Goal: Complete application form

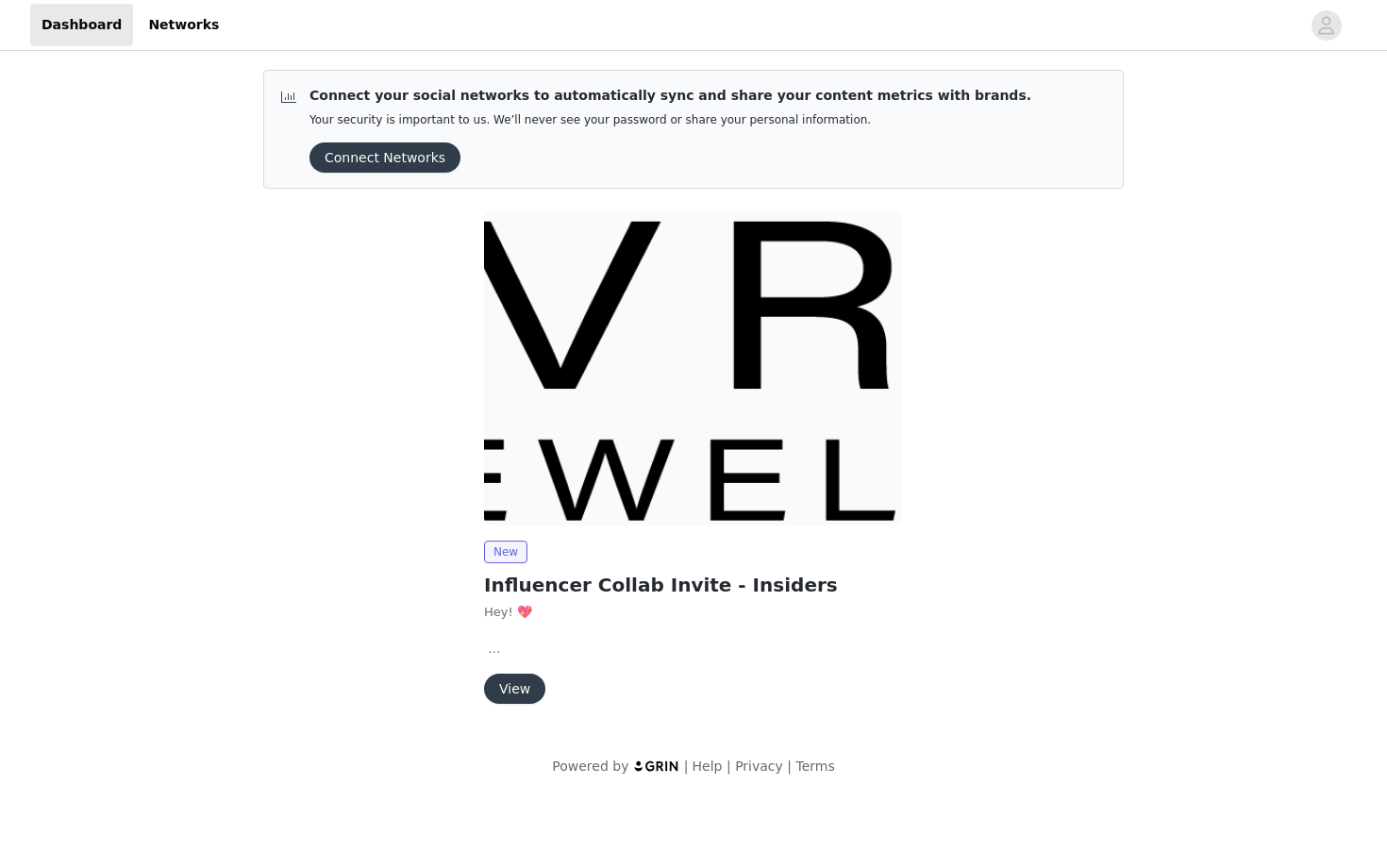
click at [523, 670] on div "New Influencer Collab Invite - Insiders Hey! 💖 We're so excited to collaborate …" at bounding box center [693, 622] width 418 height 163
click at [520, 697] on button "View" at bounding box center [514, 689] width 62 height 30
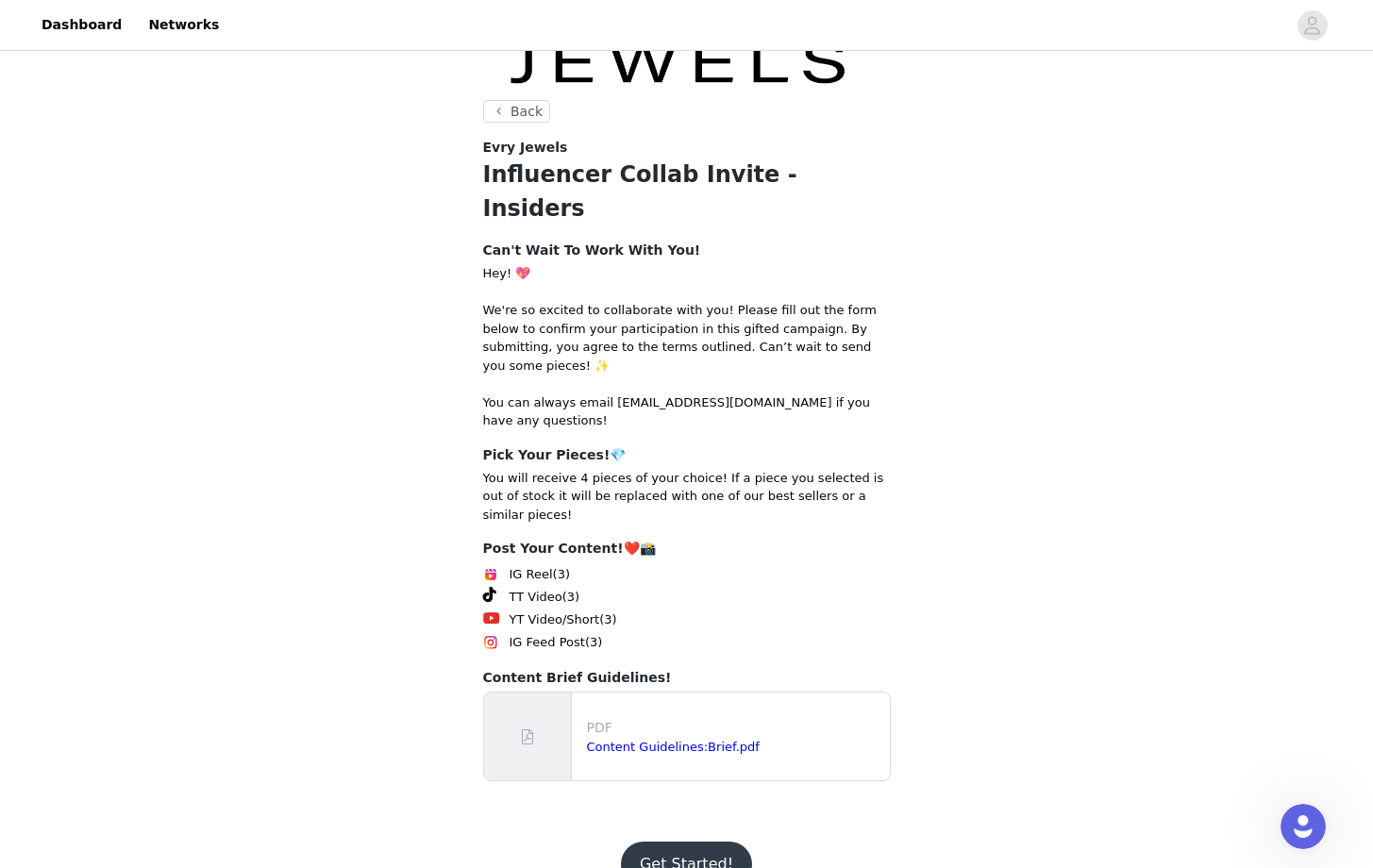
scroll to position [135, 0]
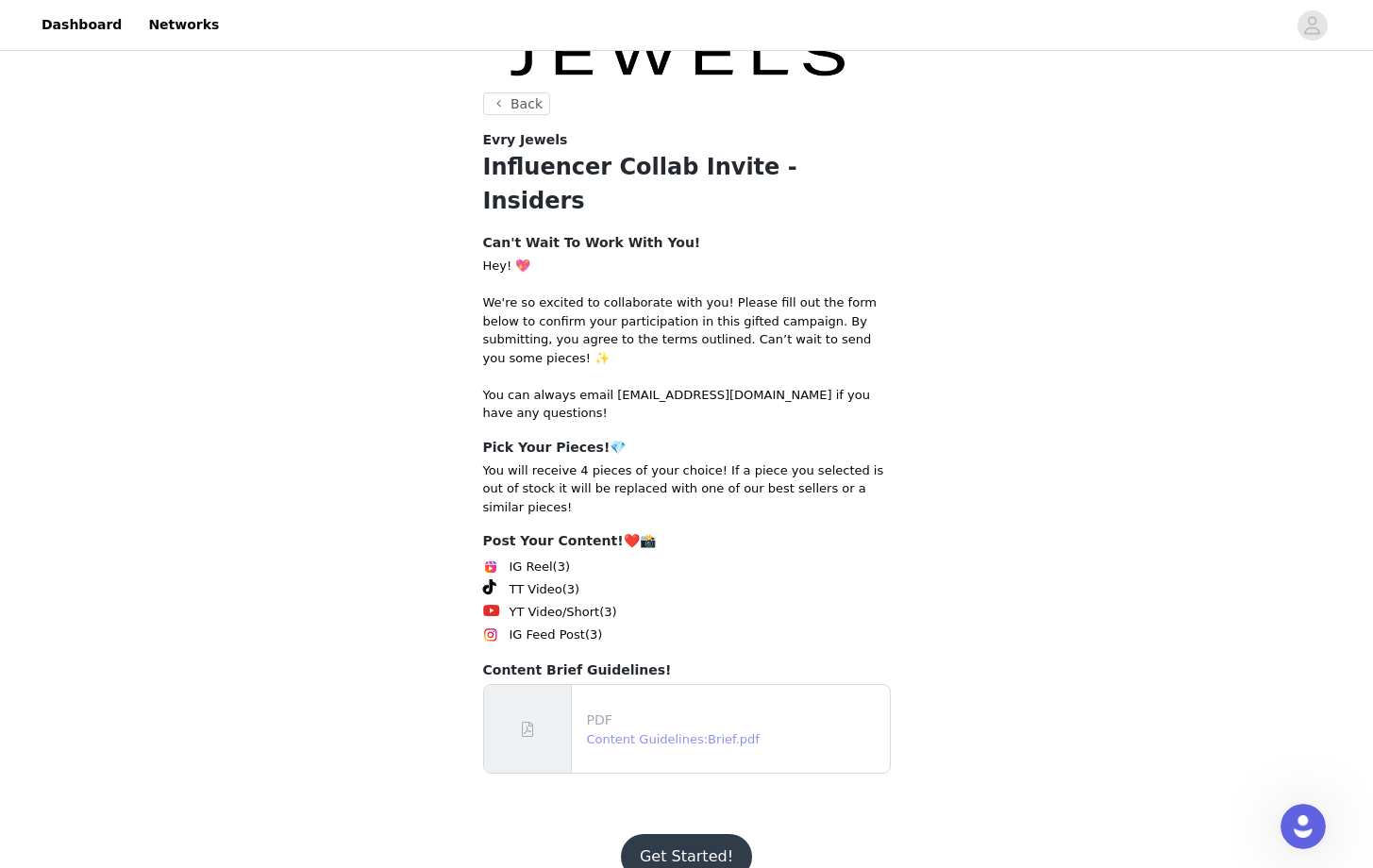
click at [663, 732] on link "Content Guidelines:Brief.pdf" at bounding box center [673, 739] width 173 height 14
click at [673, 834] on button "Get Started!" at bounding box center [686, 857] width 131 height 46
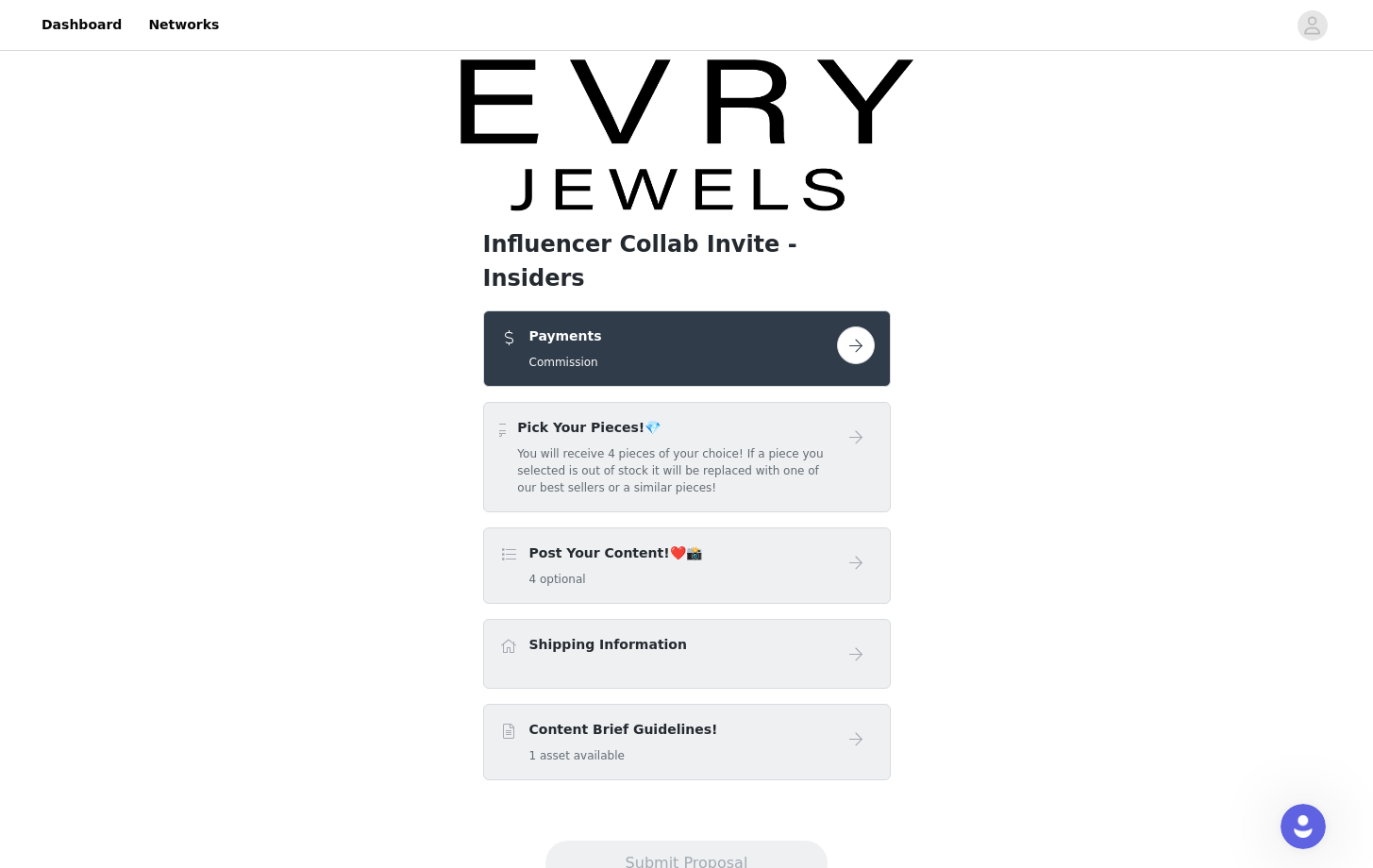
click at [855, 326] on button "button" at bounding box center [856, 345] width 38 height 38
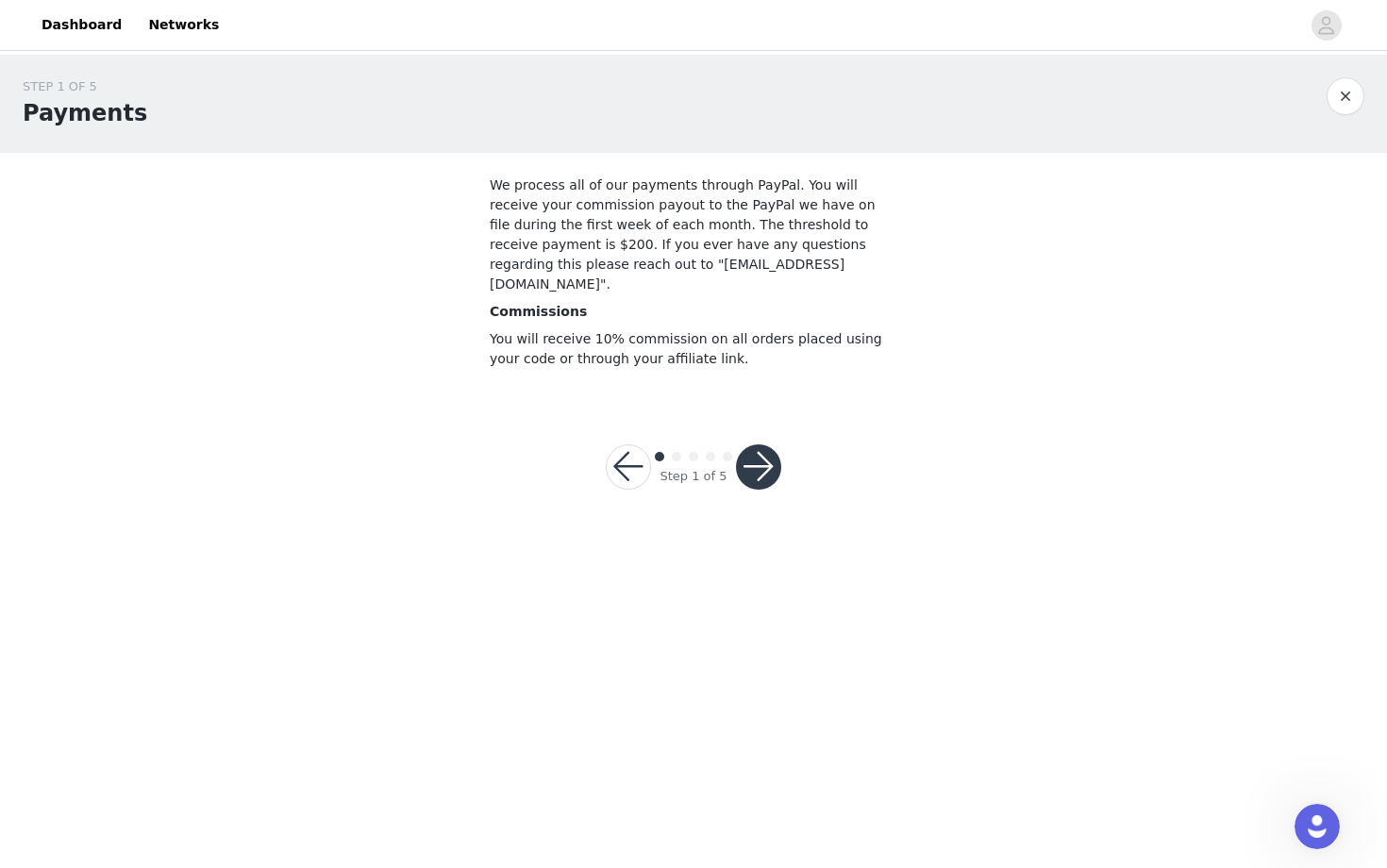
click at [759, 444] on button "button" at bounding box center [759, 467] width 46 height 46
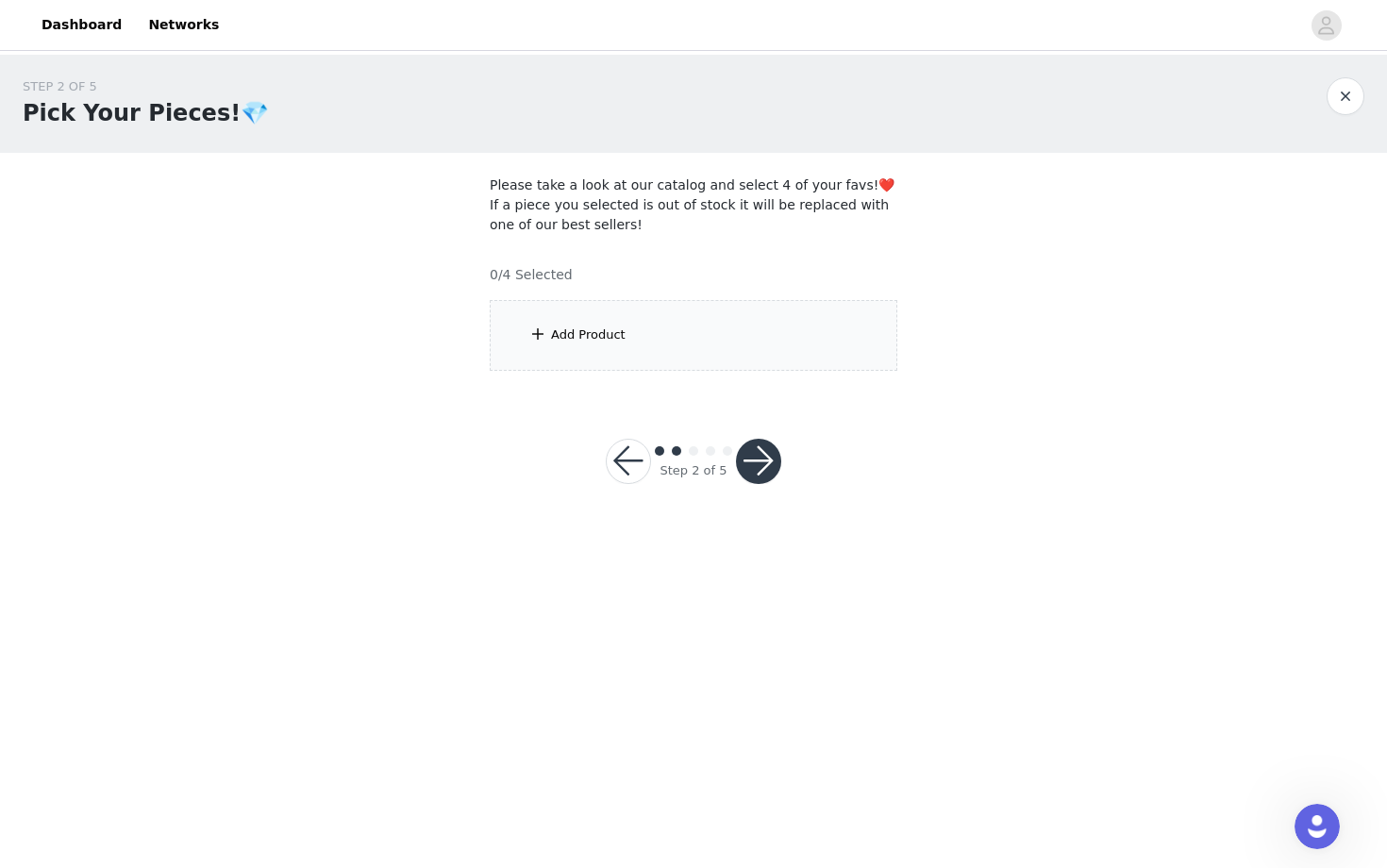
click at [620, 336] on div "Add Product" at bounding box center [588, 335] width 75 height 19
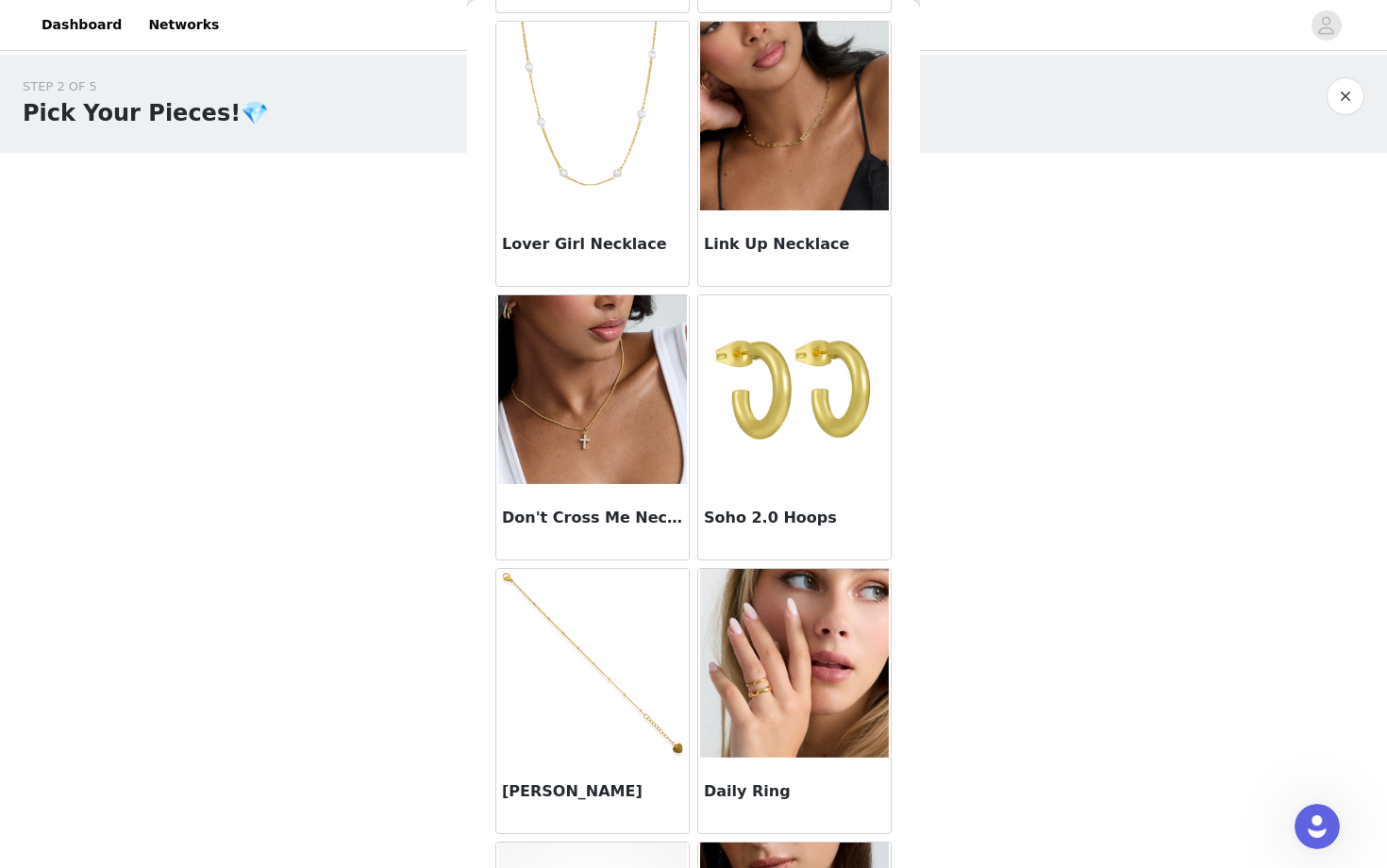
scroll to position [877, 0]
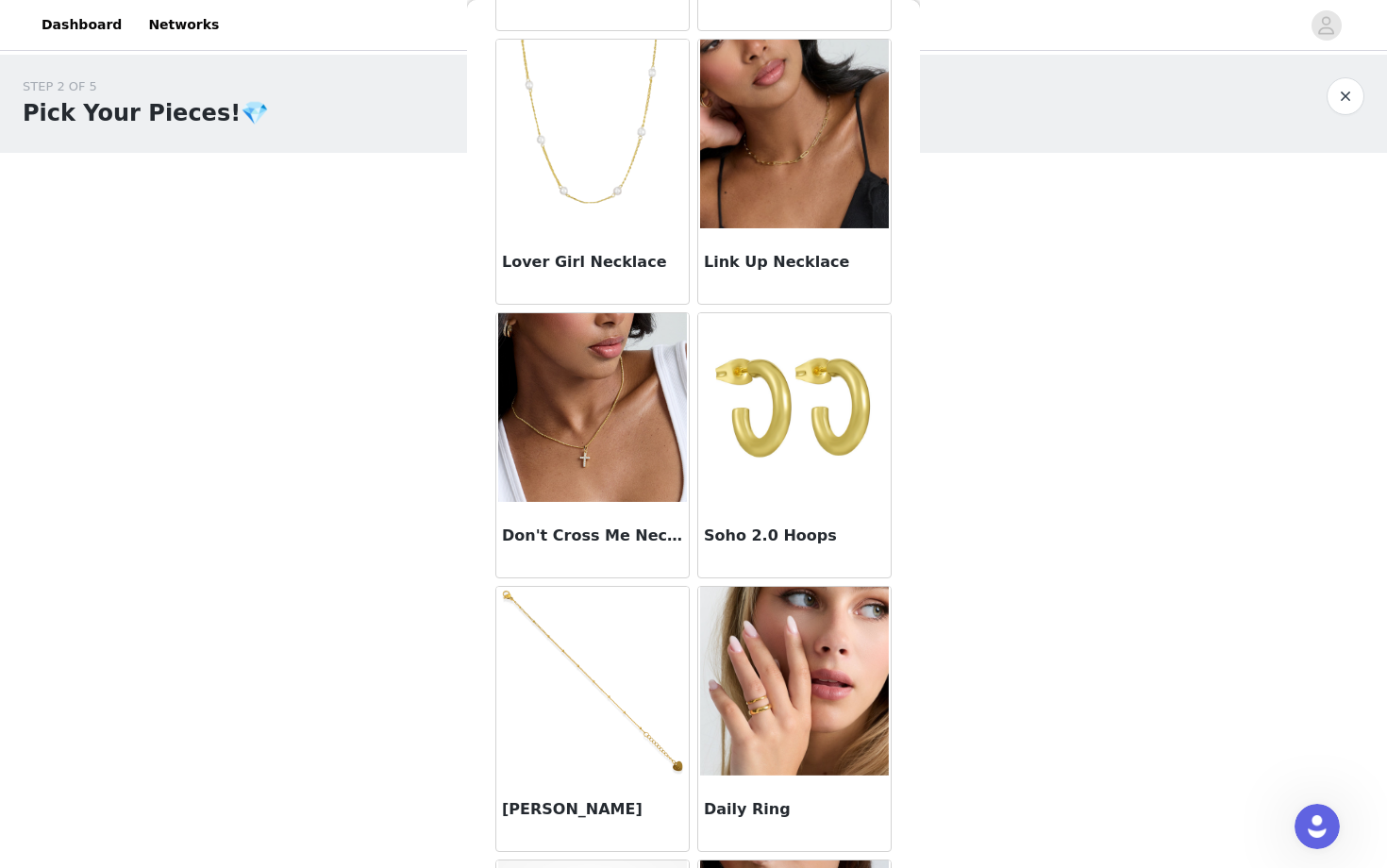
click at [551, 438] on img at bounding box center [592, 407] width 189 height 189
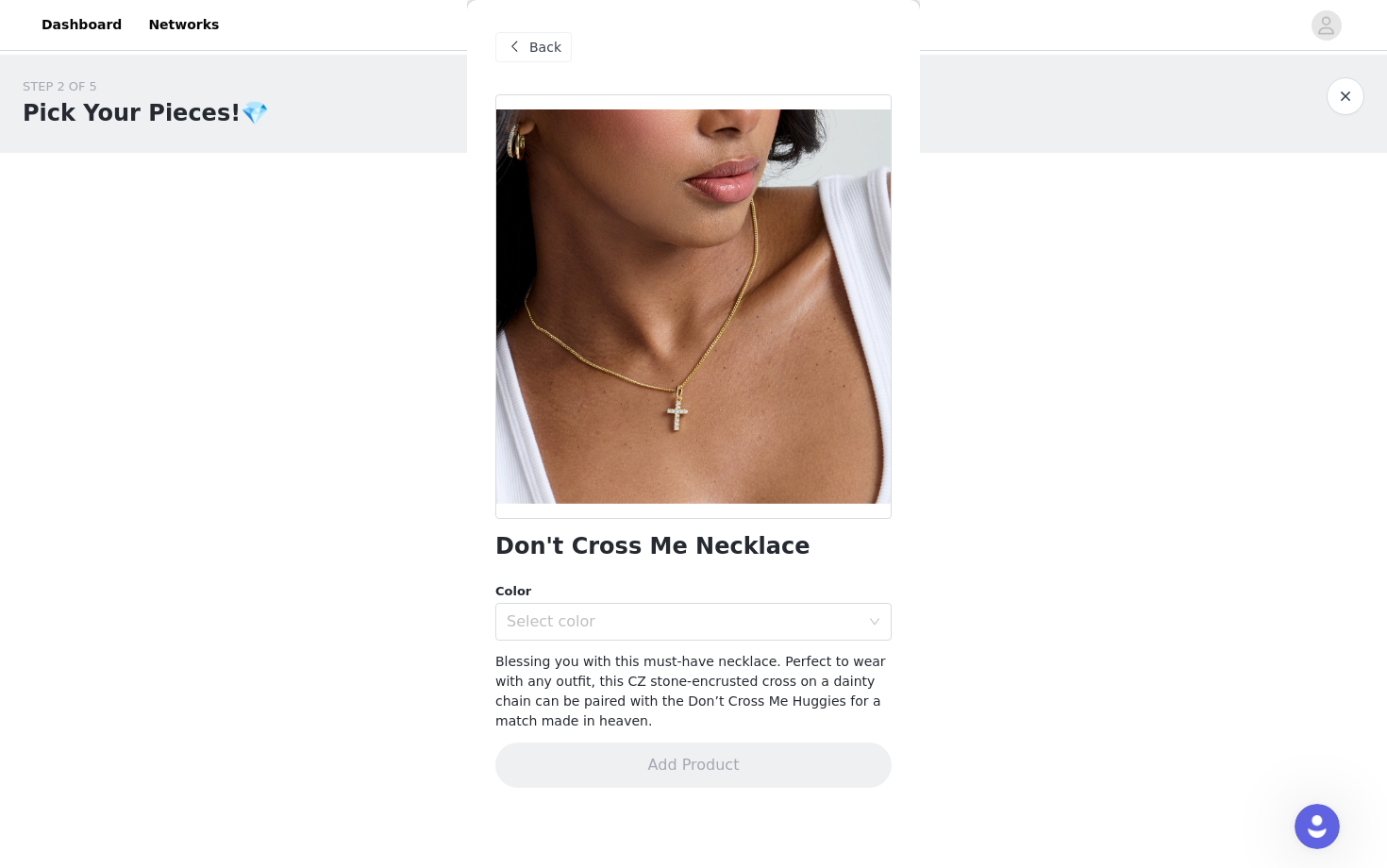
scroll to position [0, 0]
click at [567, 624] on div "Select color" at bounding box center [683, 621] width 353 height 19
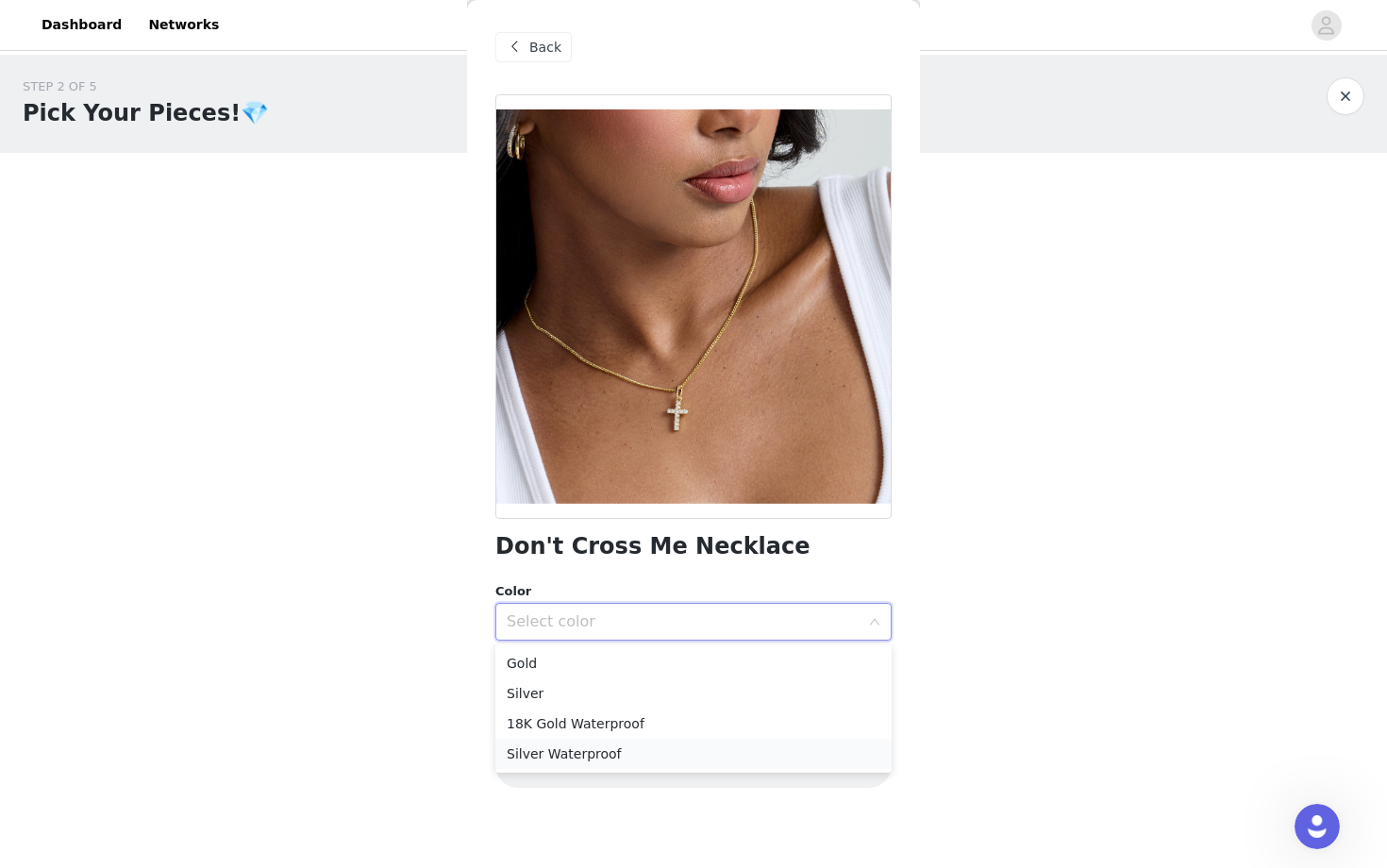
click at [559, 754] on li "Silver Waterproof" at bounding box center [694, 754] width 397 height 30
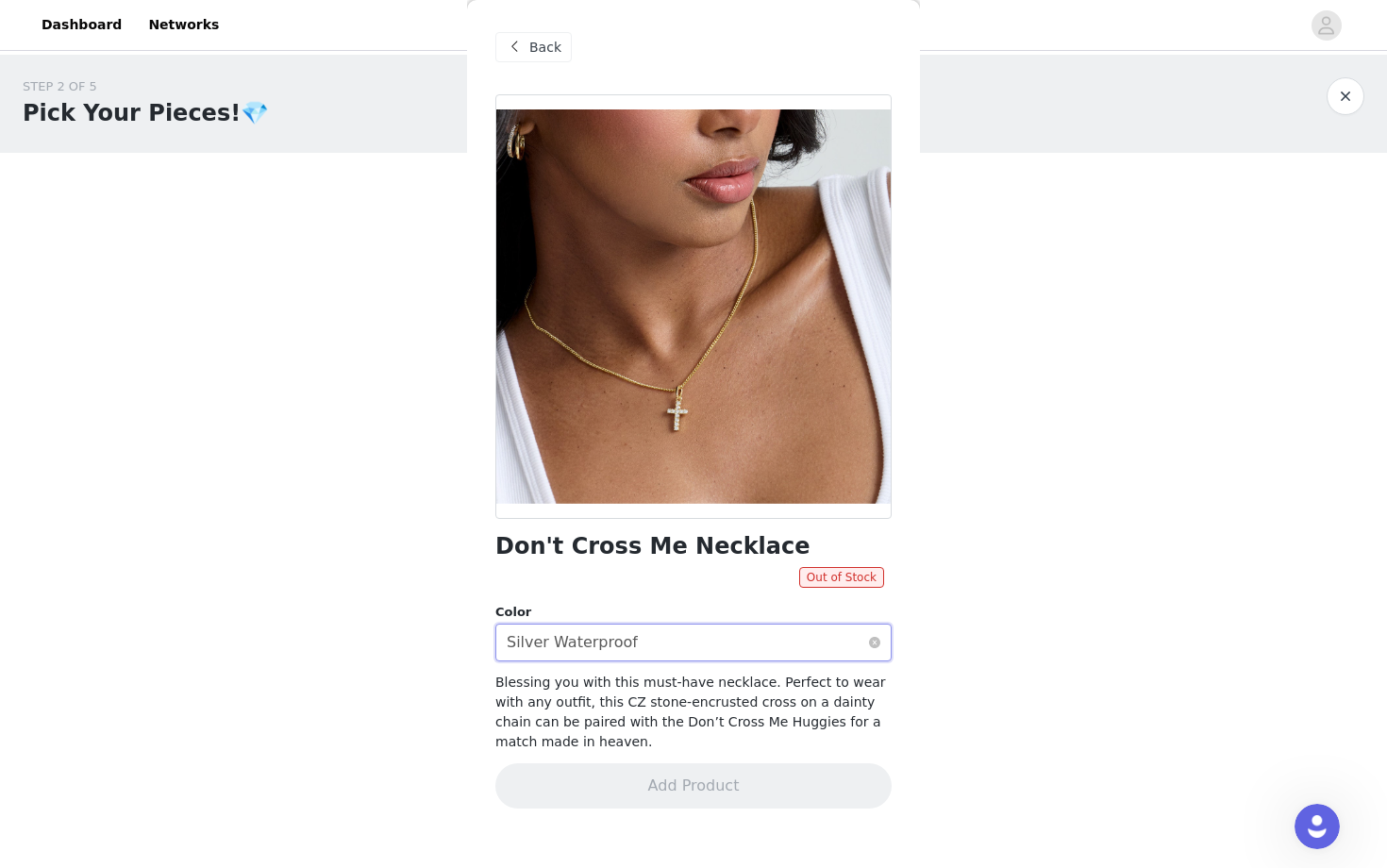
click at [691, 646] on div "Select color Silver Waterproof" at bounding box center [687, 642] width 361 height 36
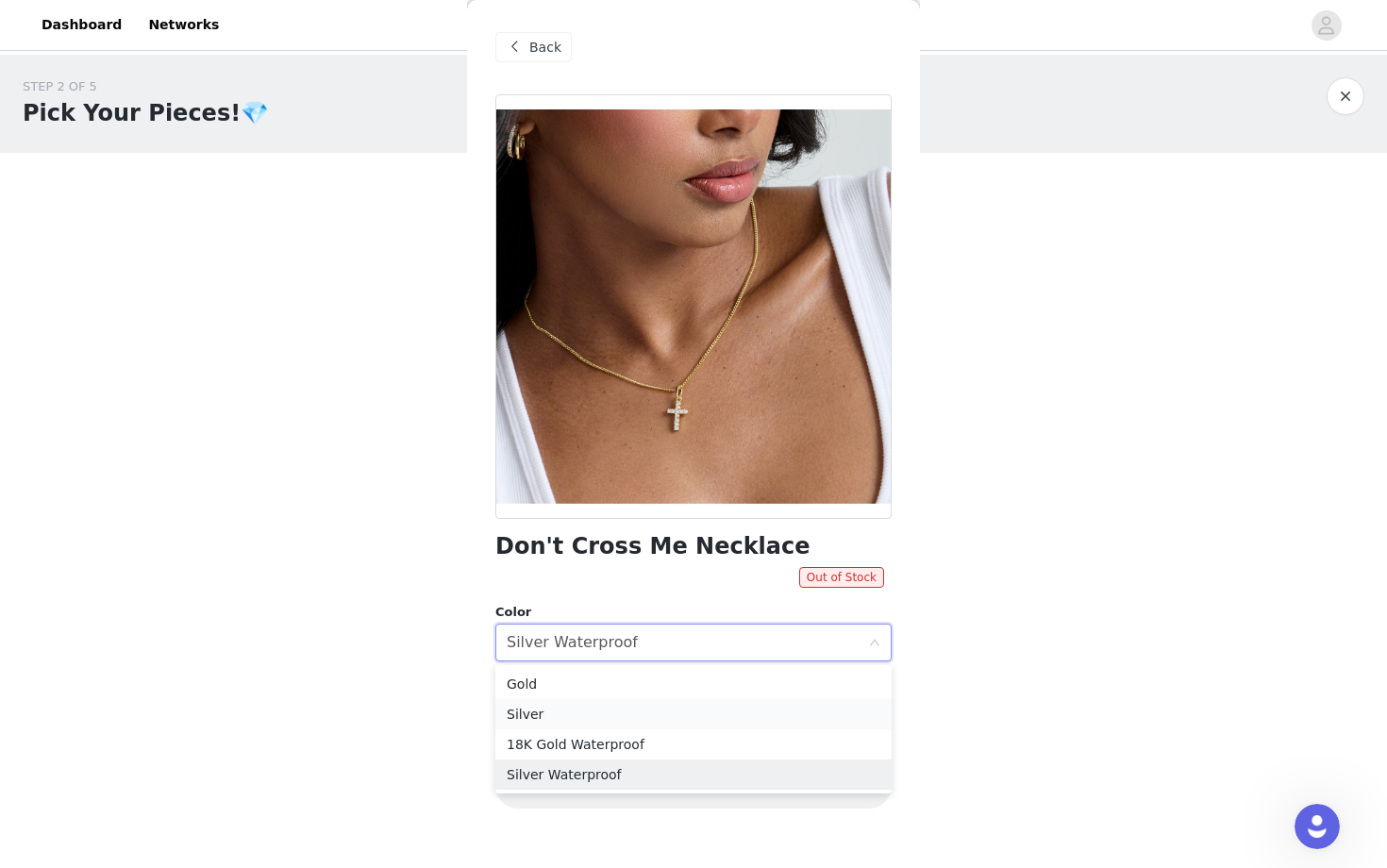
click at [589, 710] on li "Silver" at bounding box center [694, 714] width 397 height 30
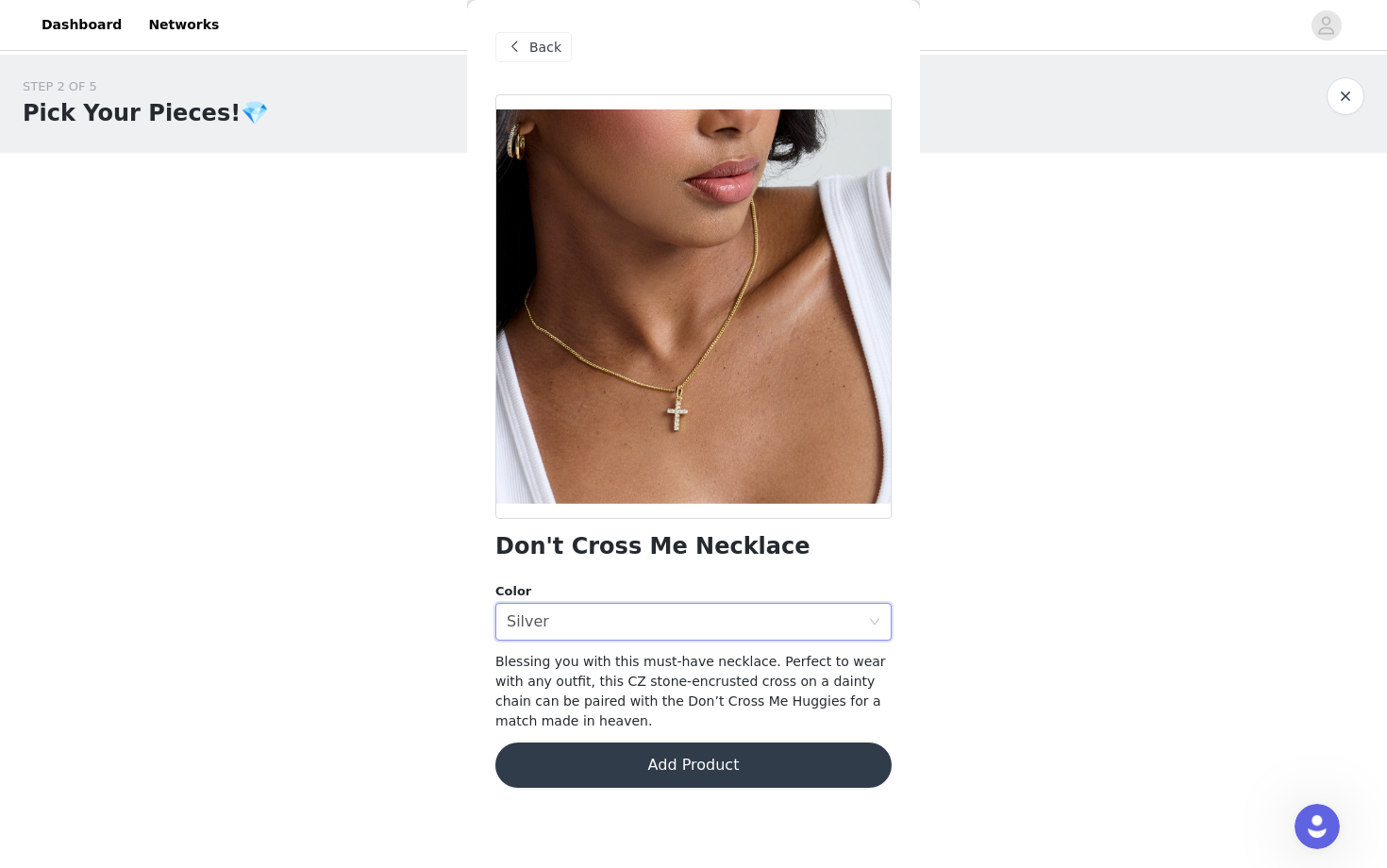
click at [624, 734] on div "Don't Cross Me Necklace Color Select color Silver Blessing you with this must-h…" at bounding box center [694, 452] width 397 height 716
click at [680, 752] on button "Add Product" at bounding box center [694, 765] width 397 height 46
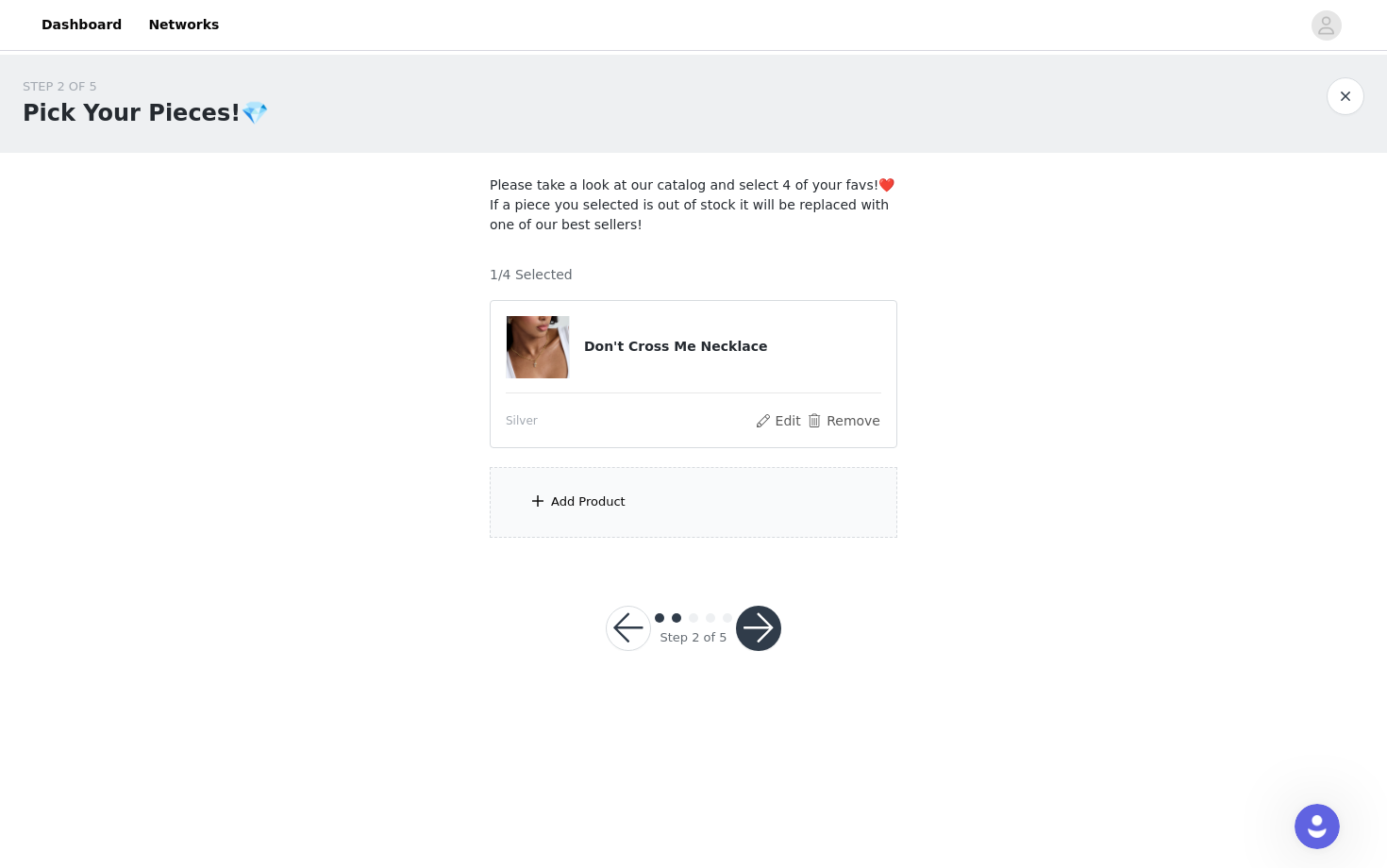
click at [657, 507] on div "Add Product" at bounding box center [694, 502] width 408 height 71
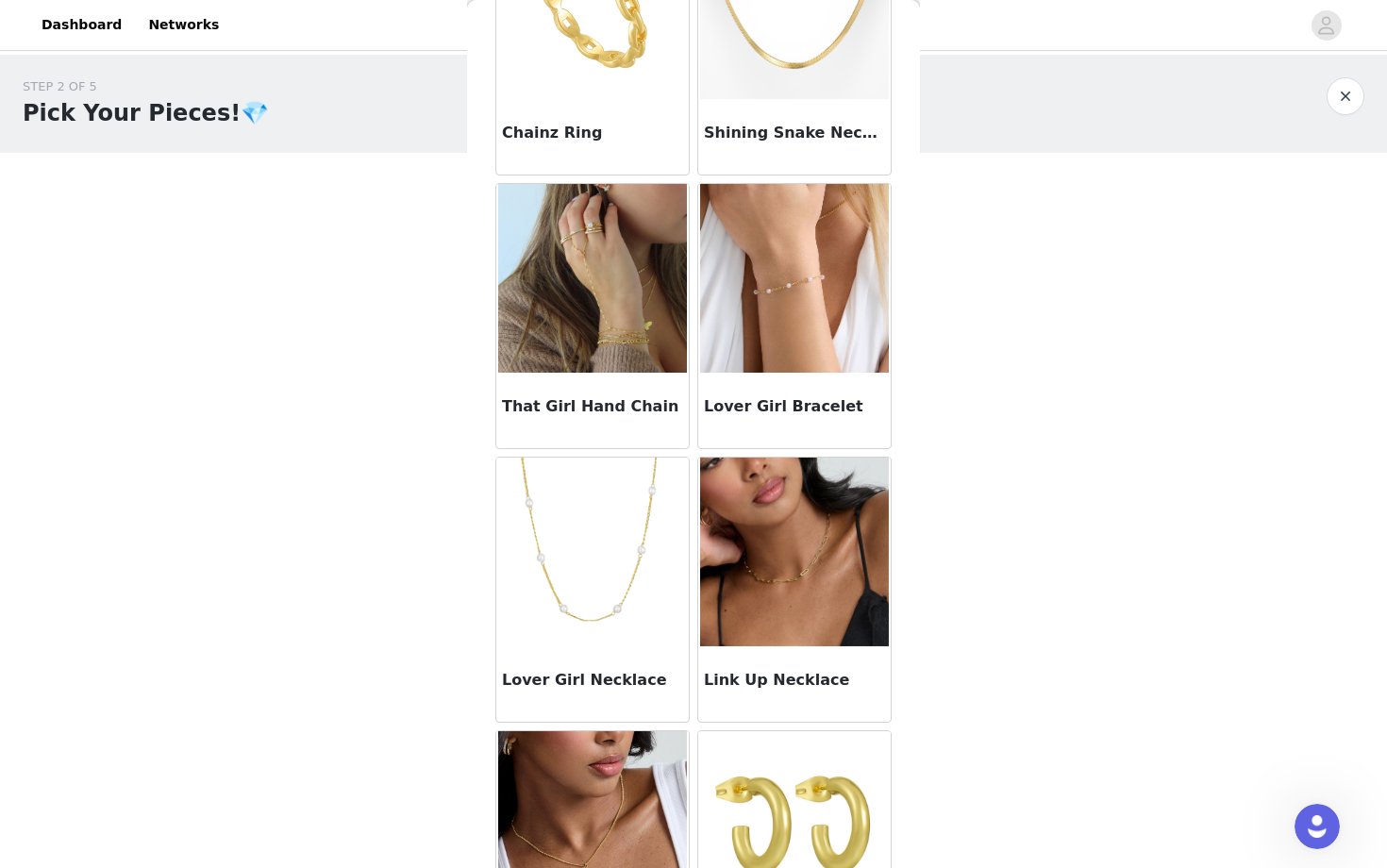
scroll to position [459, 0]
click at [639, 345] on img at bounding box center [592, 277] width 189 height 189
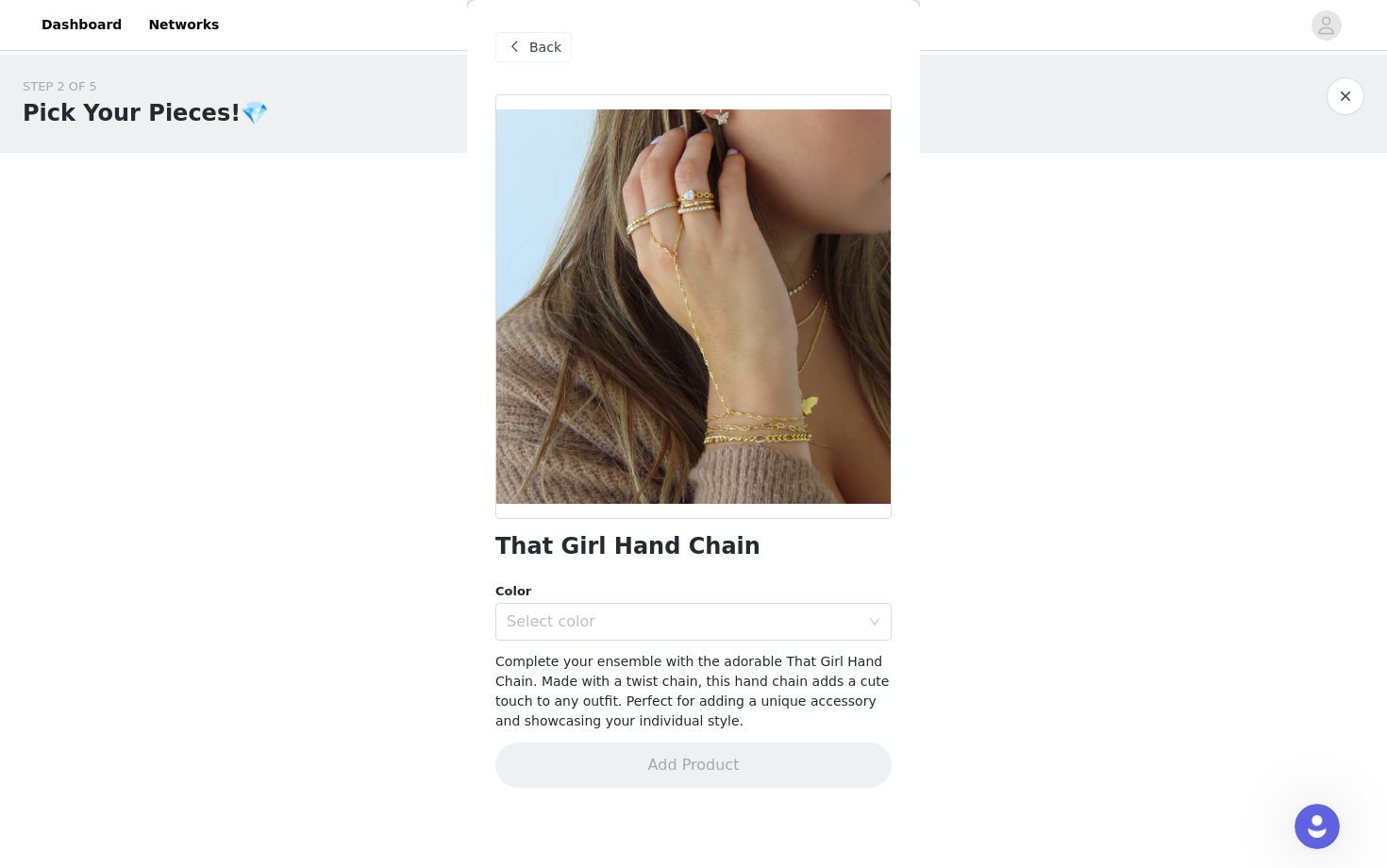
scroll to position [0, 0]
click at [546, 32] on div "Back" at bounding box center [533, 47] width 77 height 30
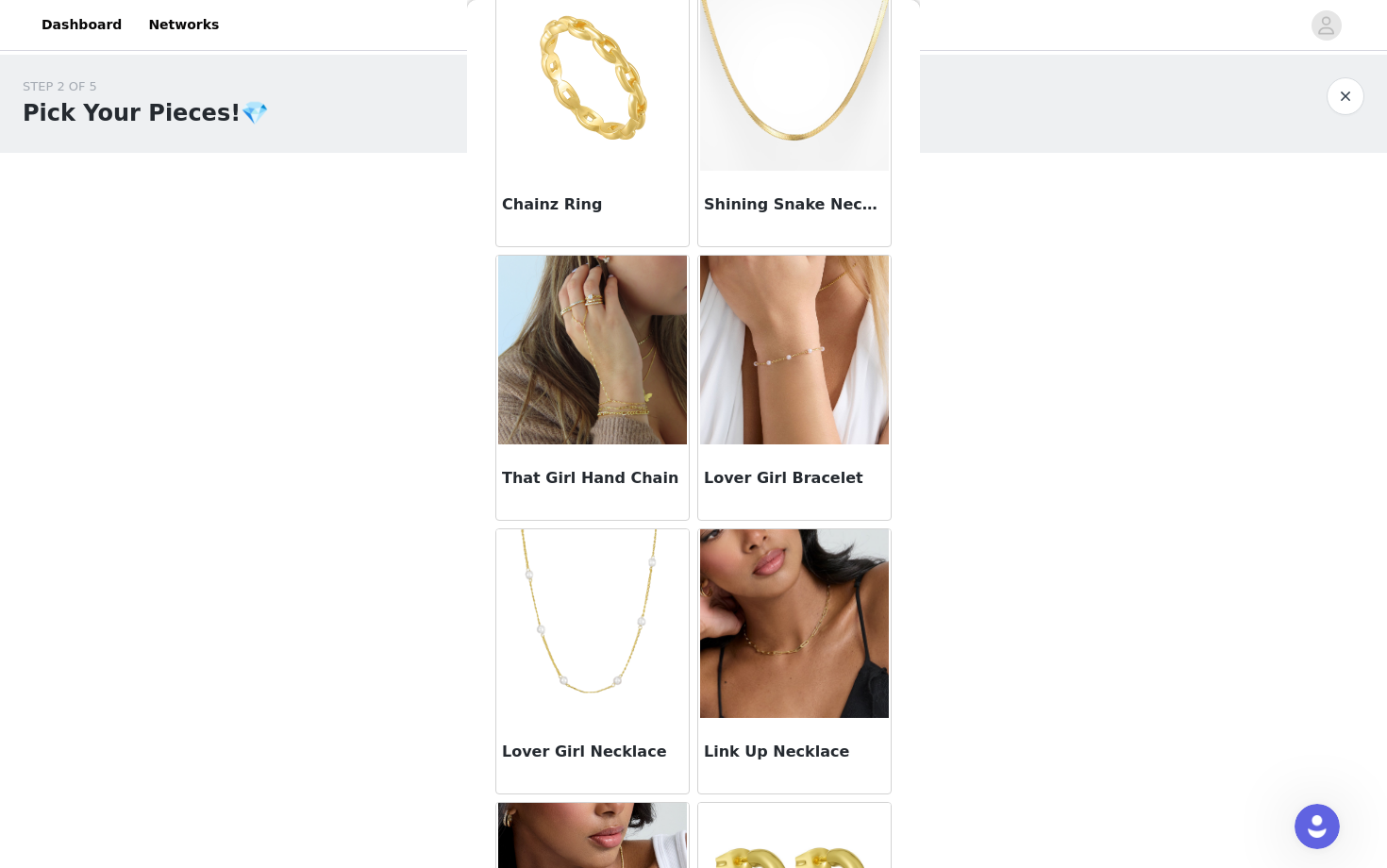
click at [752, 395] on img at bounding box center [794, 349] width 189 height 189
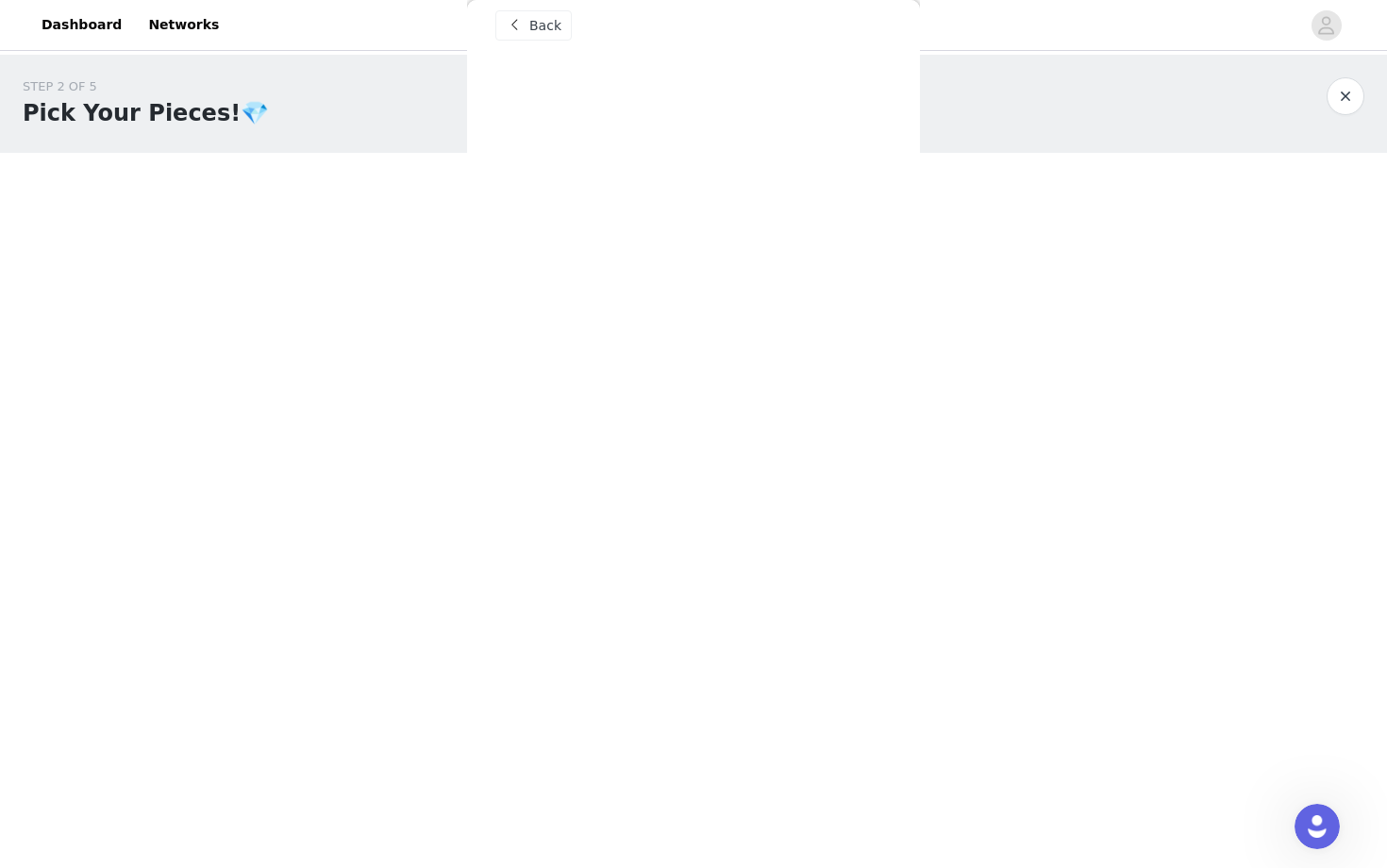
scroll to position [1, 0]
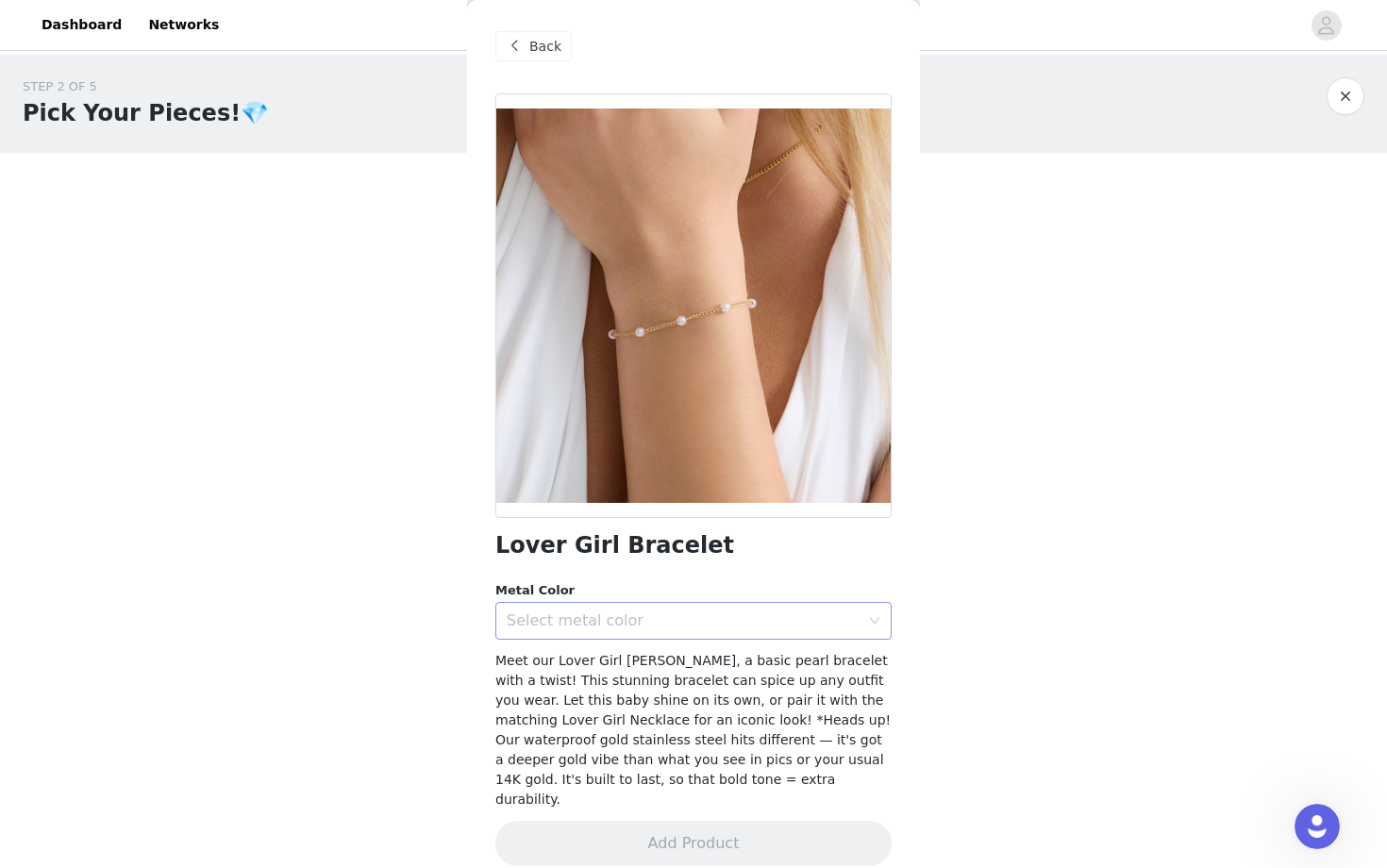
click at [596, 625] on div "Select metal color" at bounding box center [683, 620] width 353 height 19
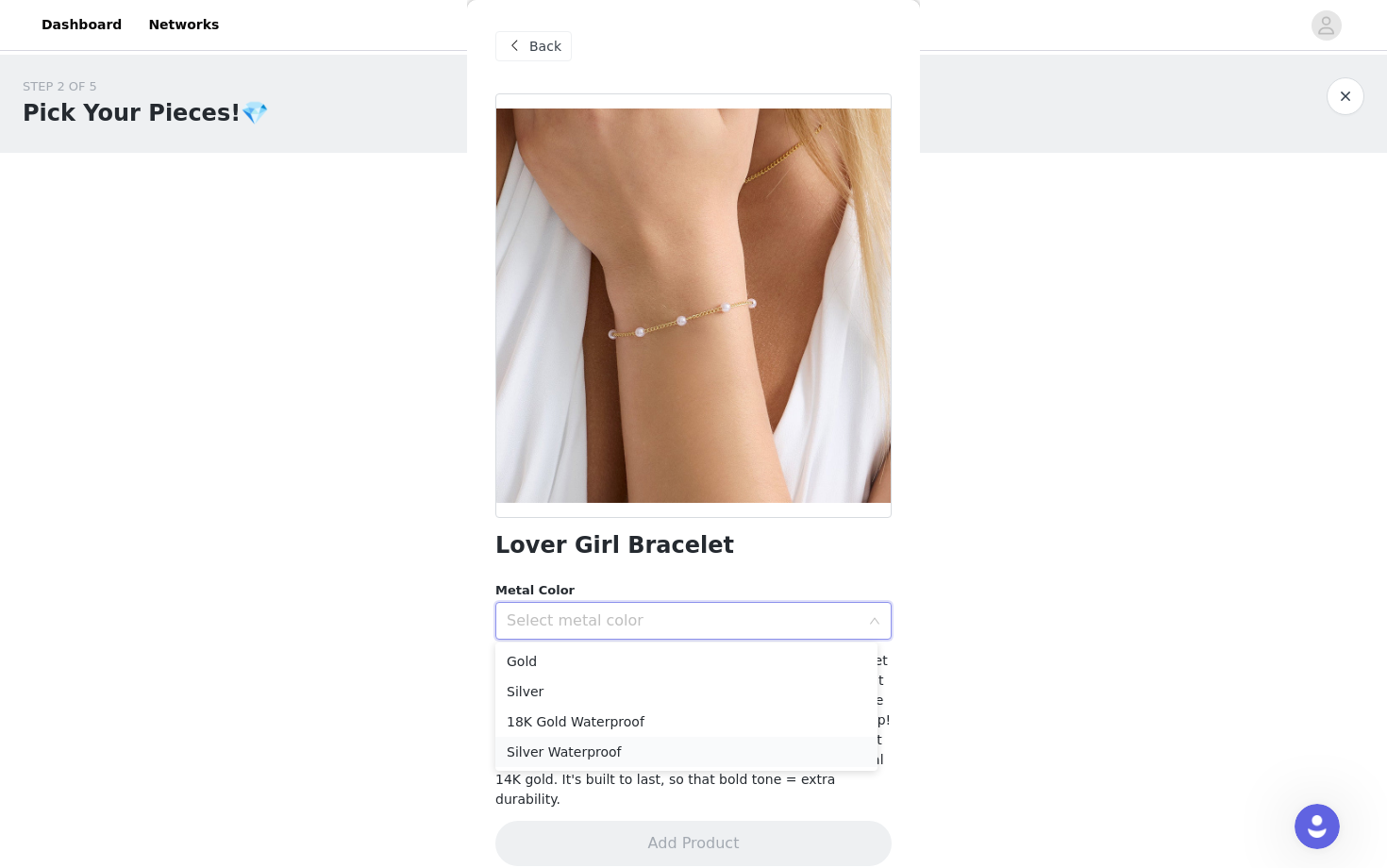
click at [584, 753] on li "Silver Waterproof" at bounding box center [686, 752] width 382 height 30
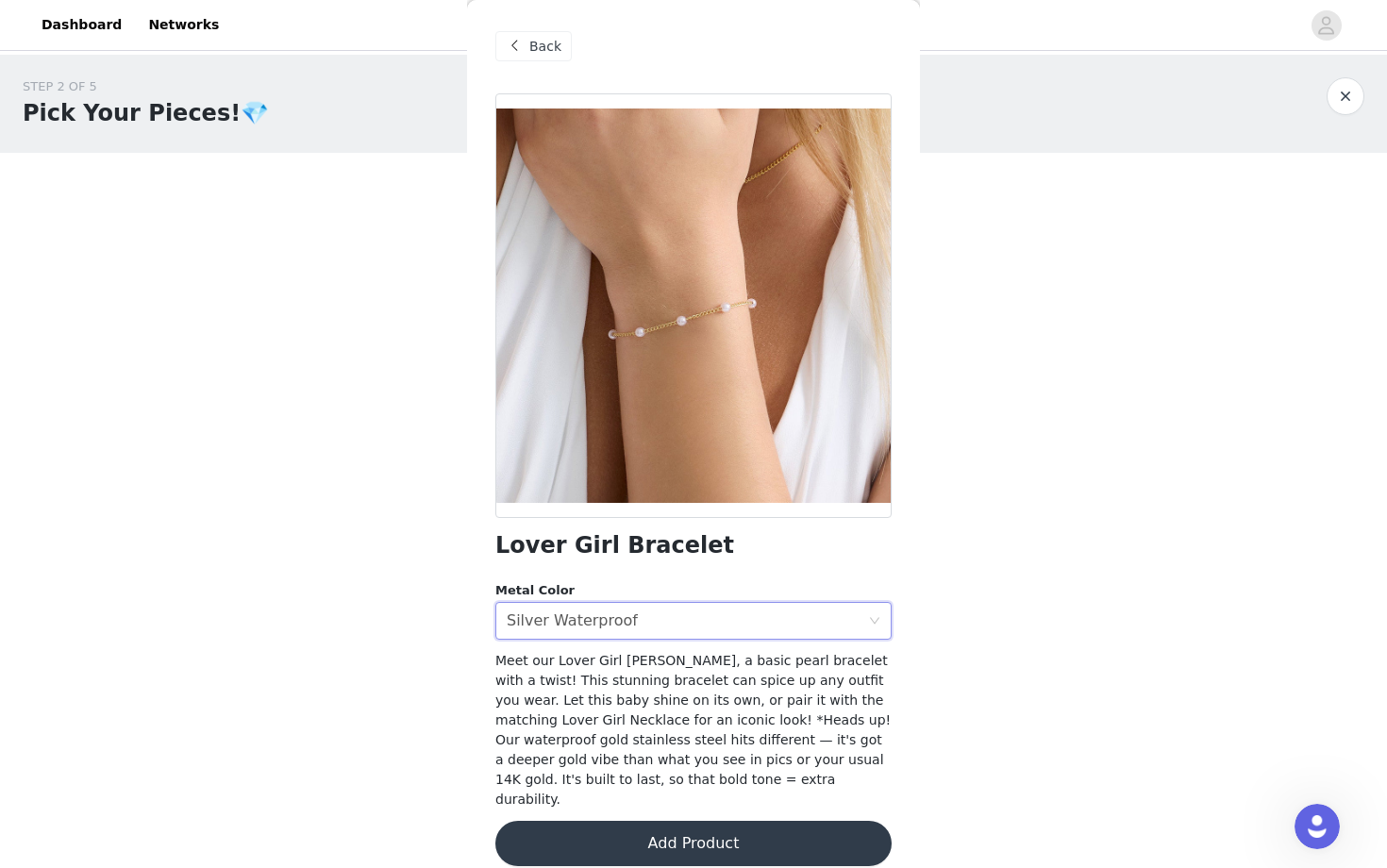
click at [625, 821] on button "Add Product" at bounding box center [694, 843] width 397 height 46
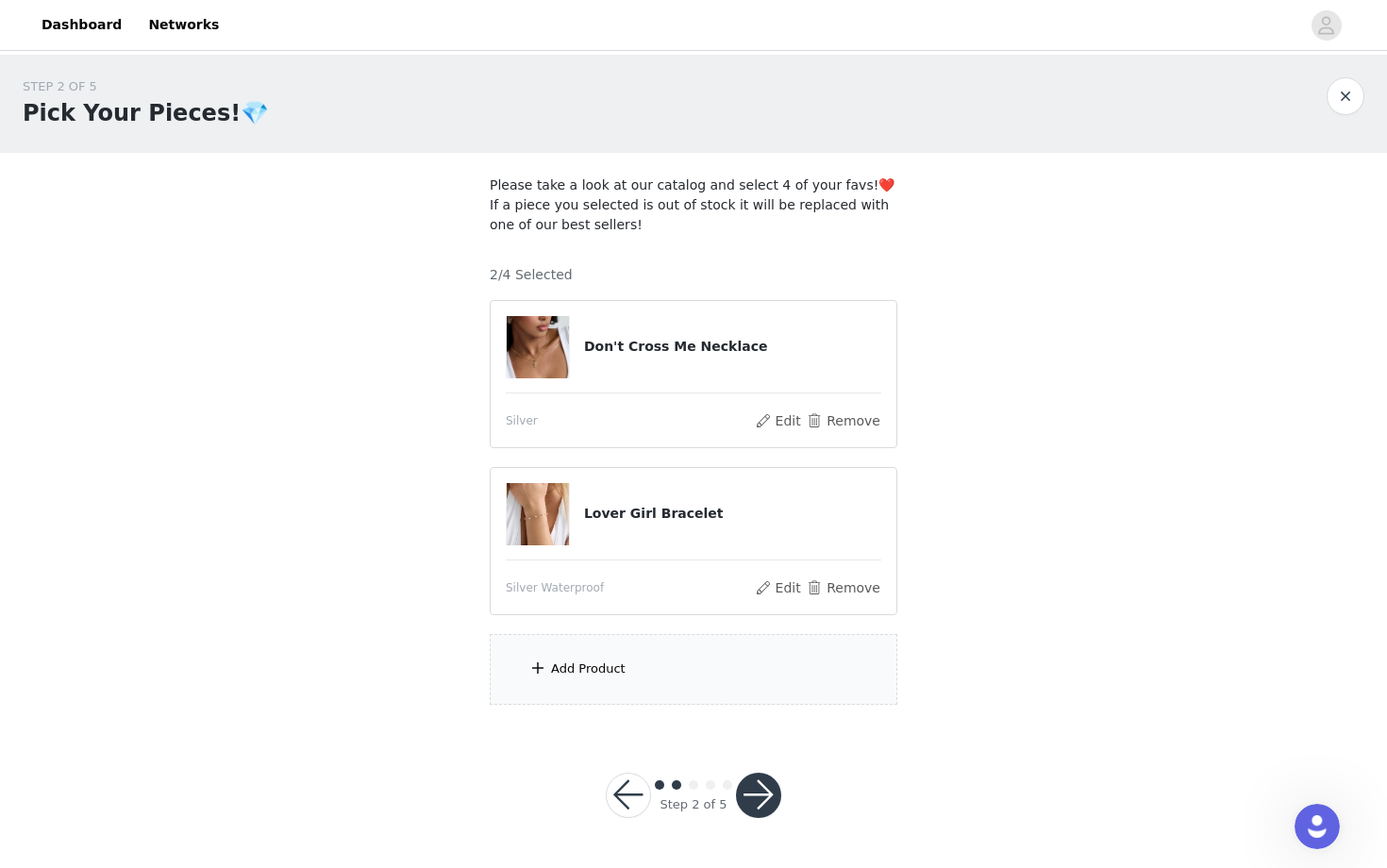
click at [649, 670] on div "Add Product" at bounding box center [694, 669] width 408 height 71
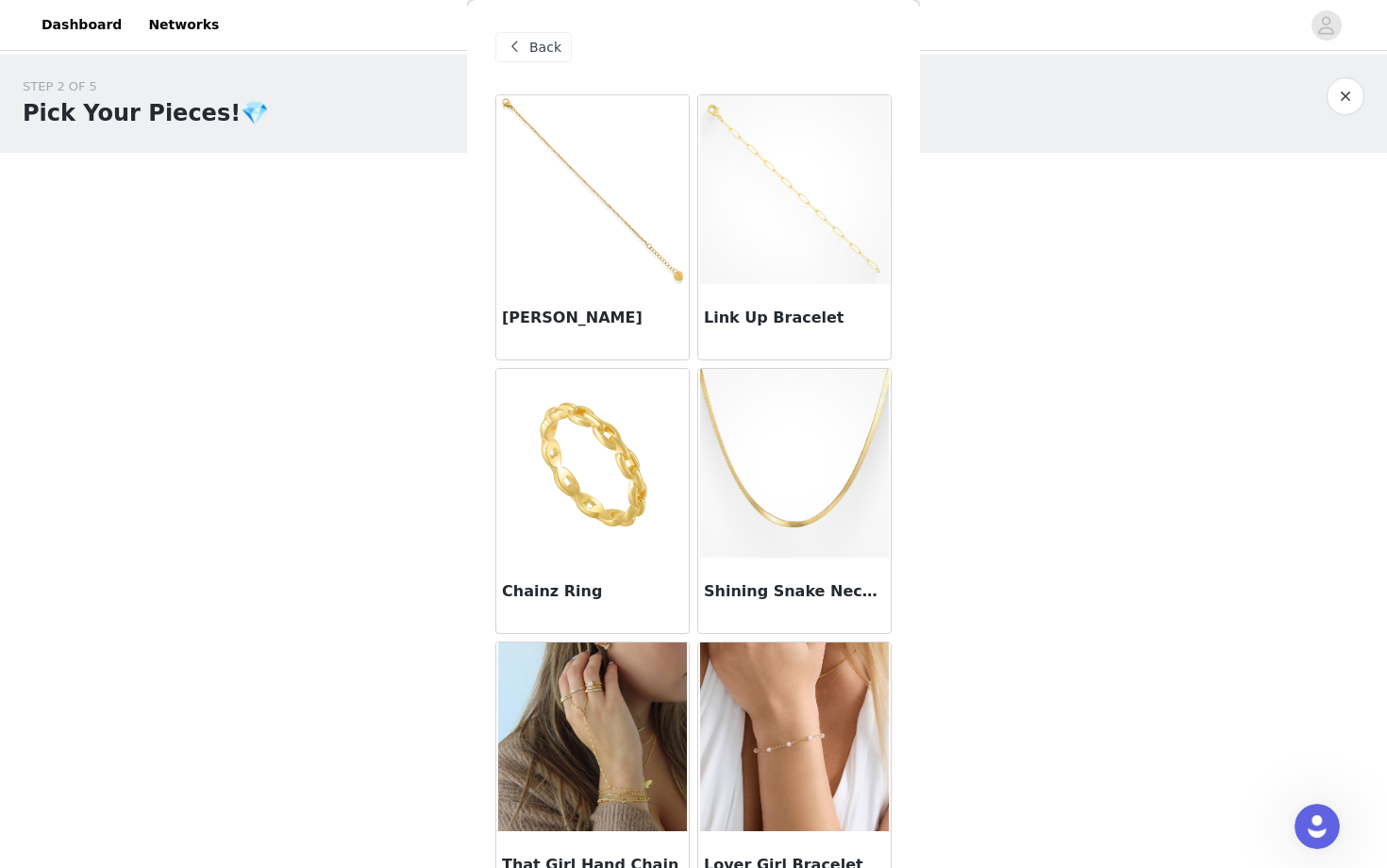
click at [540, 511] on img at bounding box center [592, 463] width 189 height 189
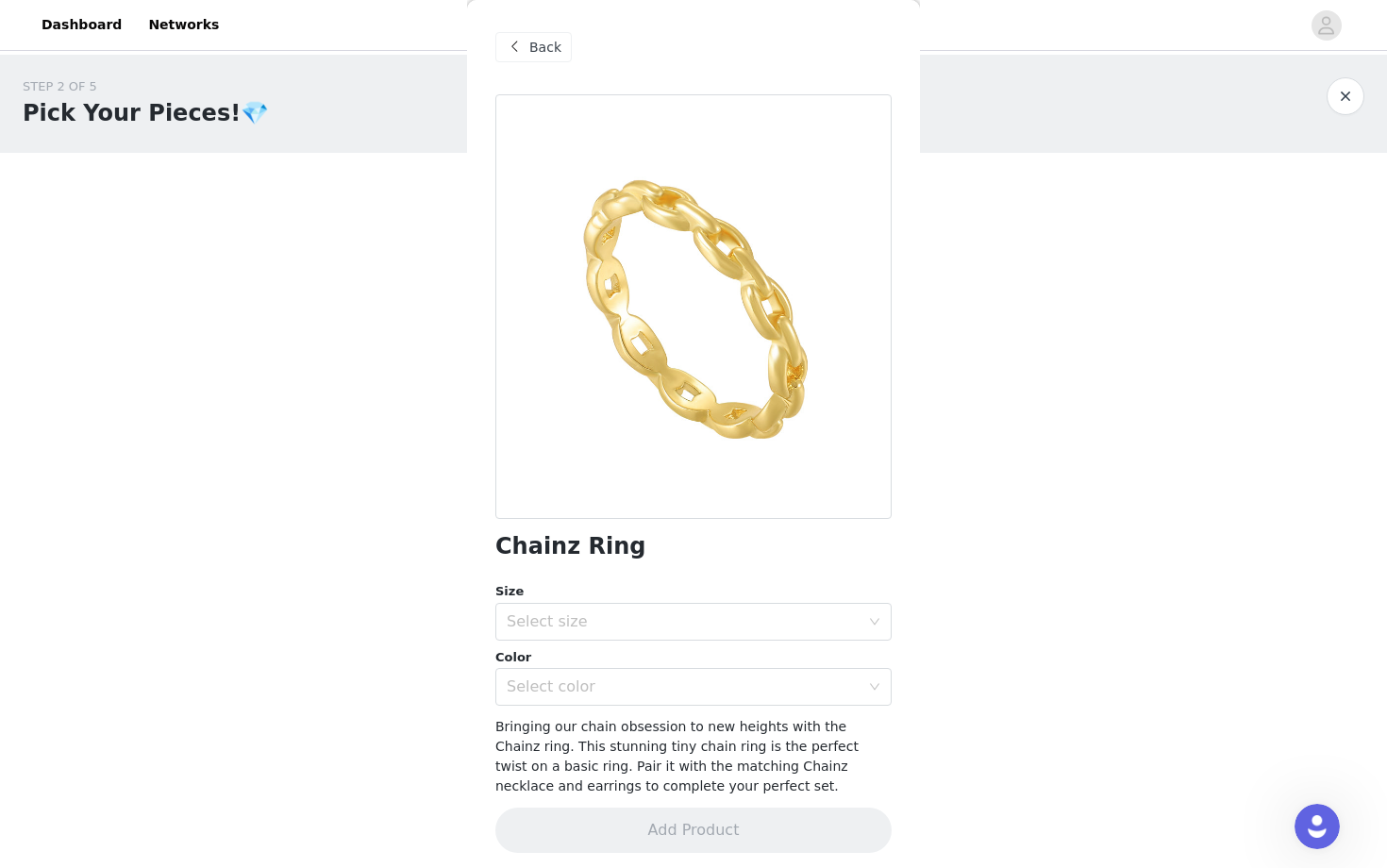
click at [536, 40] on span "Back" at bounding box center [546, 47] width 32 height 20
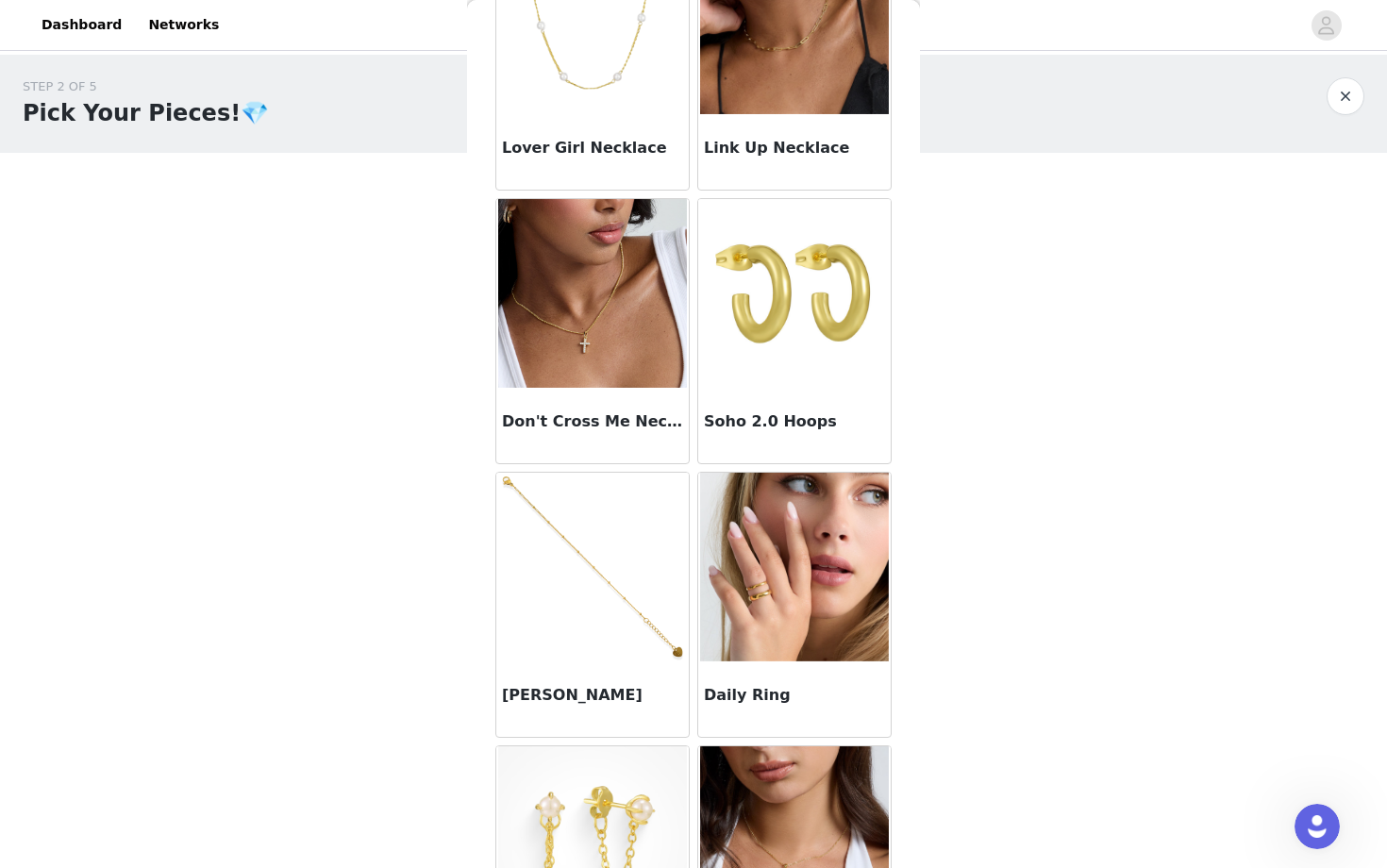
scroll to position [994, 0]
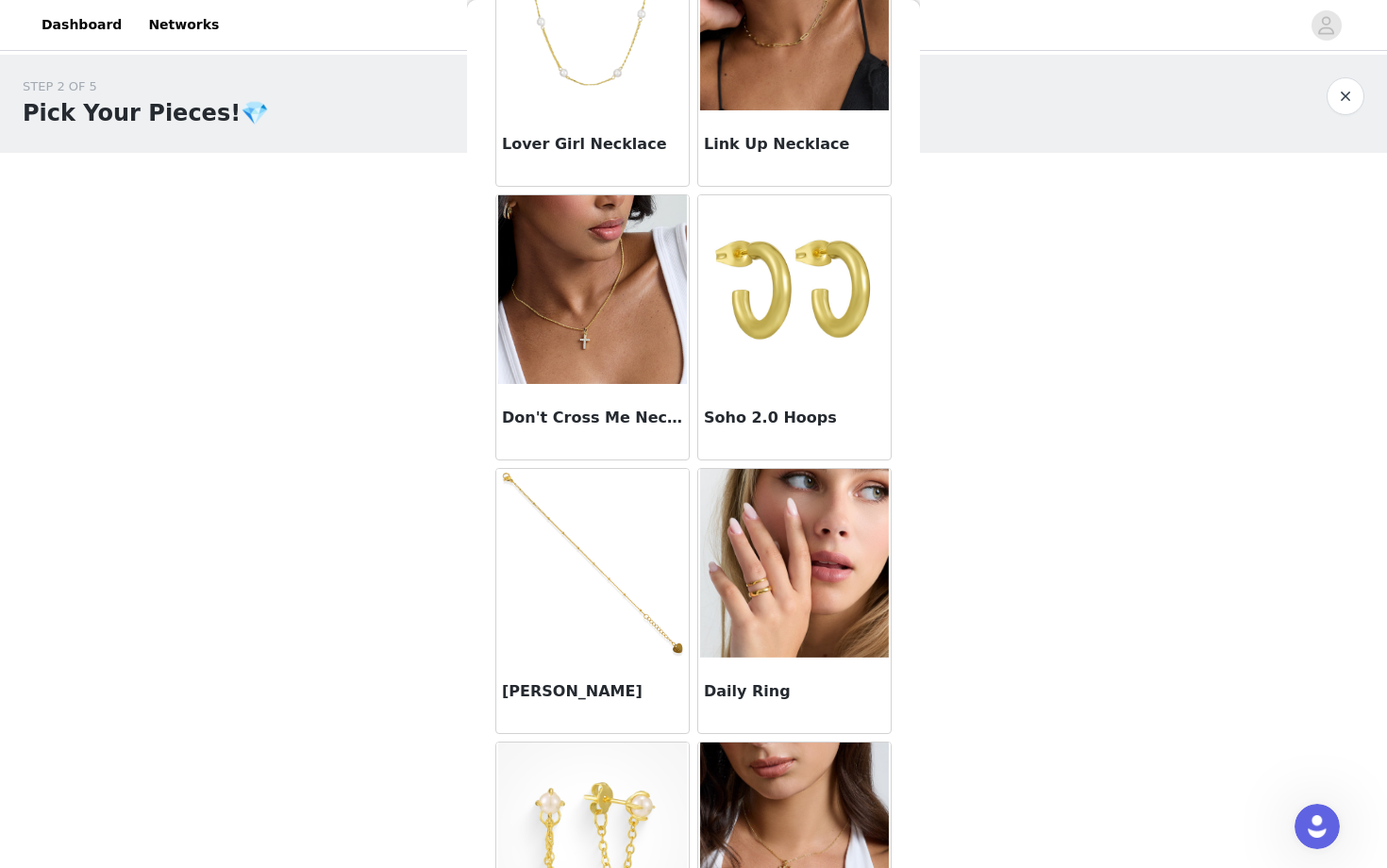
click at [839, 268] on img at bounding box center [794, 289] width 189 height 189
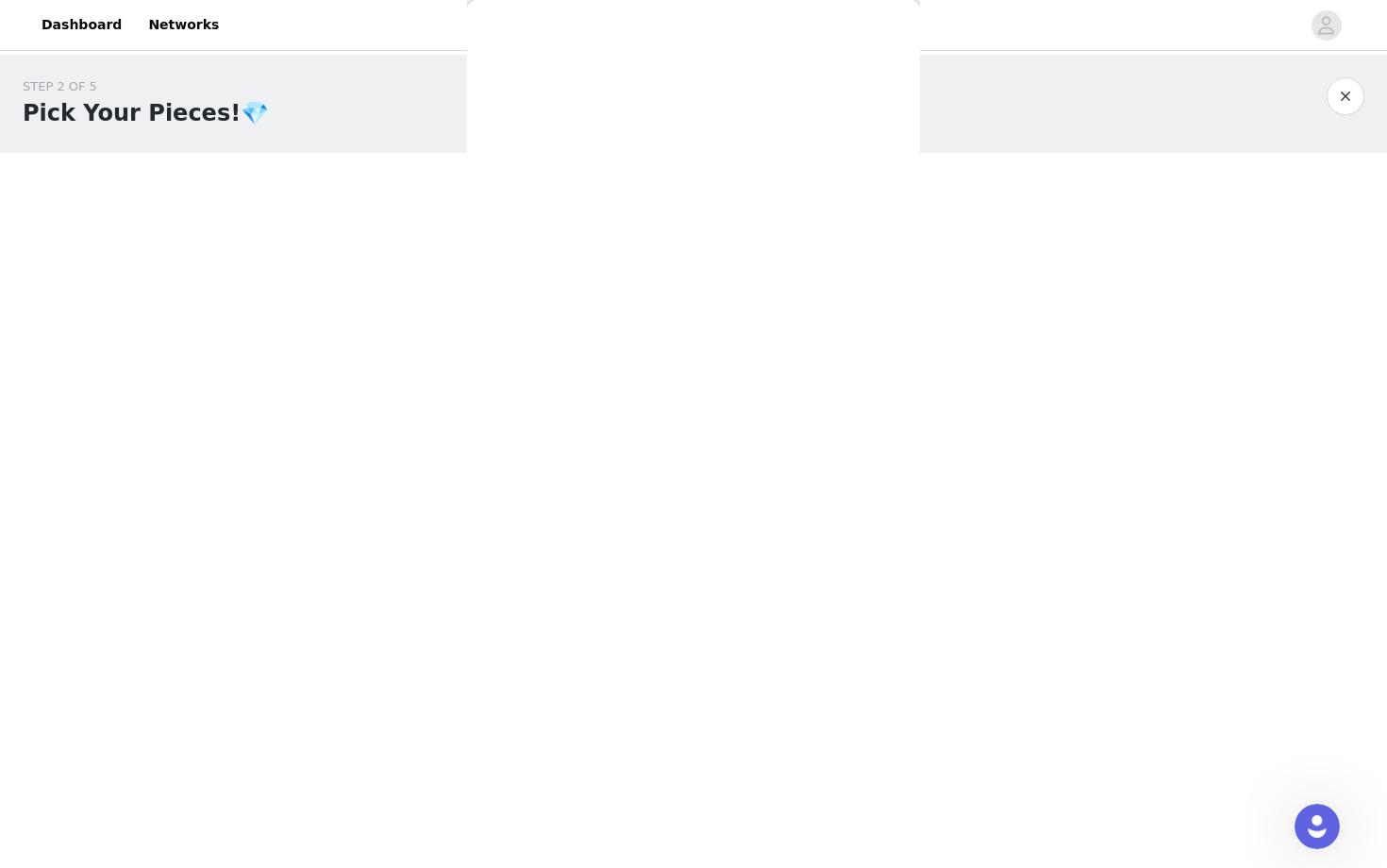
scroll to position [0, 0]
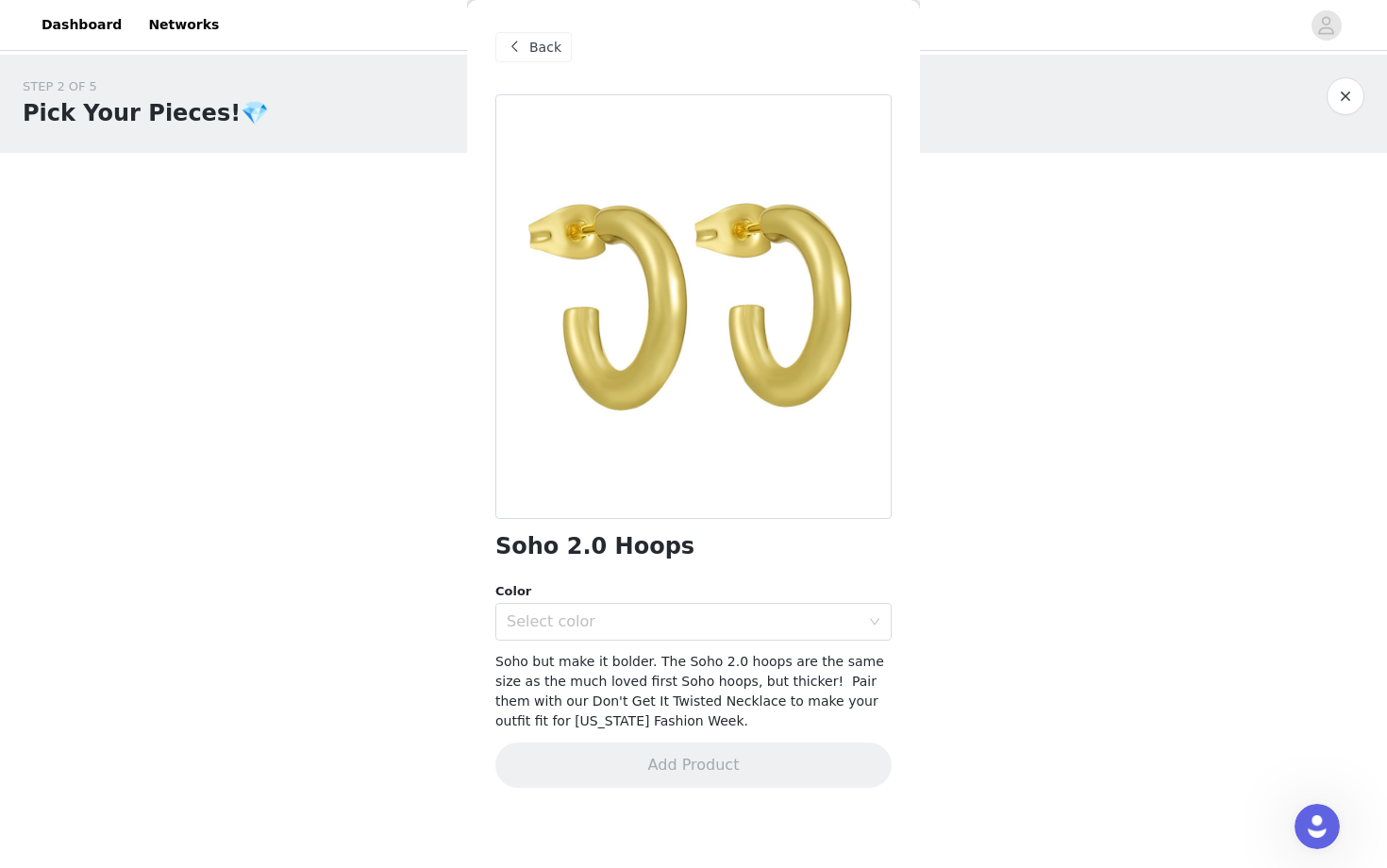
click at [515, 51] on span at bounding box center [514, 47] width 23 height 23
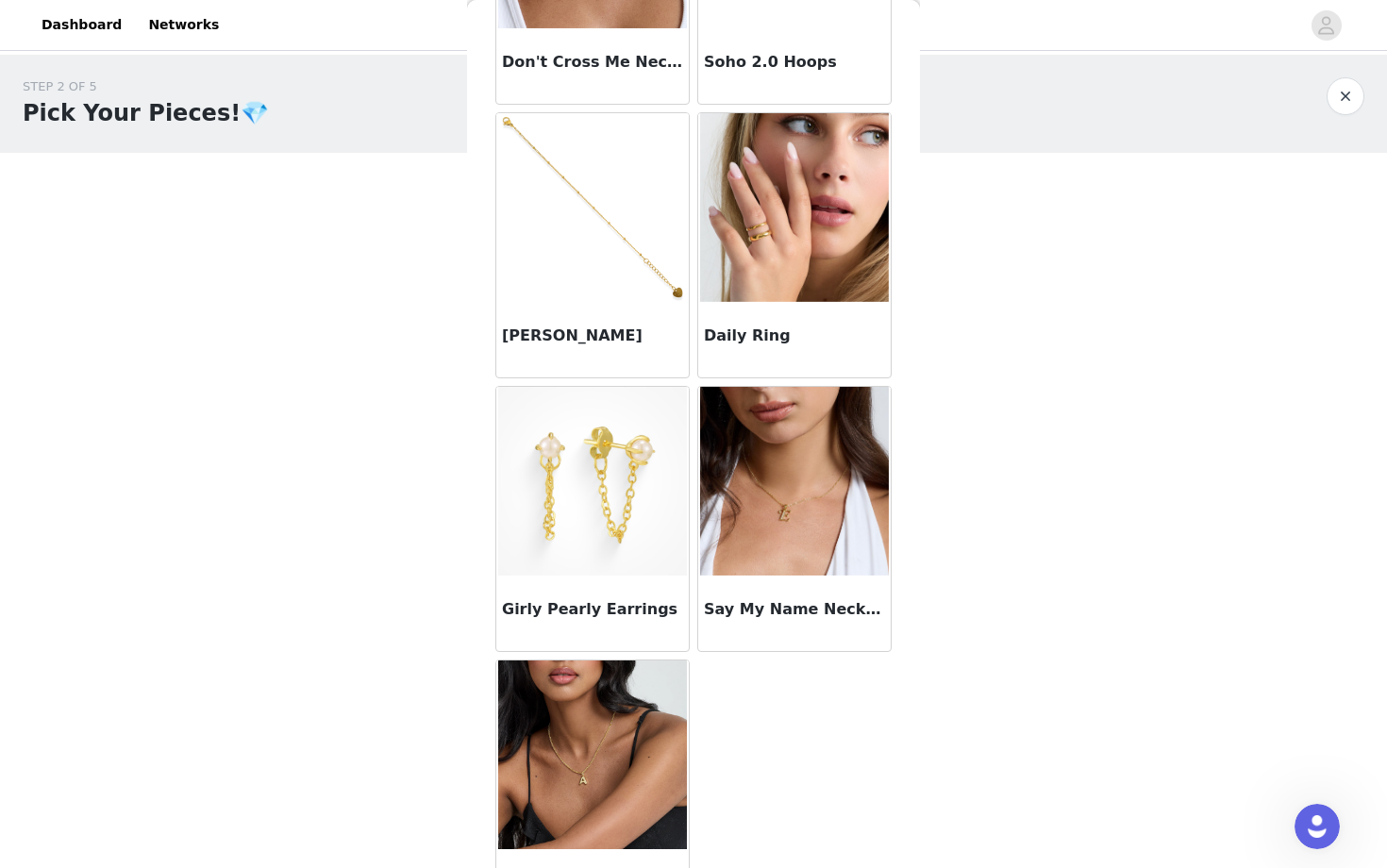
scroll to position [1411, 0]
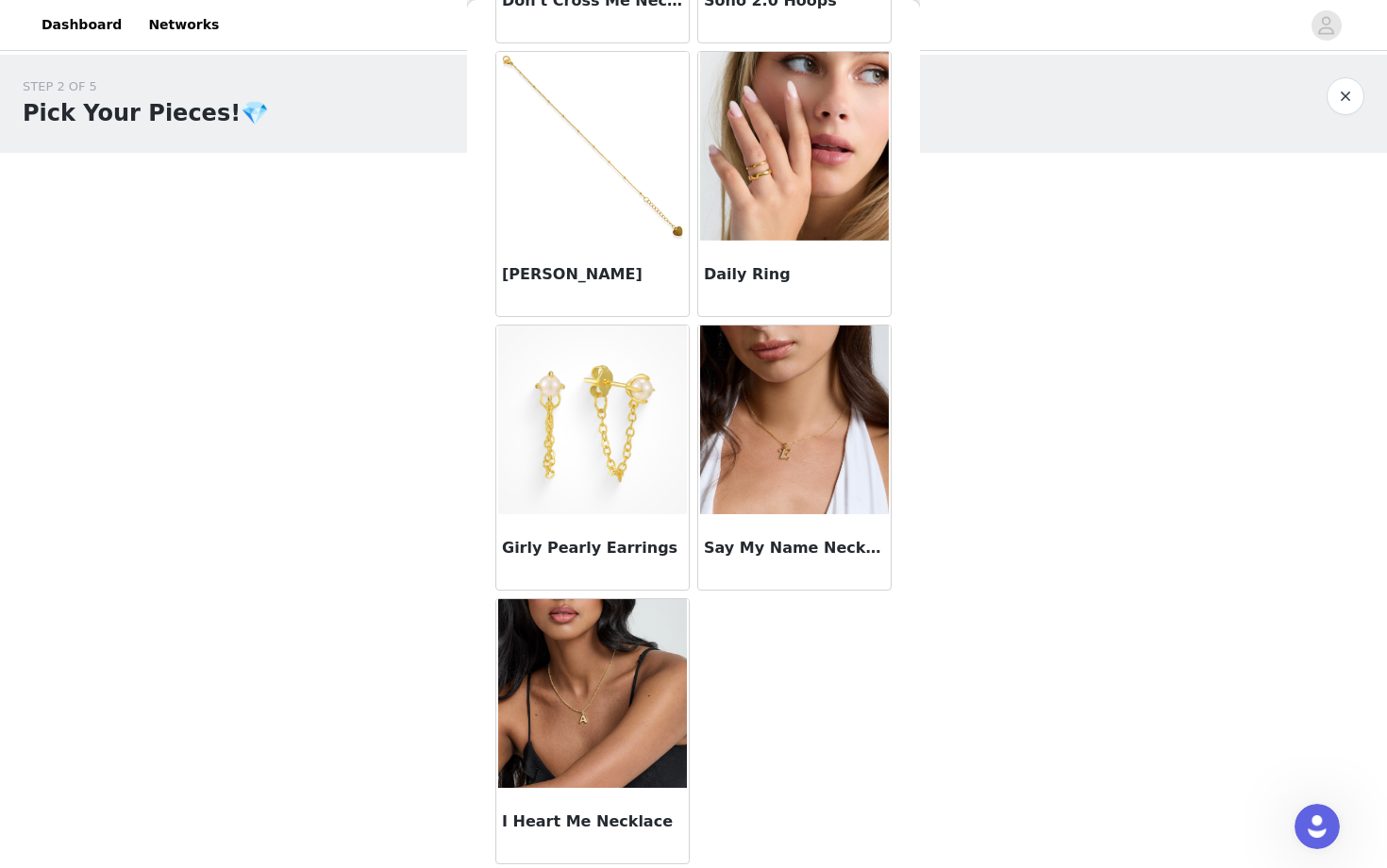
click at [800, 493] on img at bounding box center [794, 419] width 189 height 189
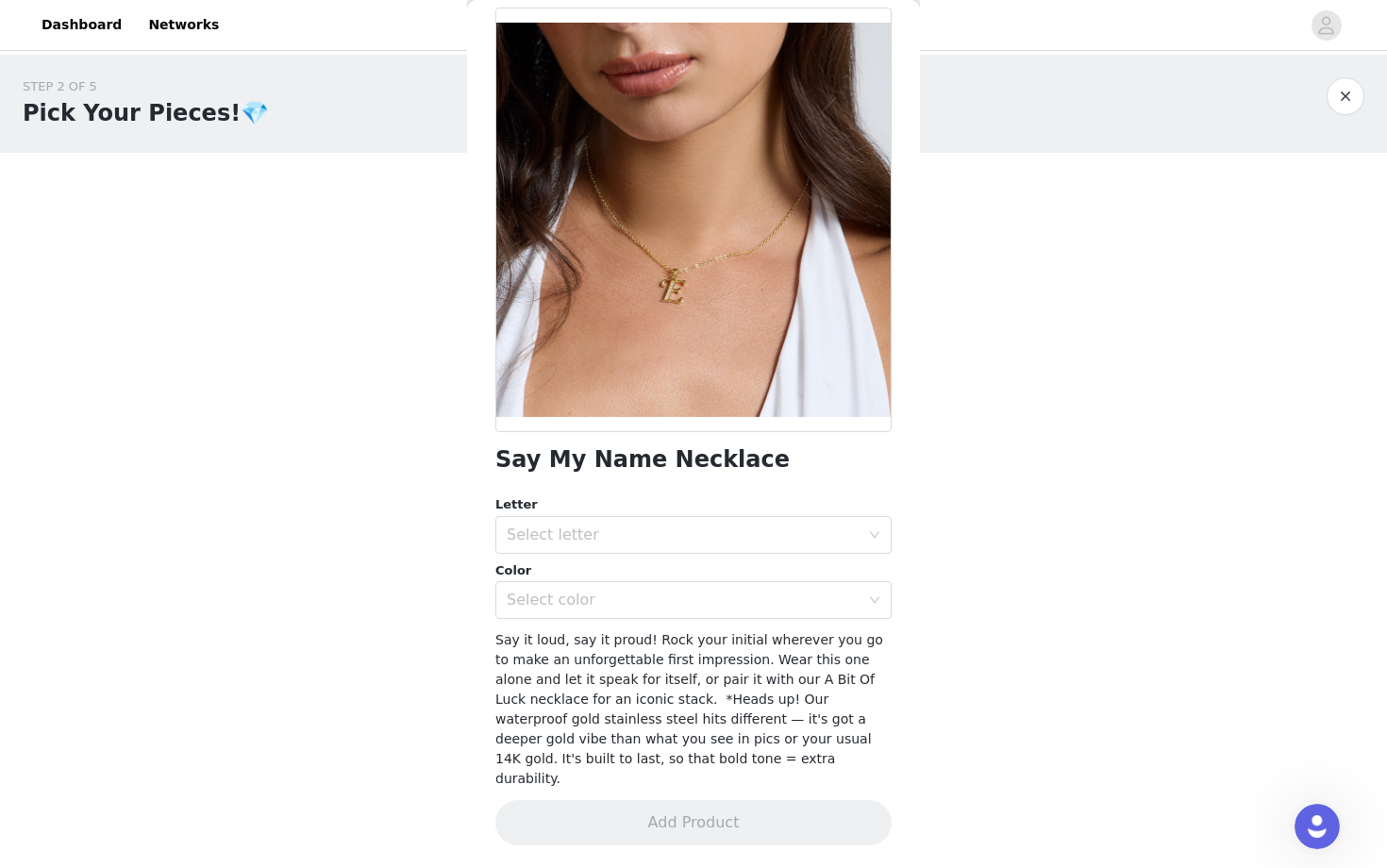
scroll to position [67, 0]
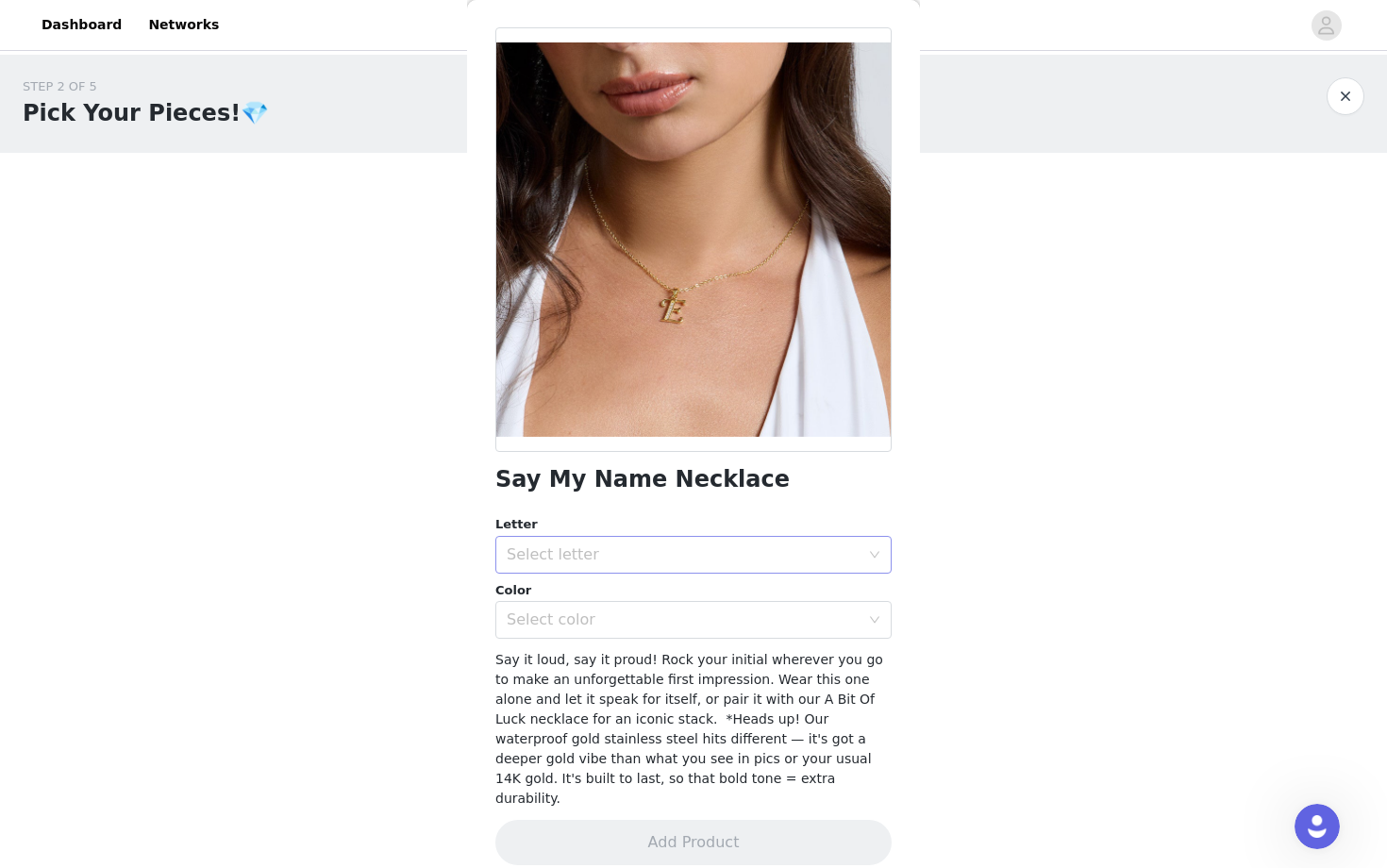
click at [749, 563] on div "Select letter" at bounding box center [683, 555] width 353 height 19
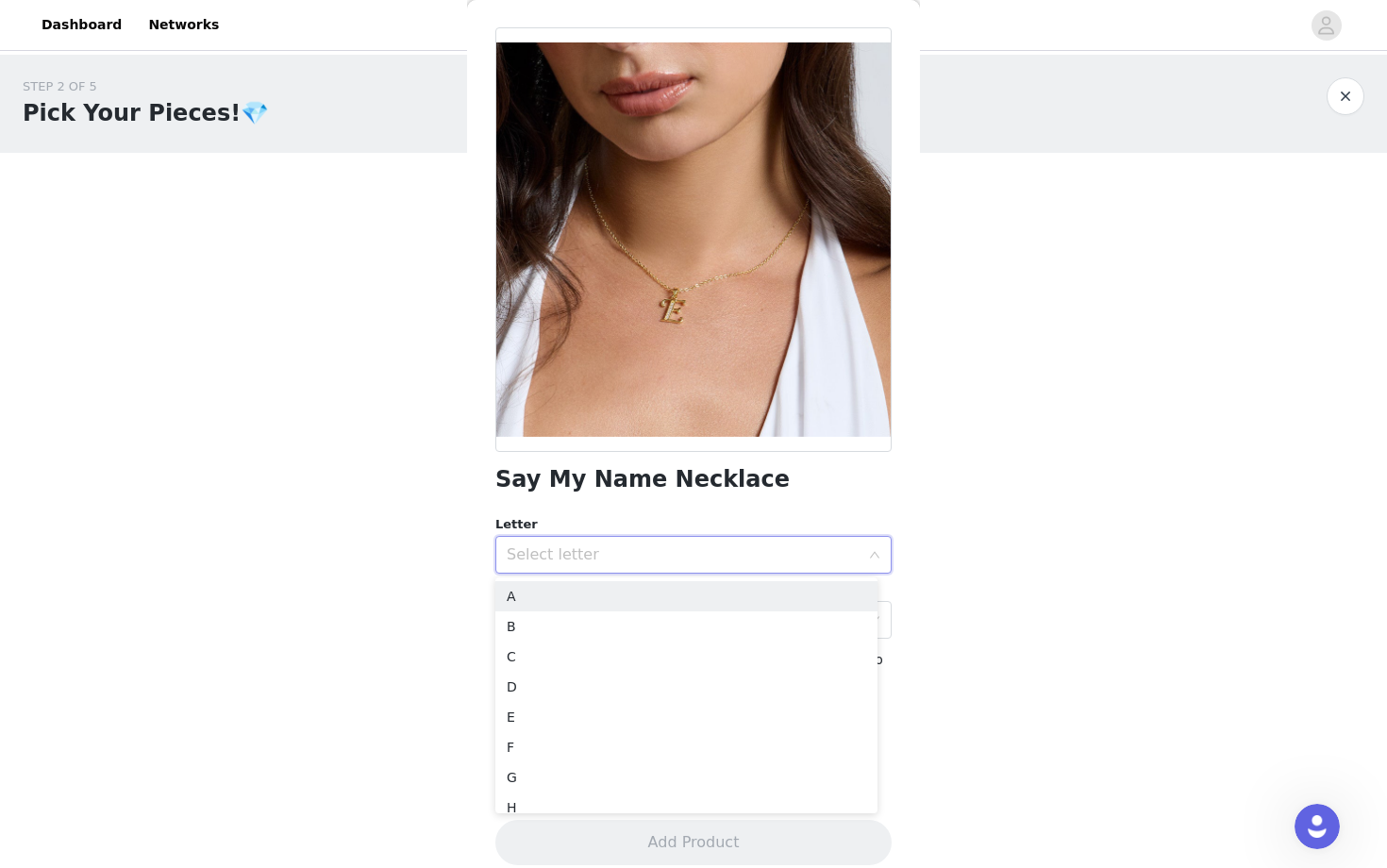
click at [749, 563] on div "Select letter" at bounding box center [683, 555] width 353 height 19
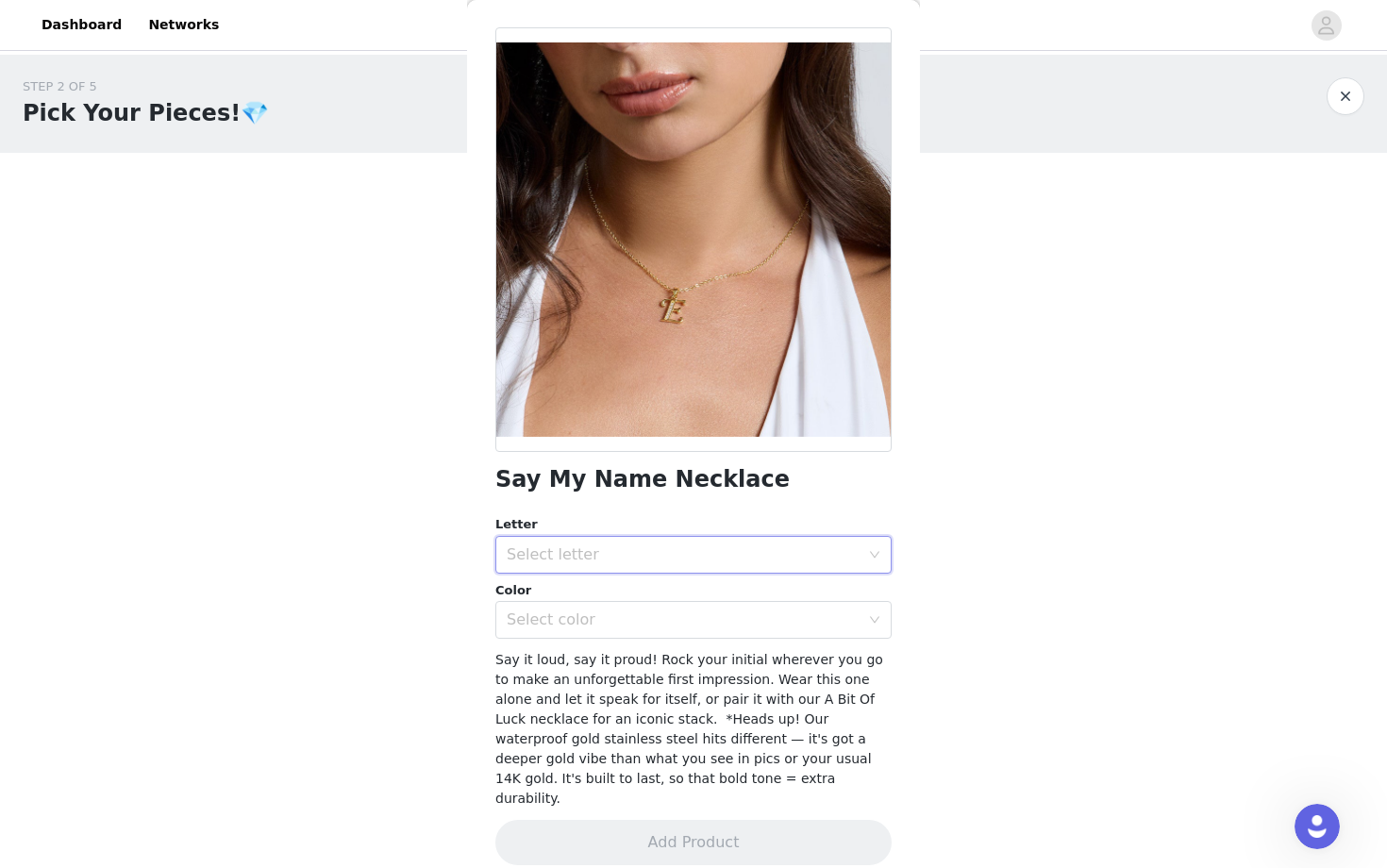
scroll to position [0, 0]
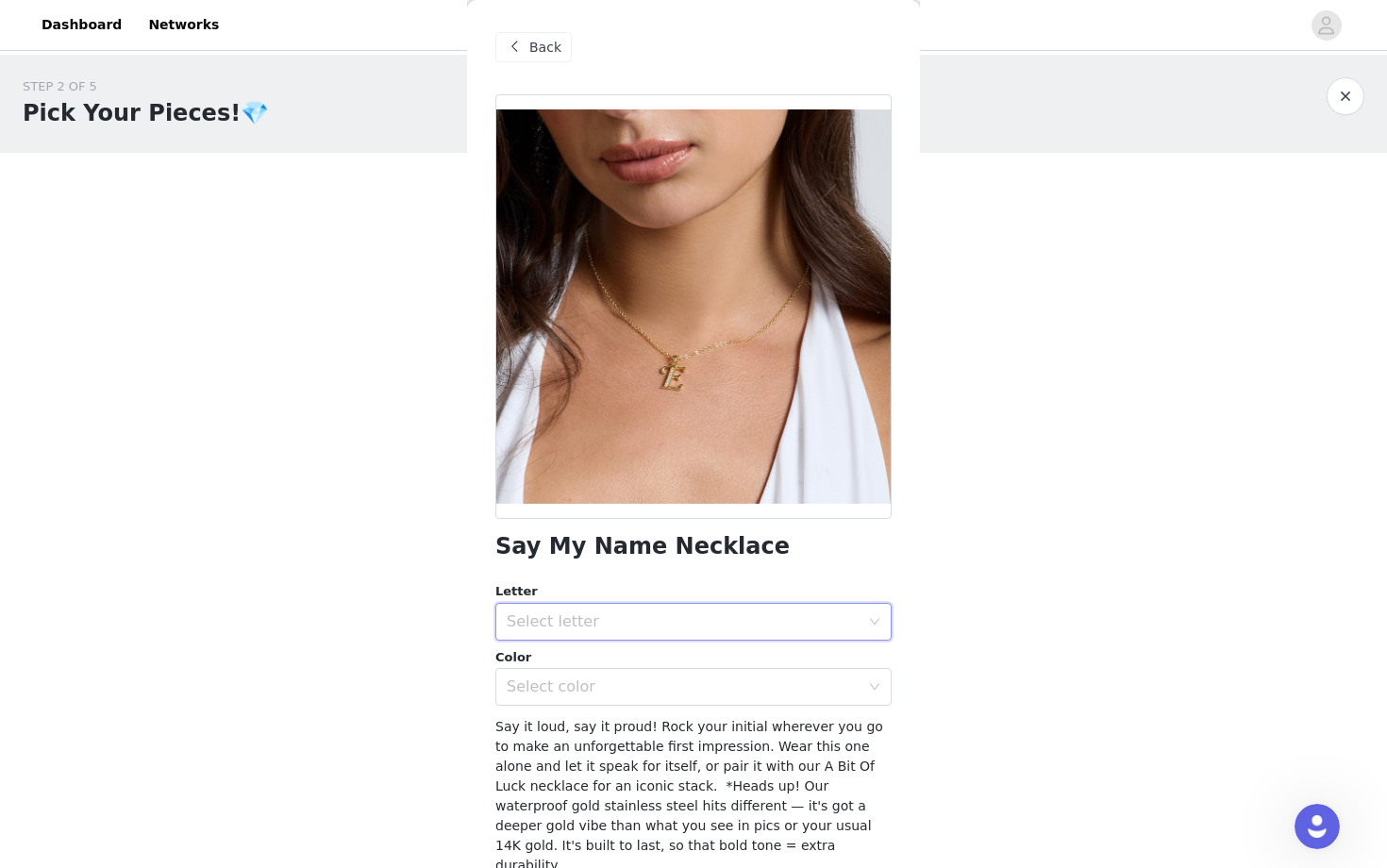
click at [543, 49] on span "Back" at bounding box center [546, 47] width 32 height 20
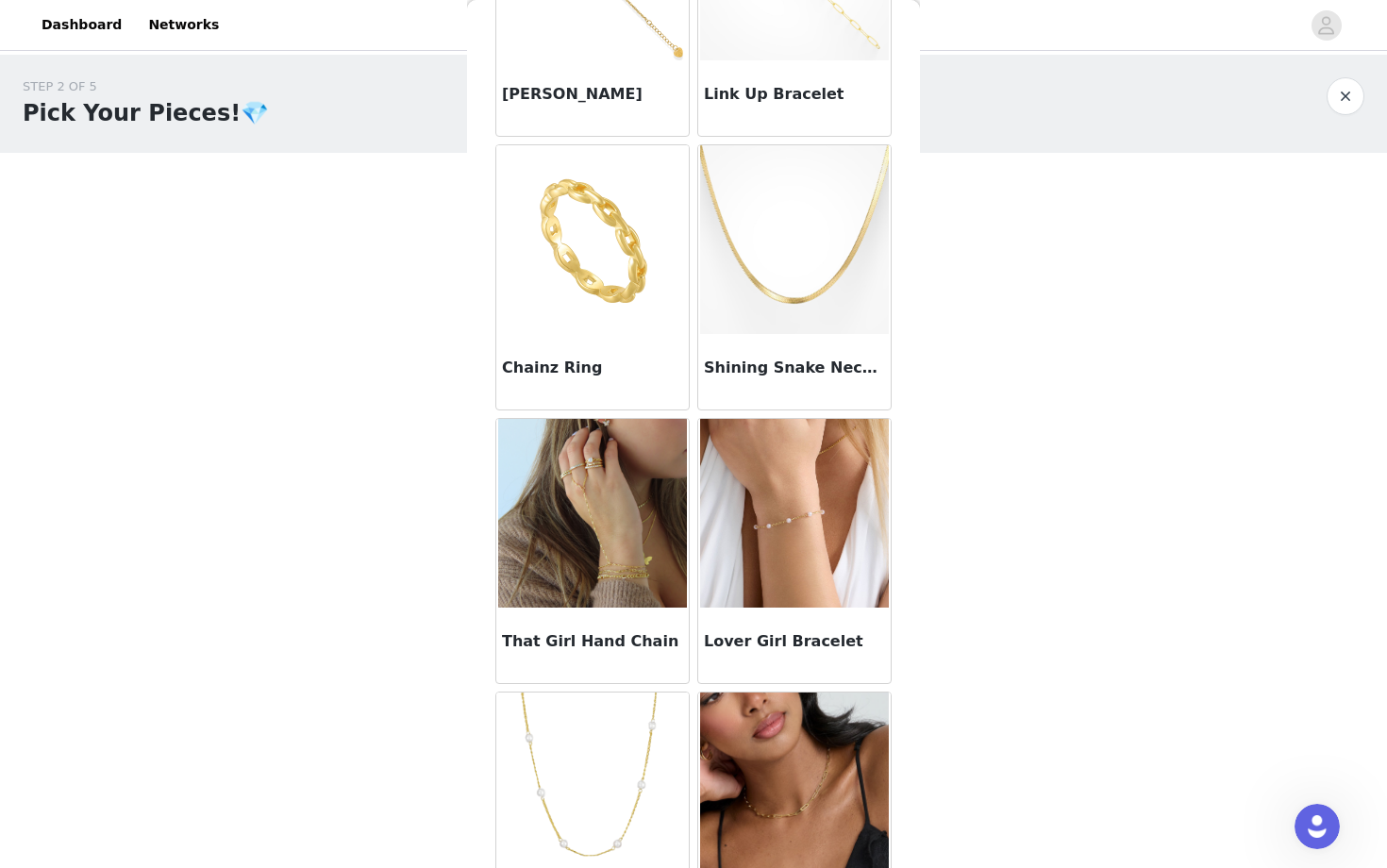
scroll to position [228, 0]
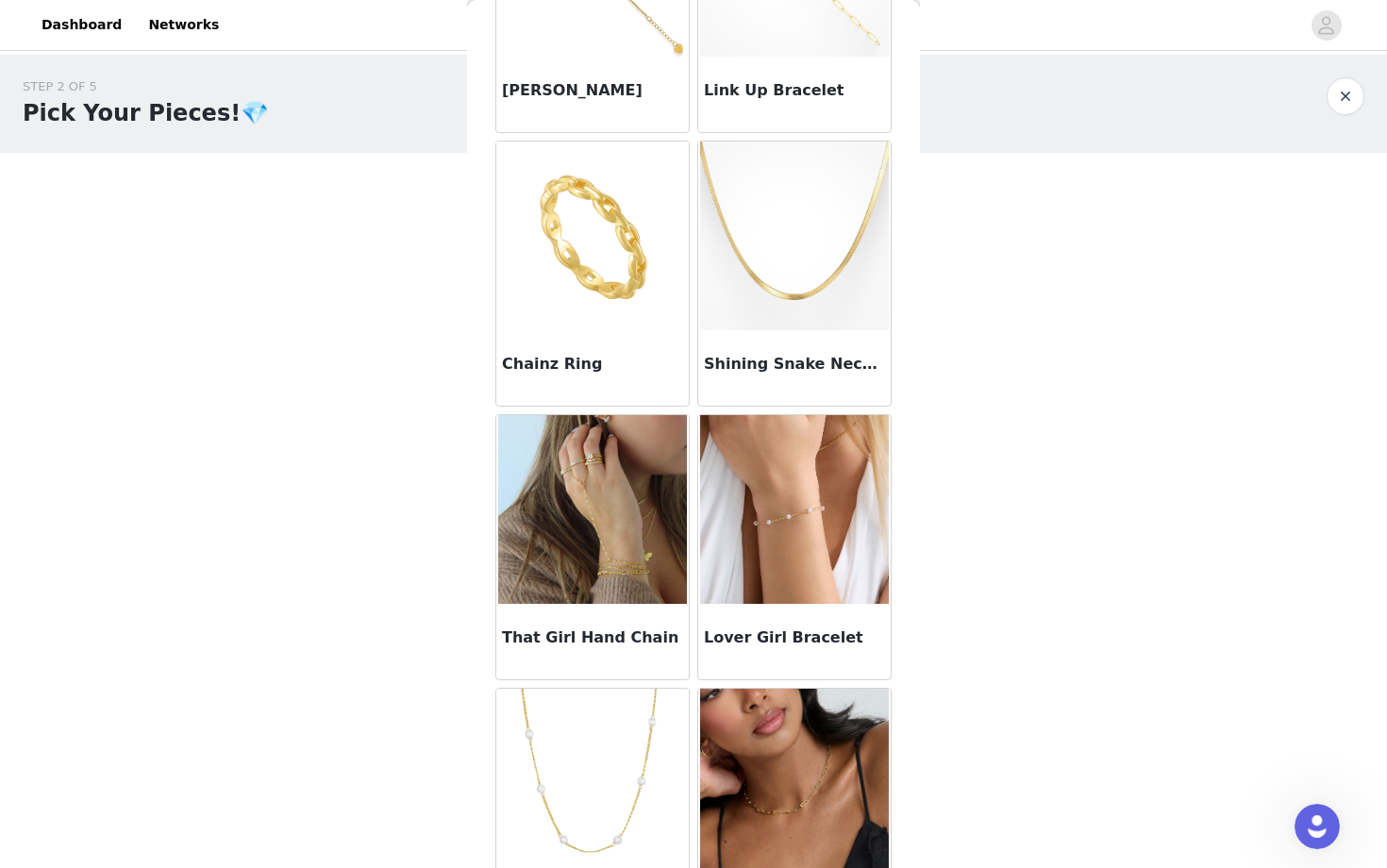
click at [551, 517] on img at bounding box center [592, 508] width 189 height 189
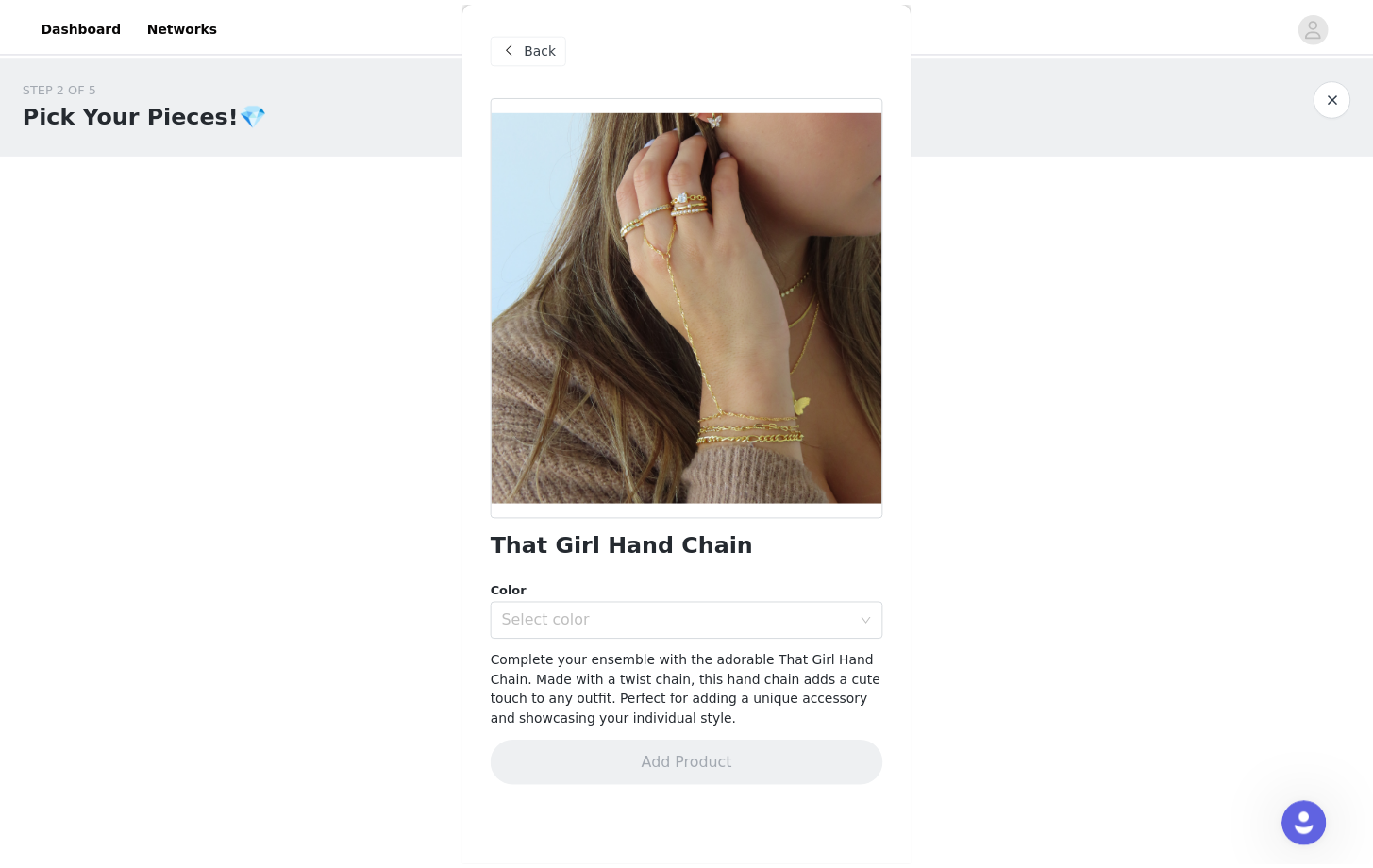
scroll to position [0, 0]
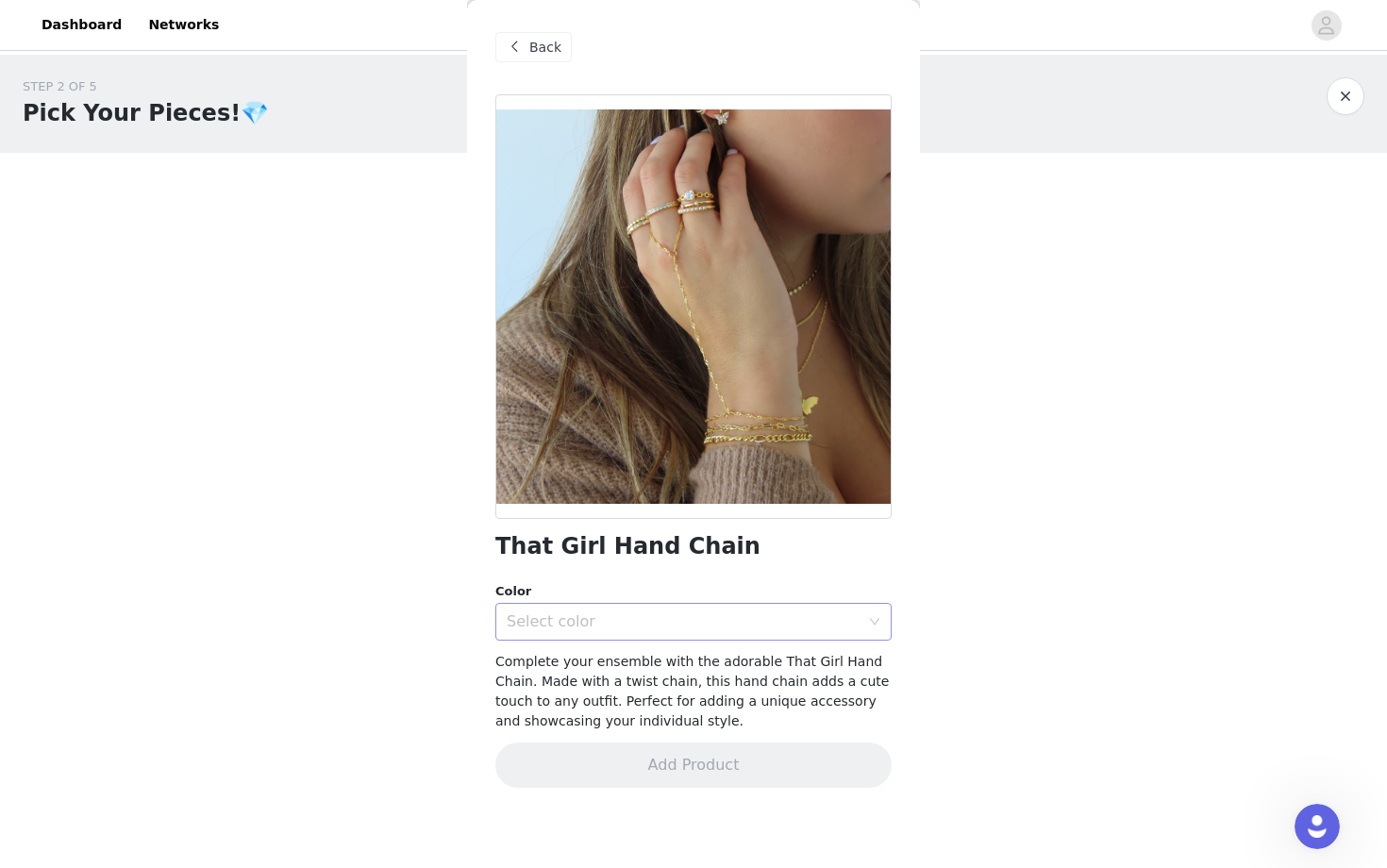
click at [585, 626] on div "Select color" at bounding box center [683, 621] width 353 height 19
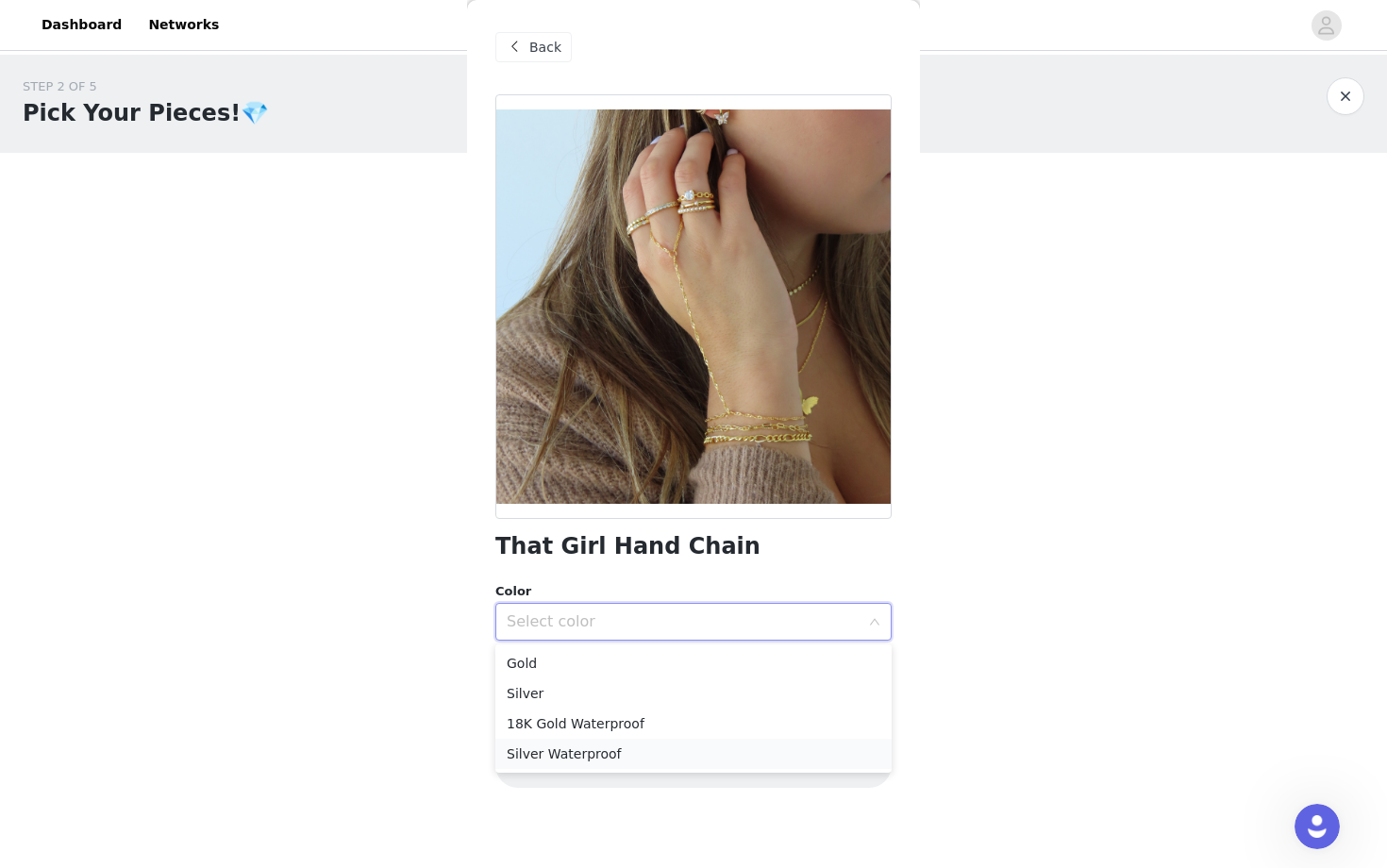
click at [583, 745] on li "Silver Waterproof" at bounding box center [694, 754] width 397 height 30
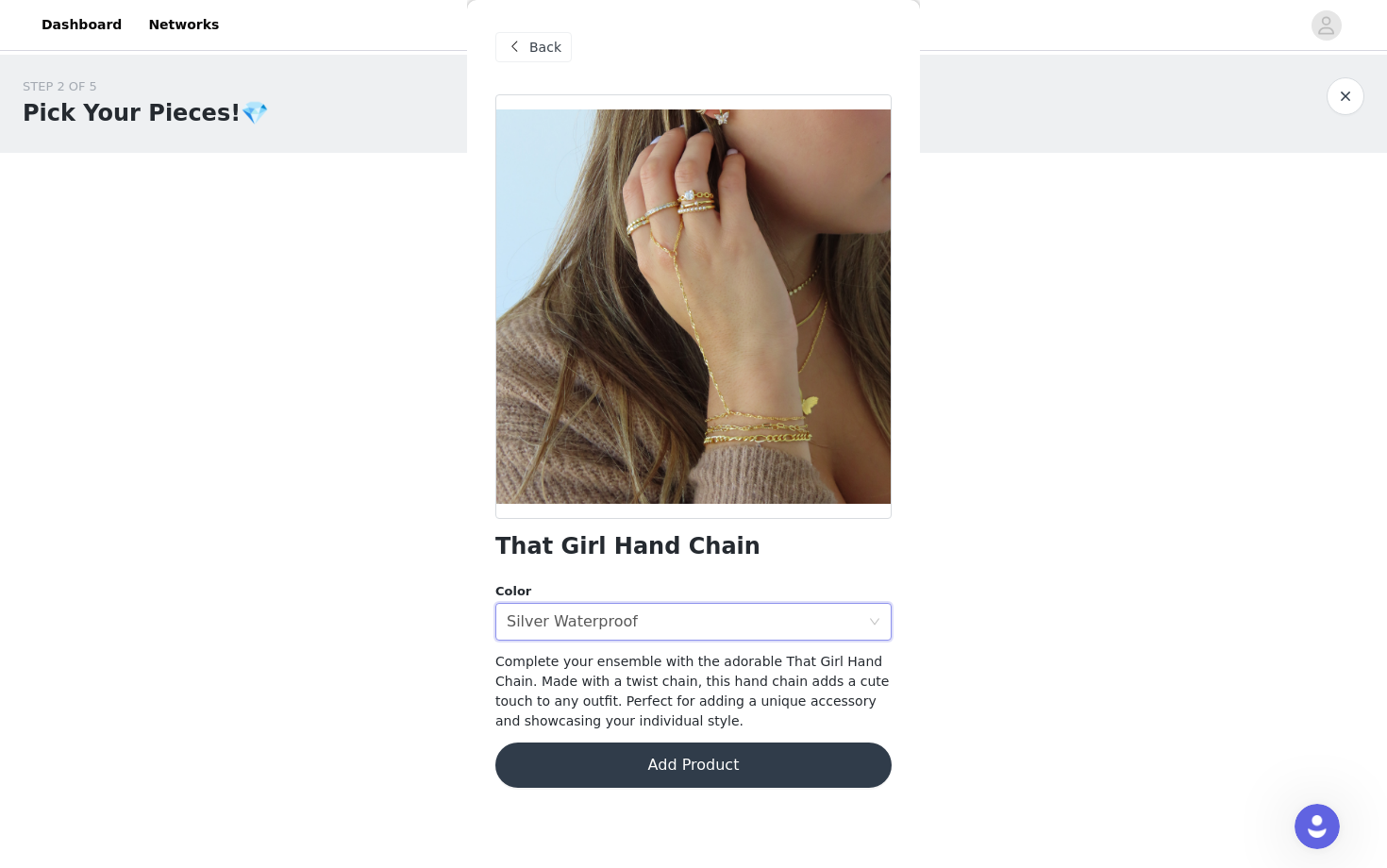
click at [598, 763] on button "Add Product" at bounding box center [694, 765] width 397 height 46
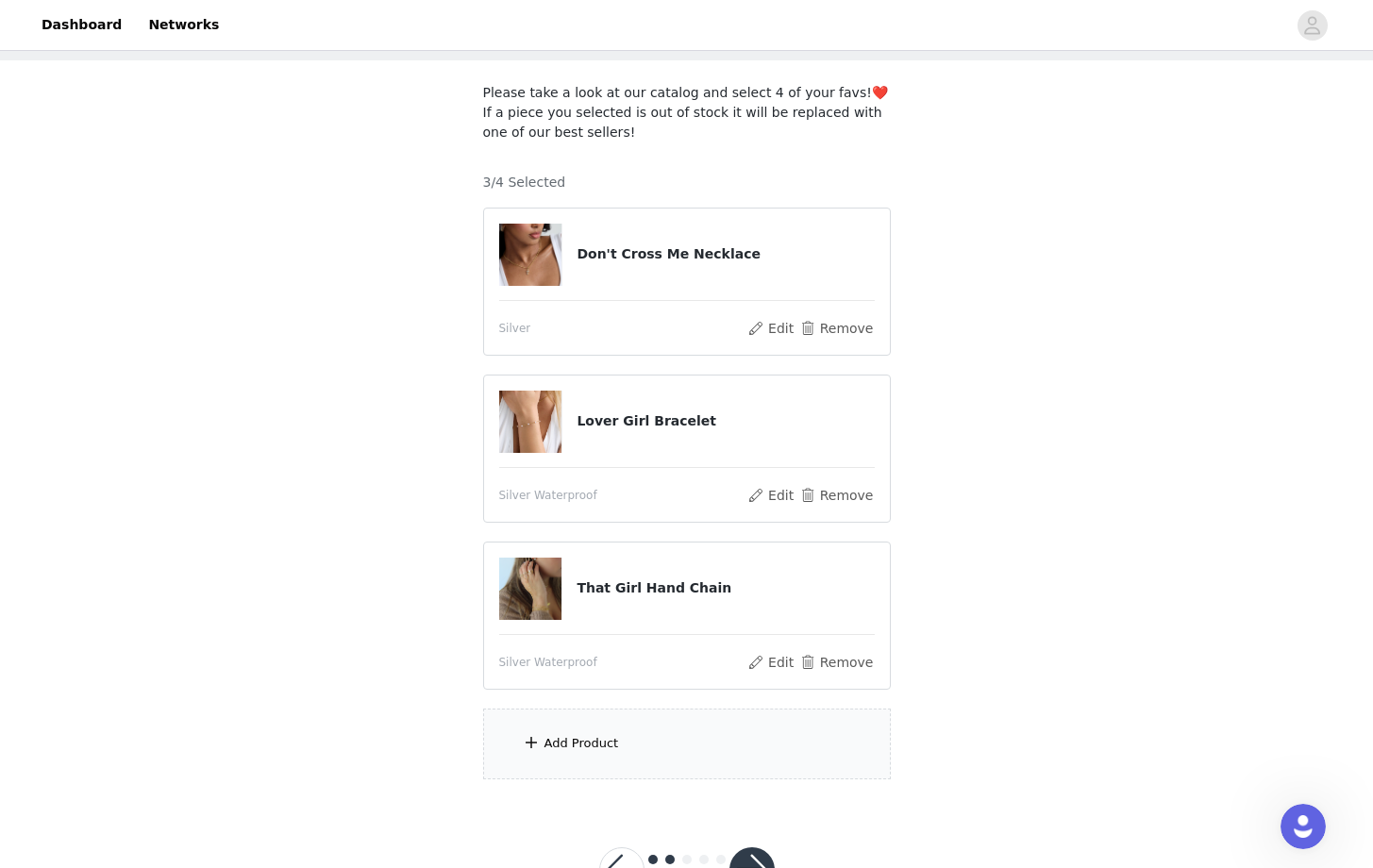
scroll to position [157, 0]
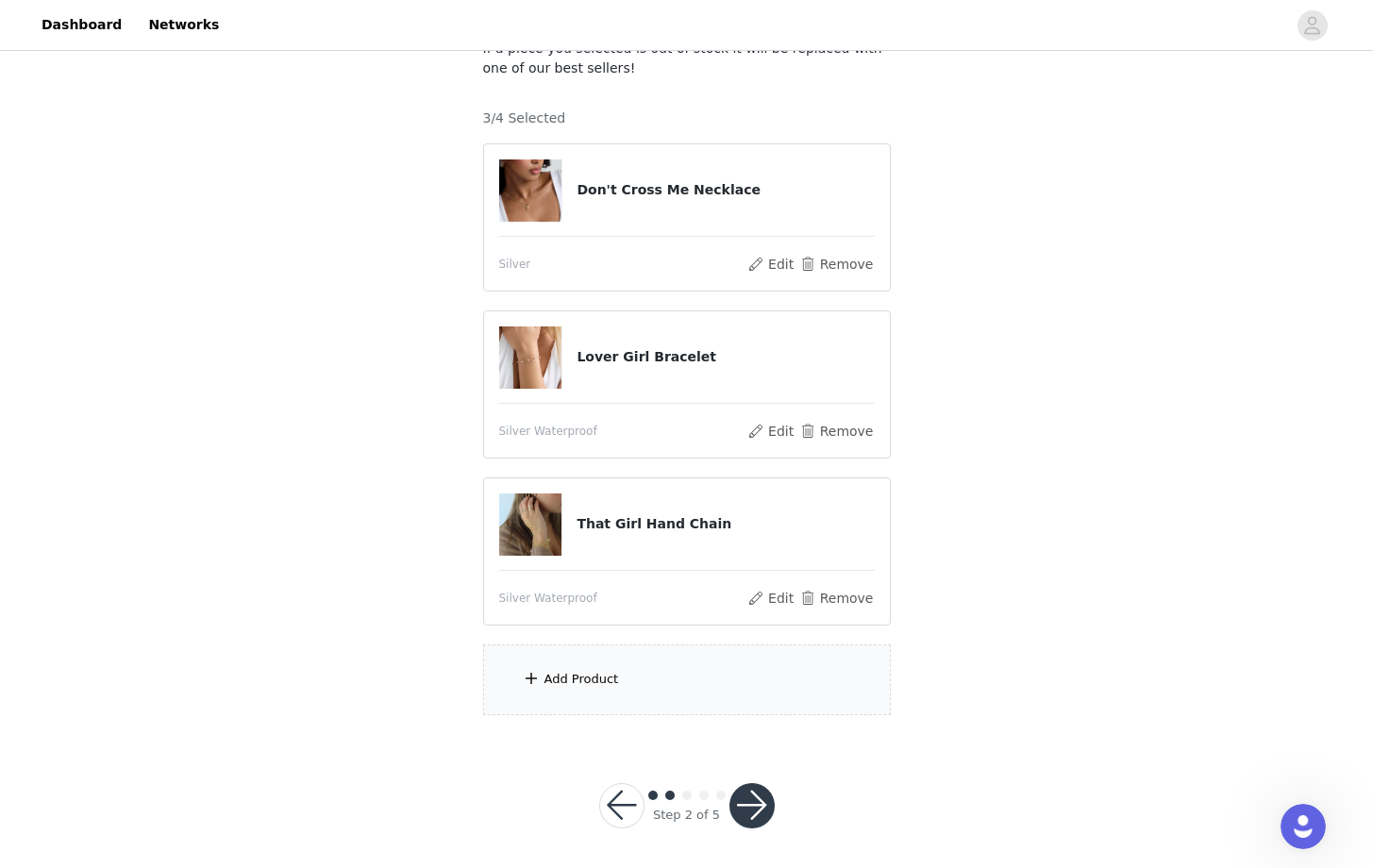
click at [683, 678] on div "Add Product" at bounding box center [687, 679] width 408 height 71
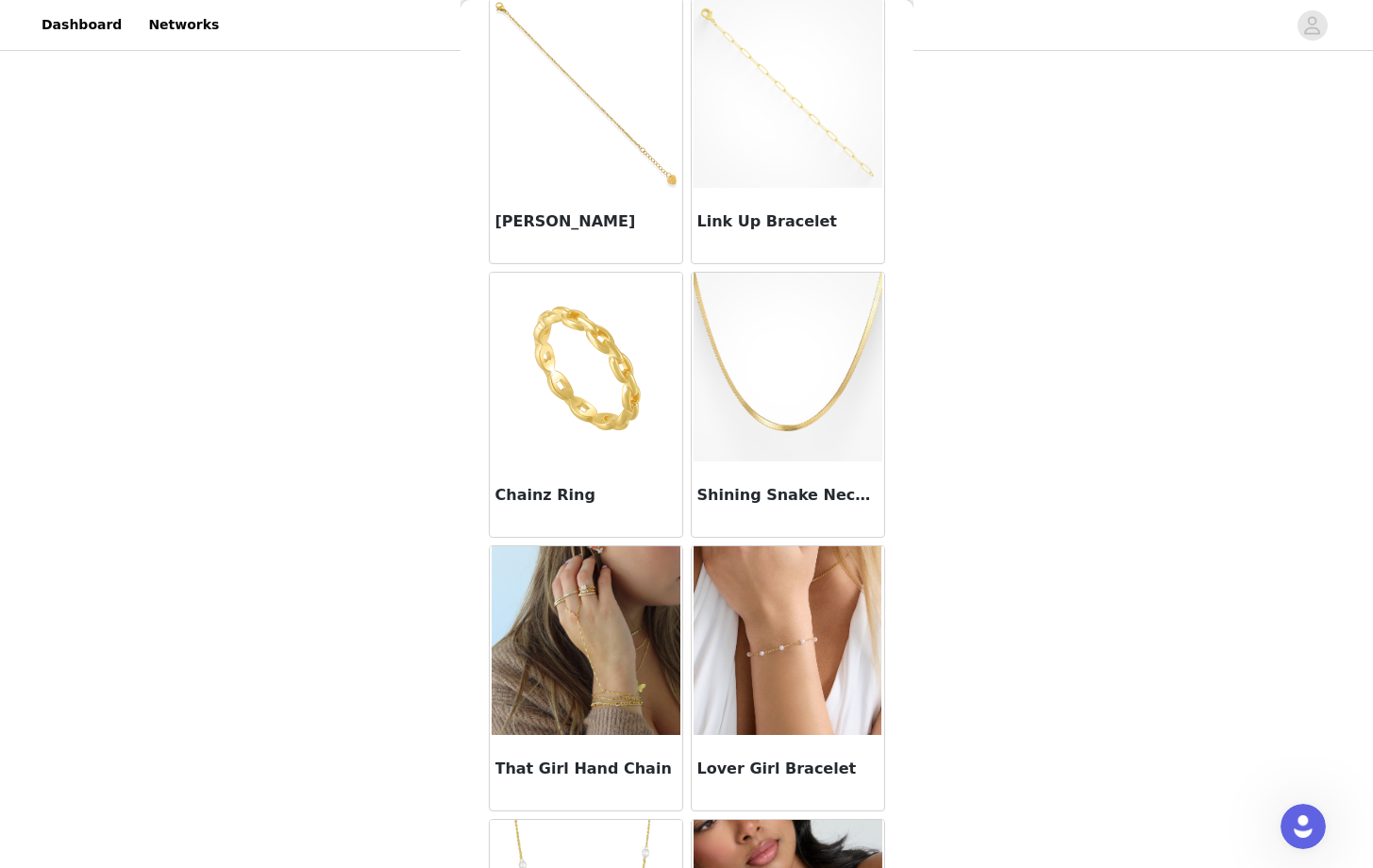
scroll to position [0, 0]
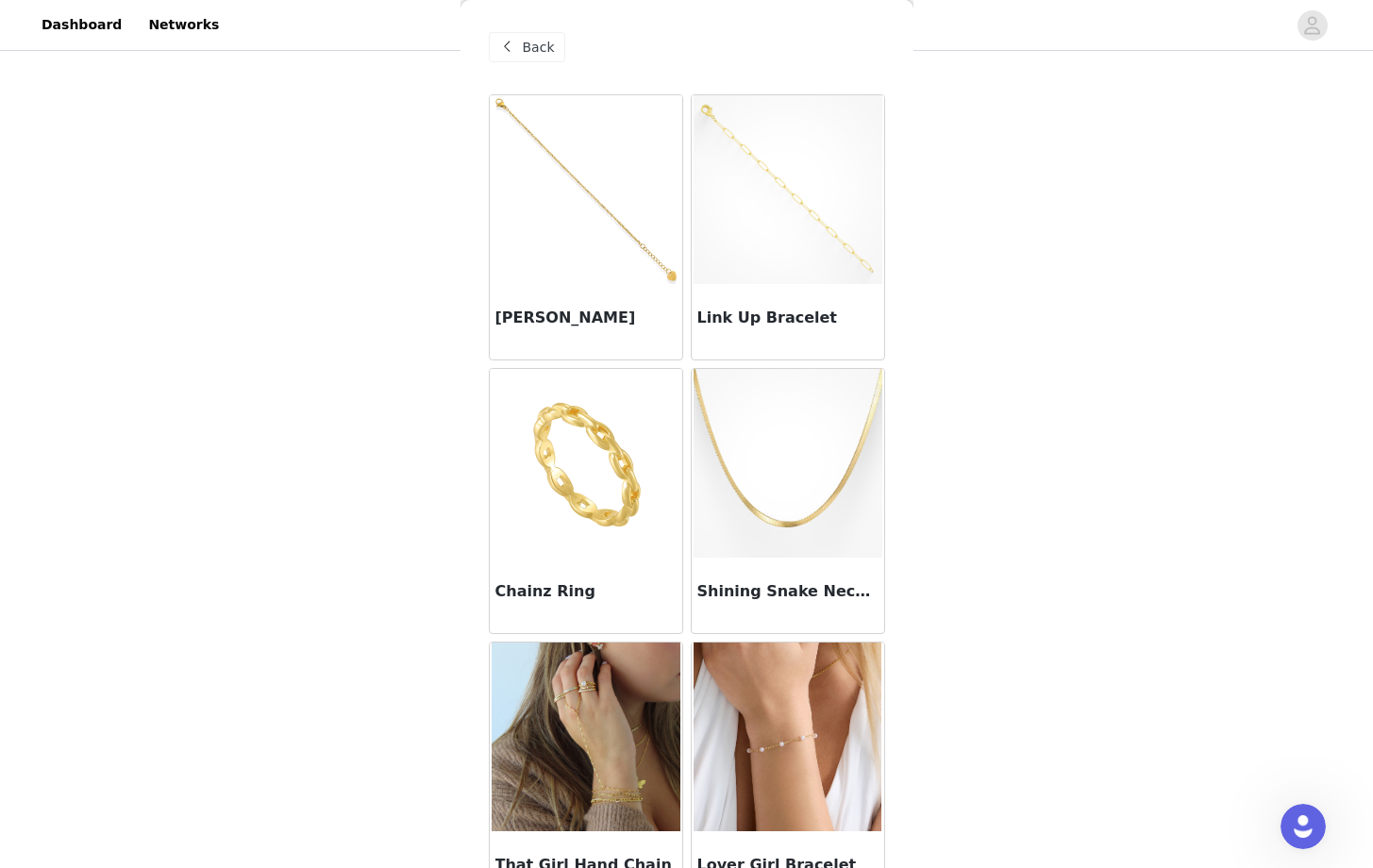
click at [604, 261] on img at bounding box center [585, 189] width 189 height 189
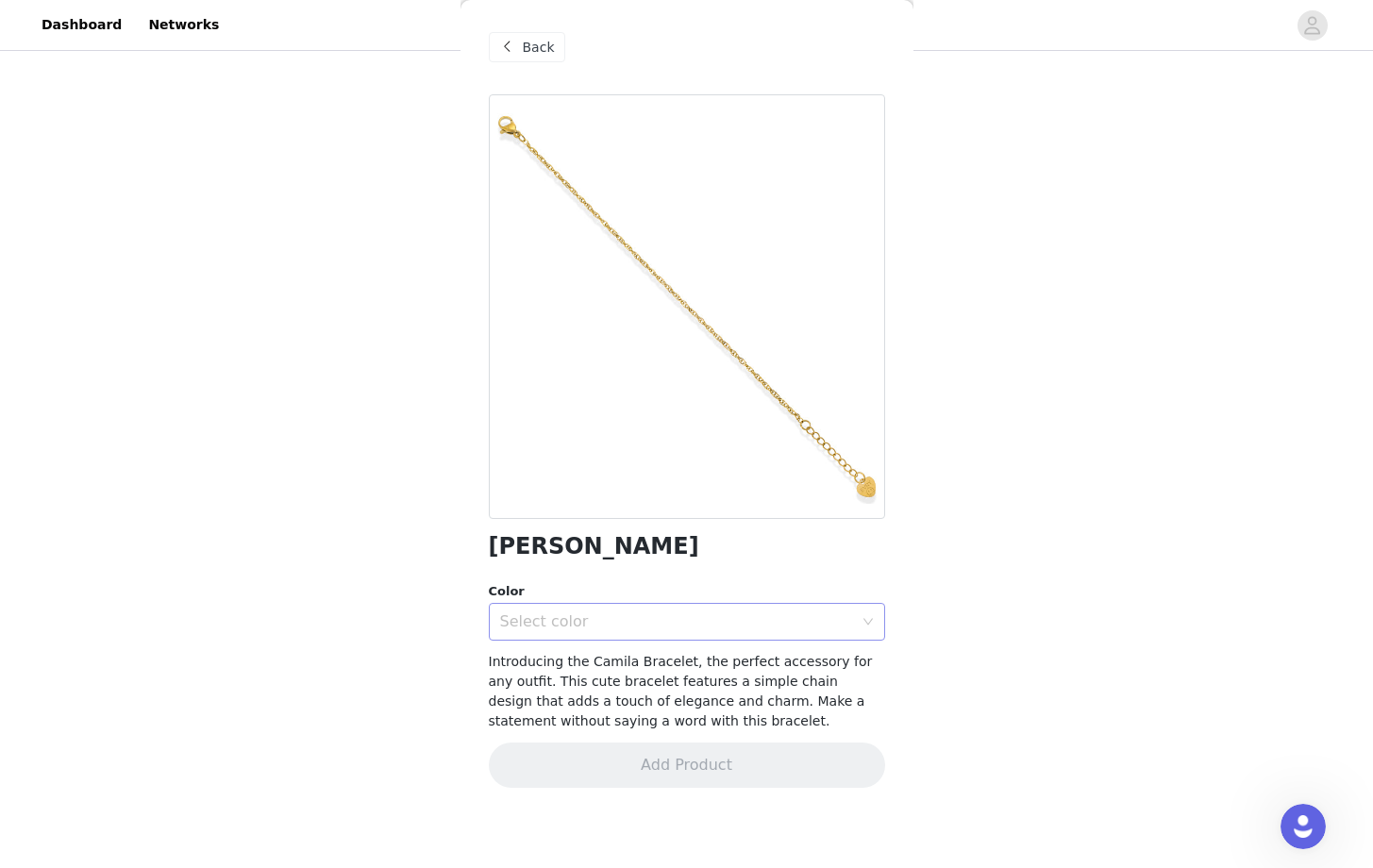
click at [566, 626] on div "Select color" at bounding box center [677, 621] width 353 height 19
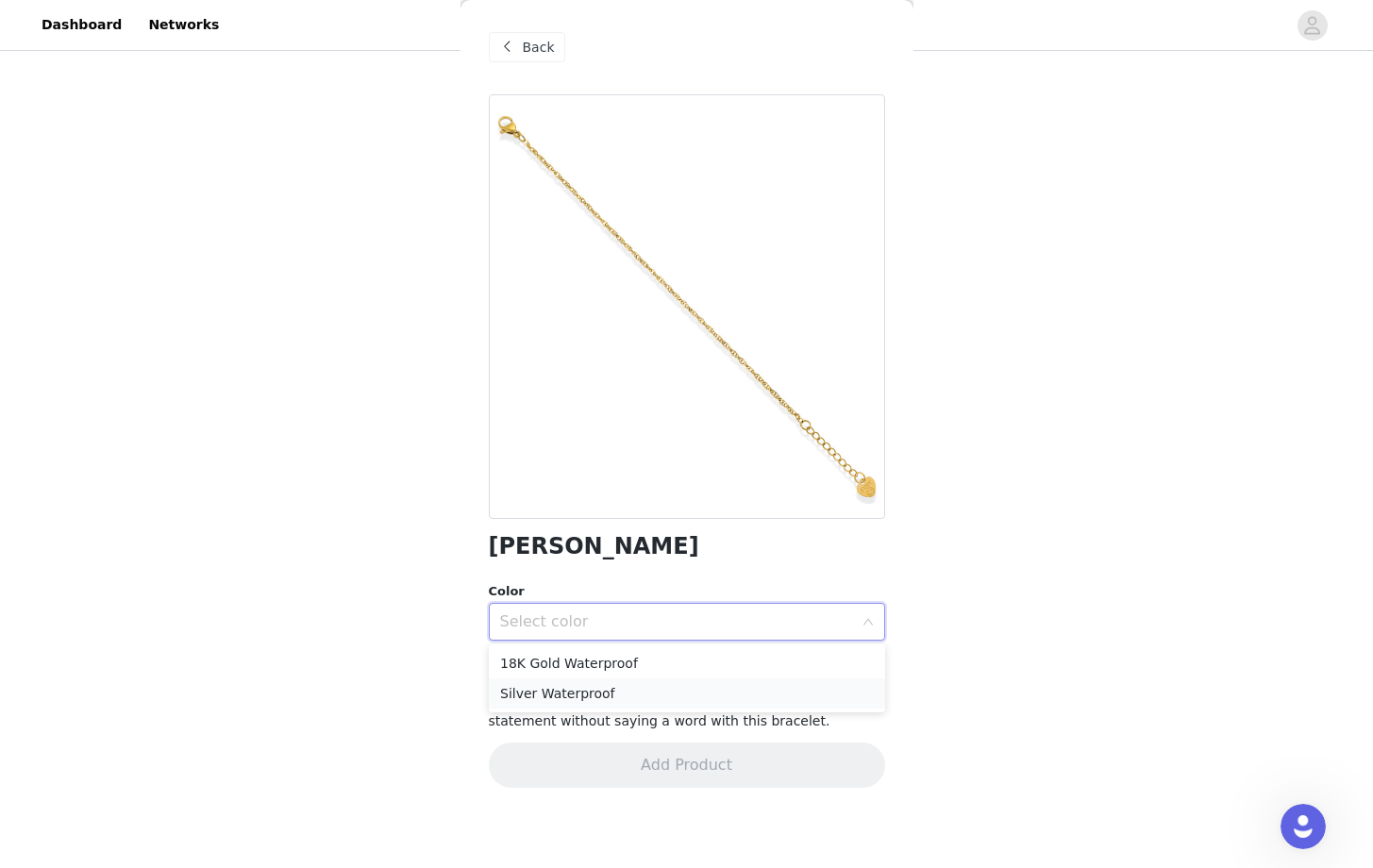
click at [556, 695] on li "Silver Waterproof" at bounding box center [687, 693] width 397 height 30
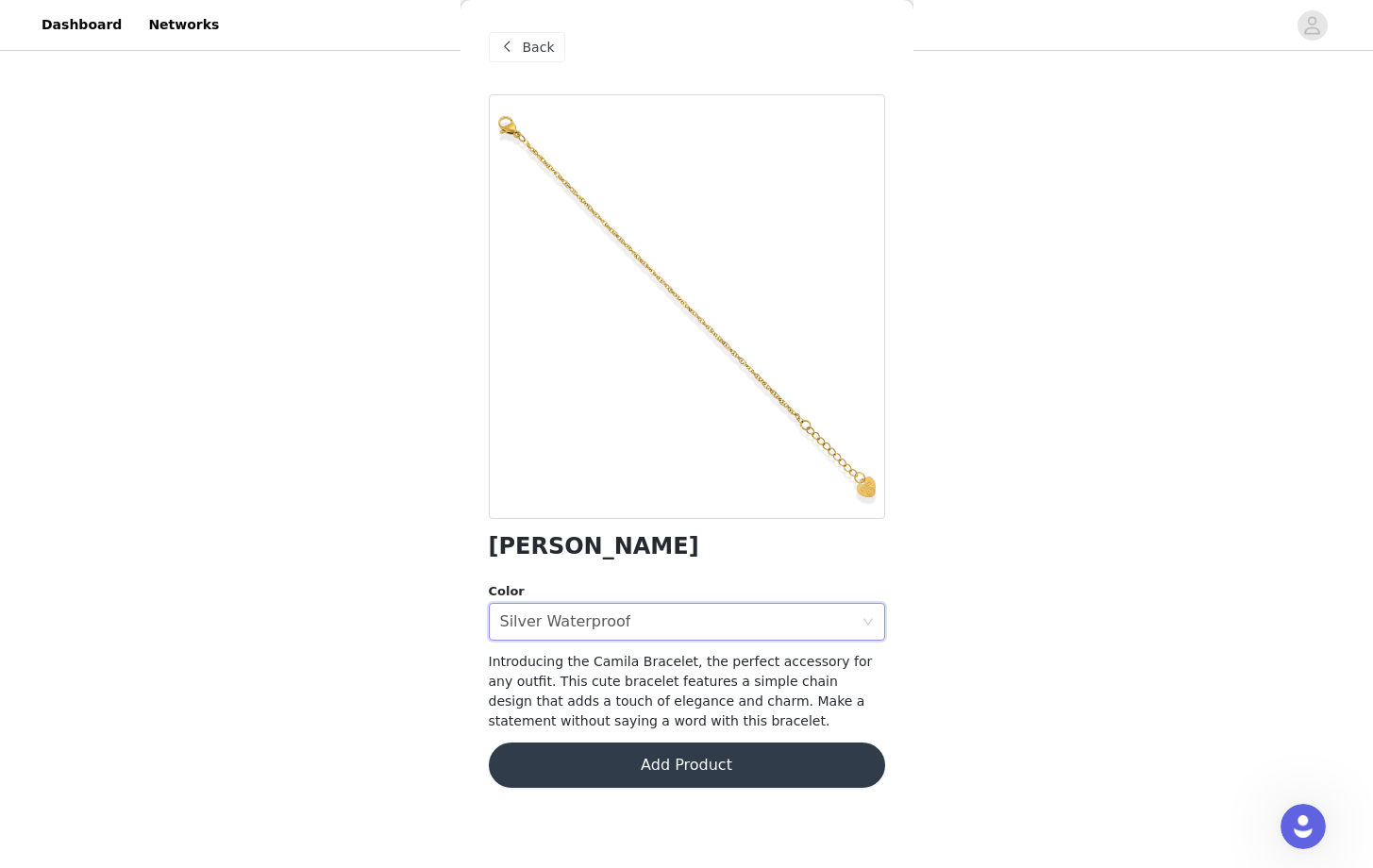
click at [590, 762] on button "Add Product" at bounding box center [687, 765] width 397 height 46
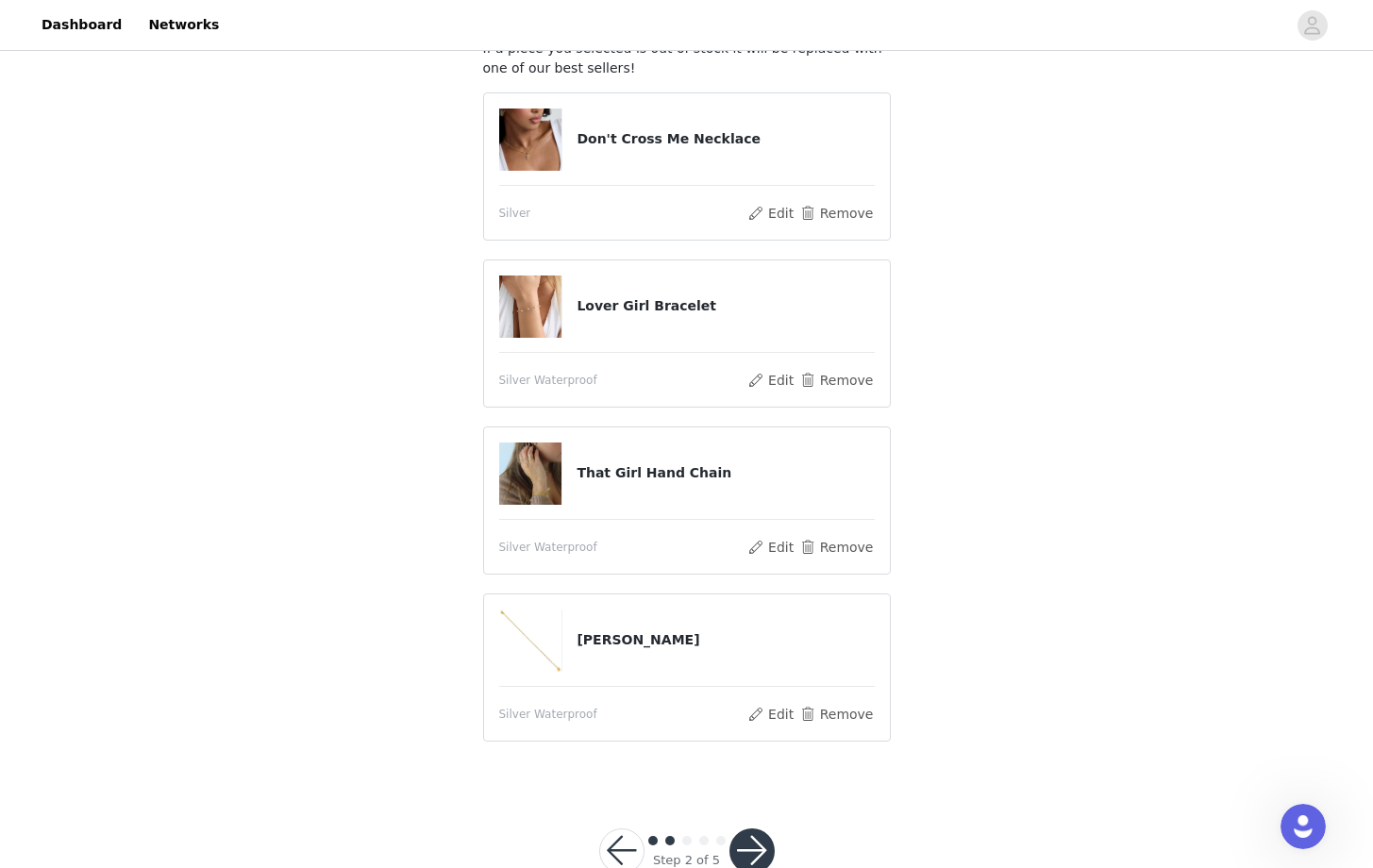
scroll to position [207, 0]
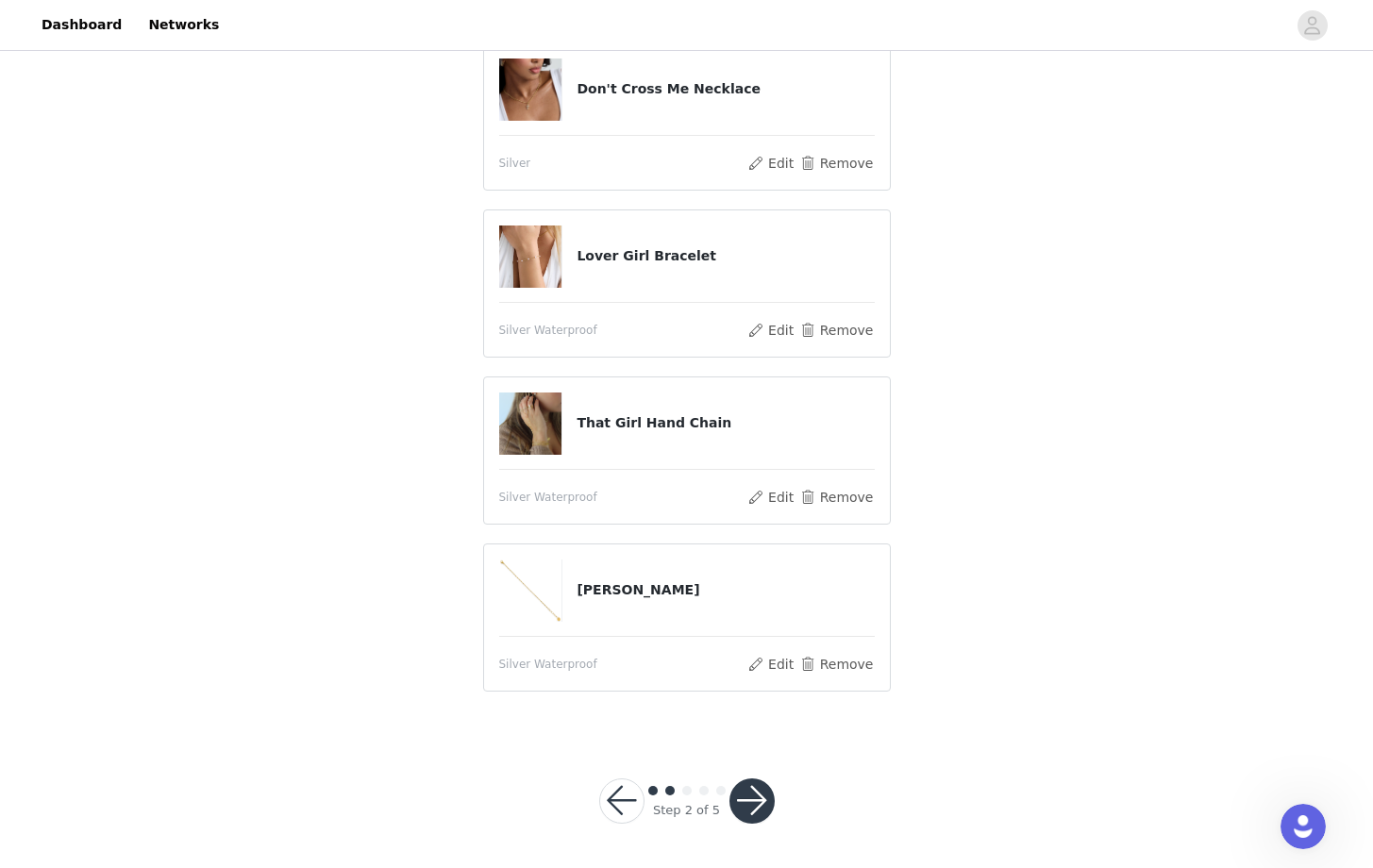
click at [750, 787] on button "button" at bounding box center [752, 801] width 46 height 46
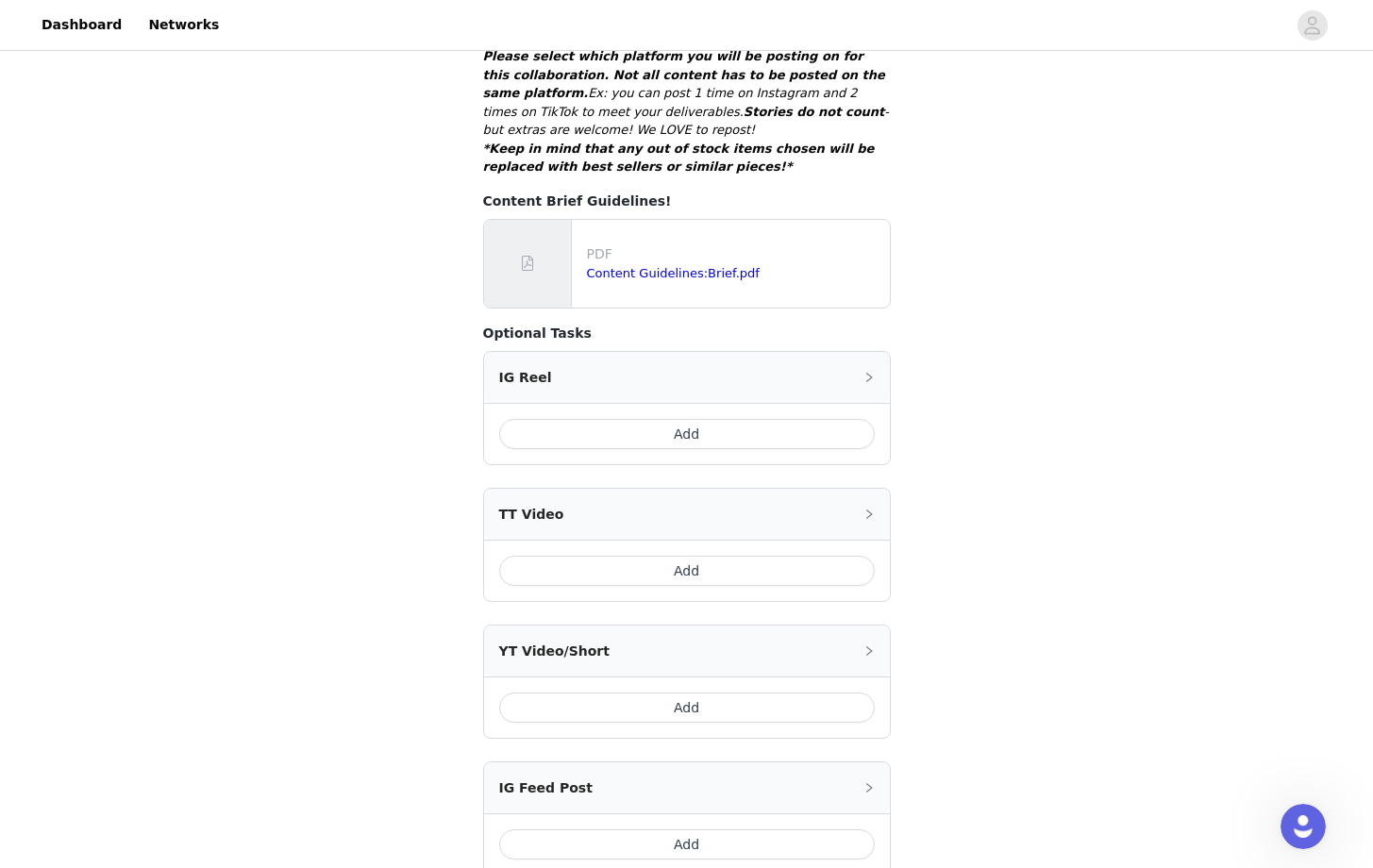
scroll to position [801, 0]
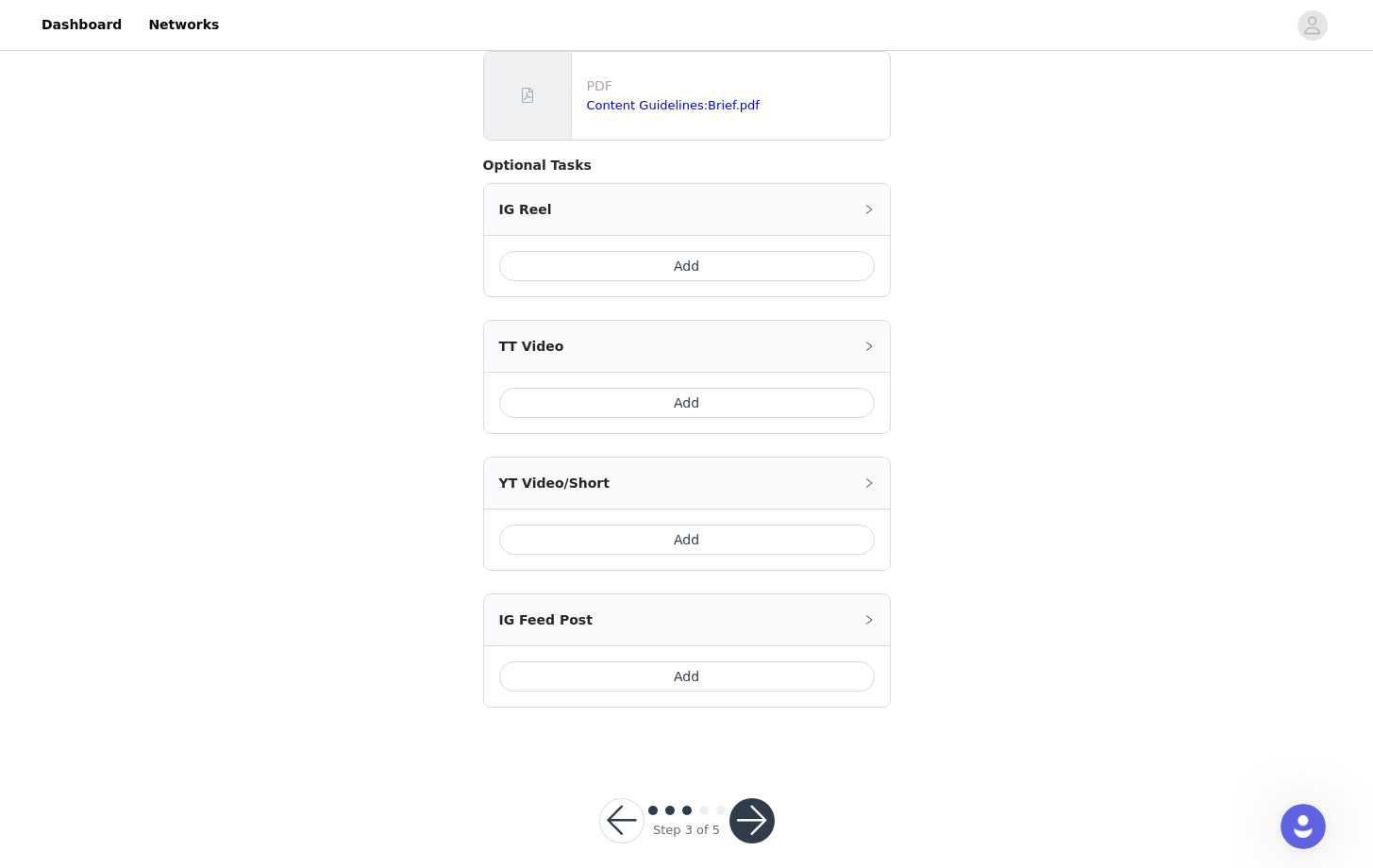
click at [754, 798] on button "button" at bounding box center [752, 821] width 46 height 46
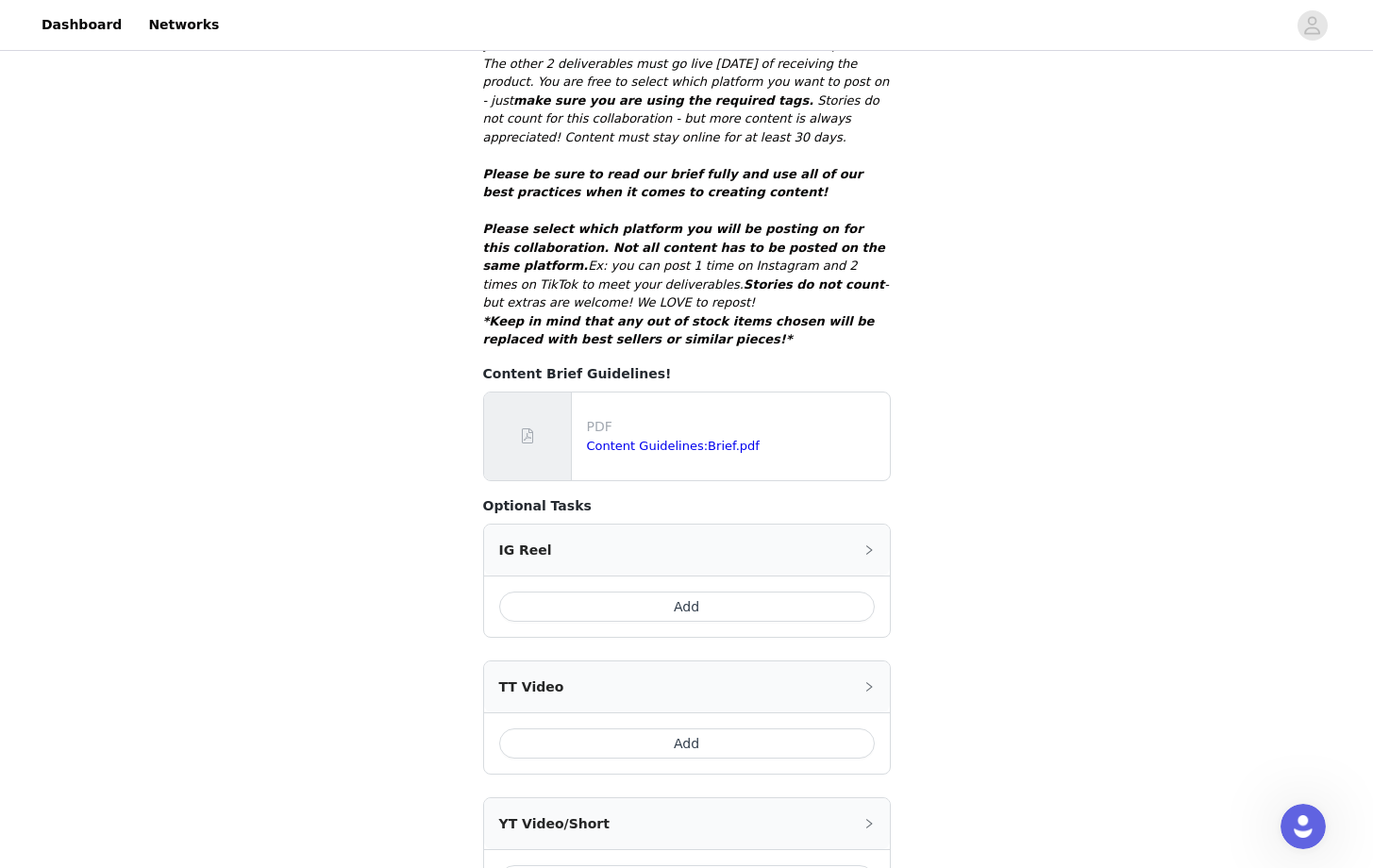
scroll to position [674, 0]
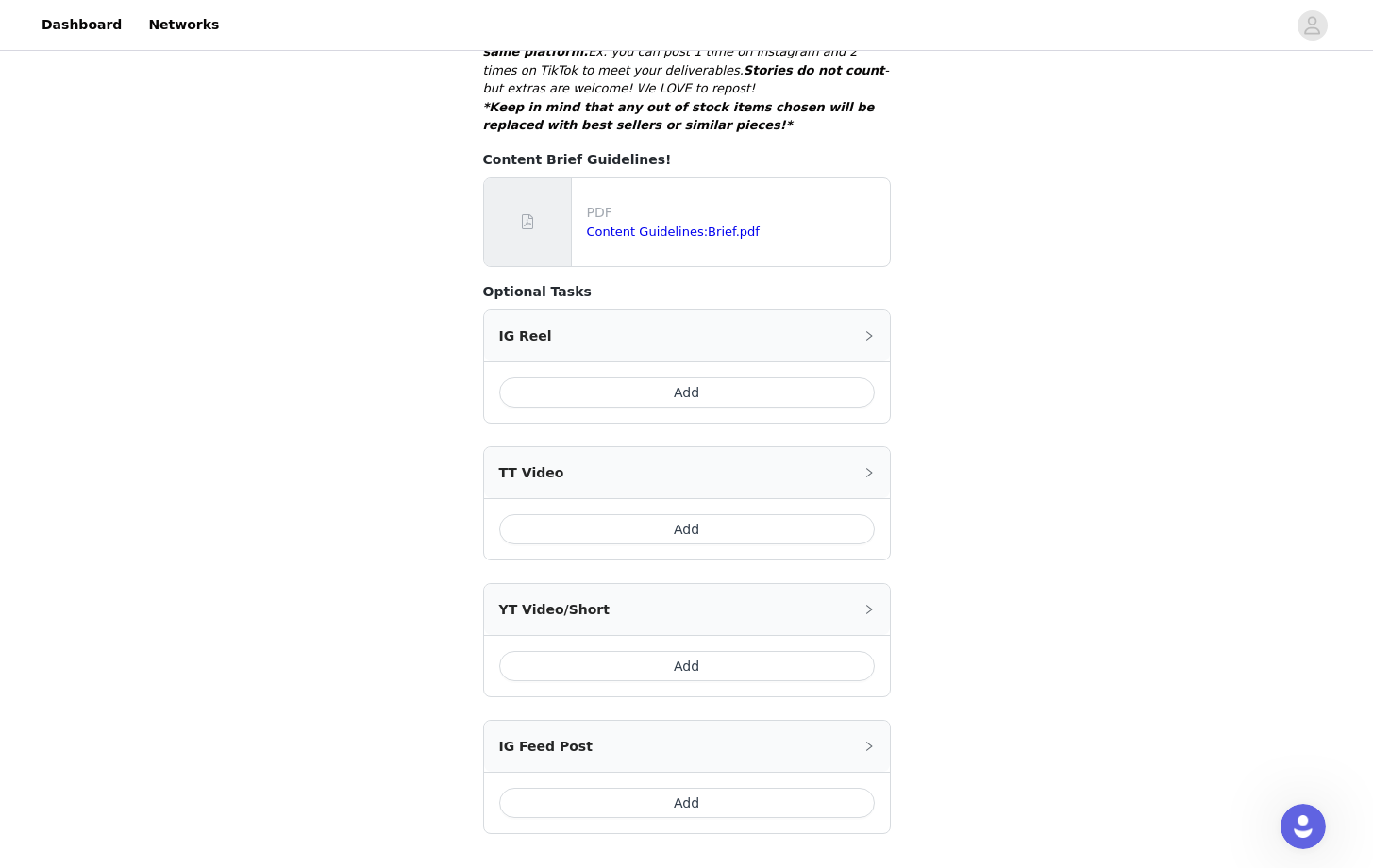
click at [640, 514] on button "Add" at bounding box center [687, 529] width 376 height 30
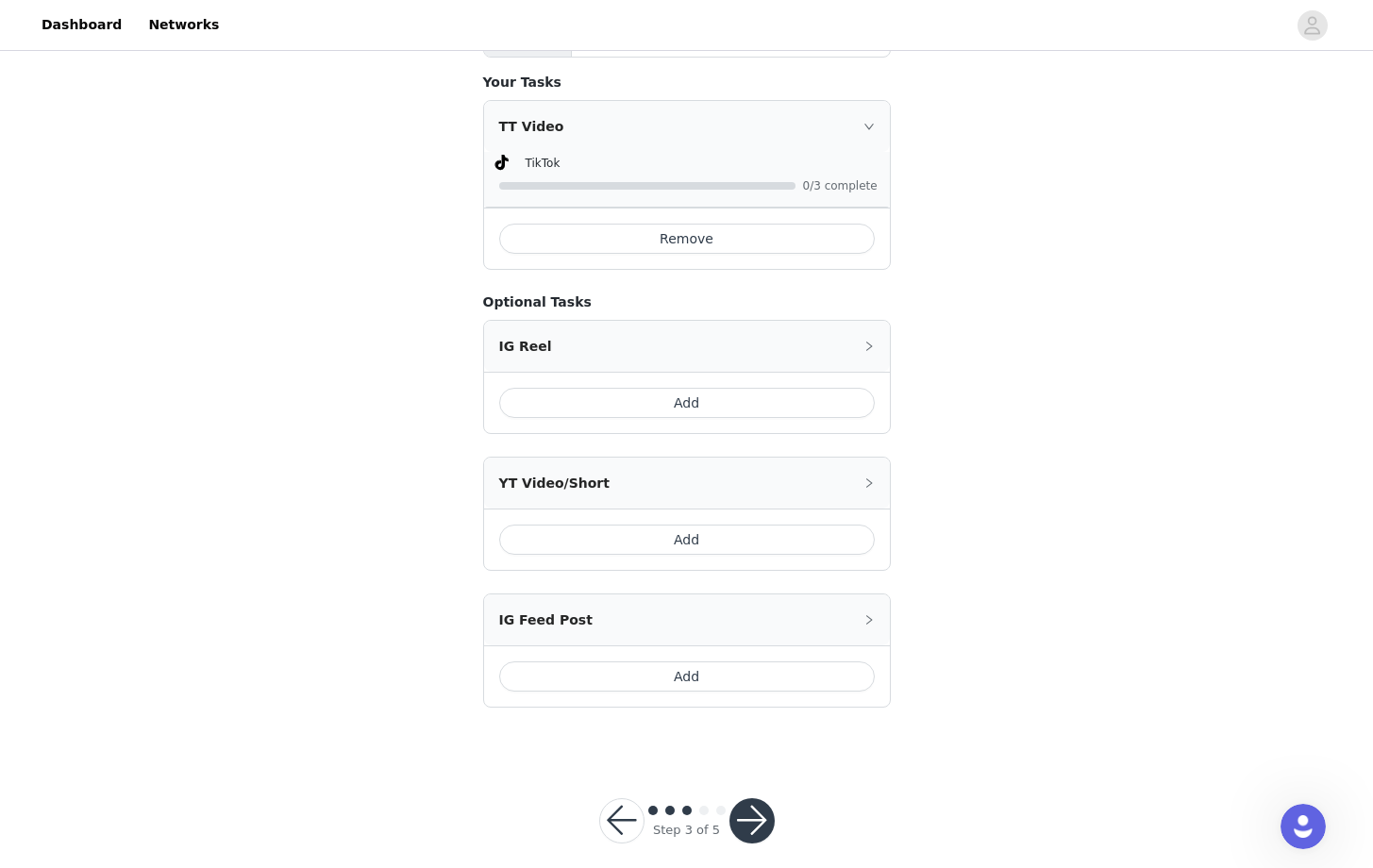
scroll to position [884, 0]
click at [751, 798] on button "button" at bounding box center [752, 821] width 46 height 46
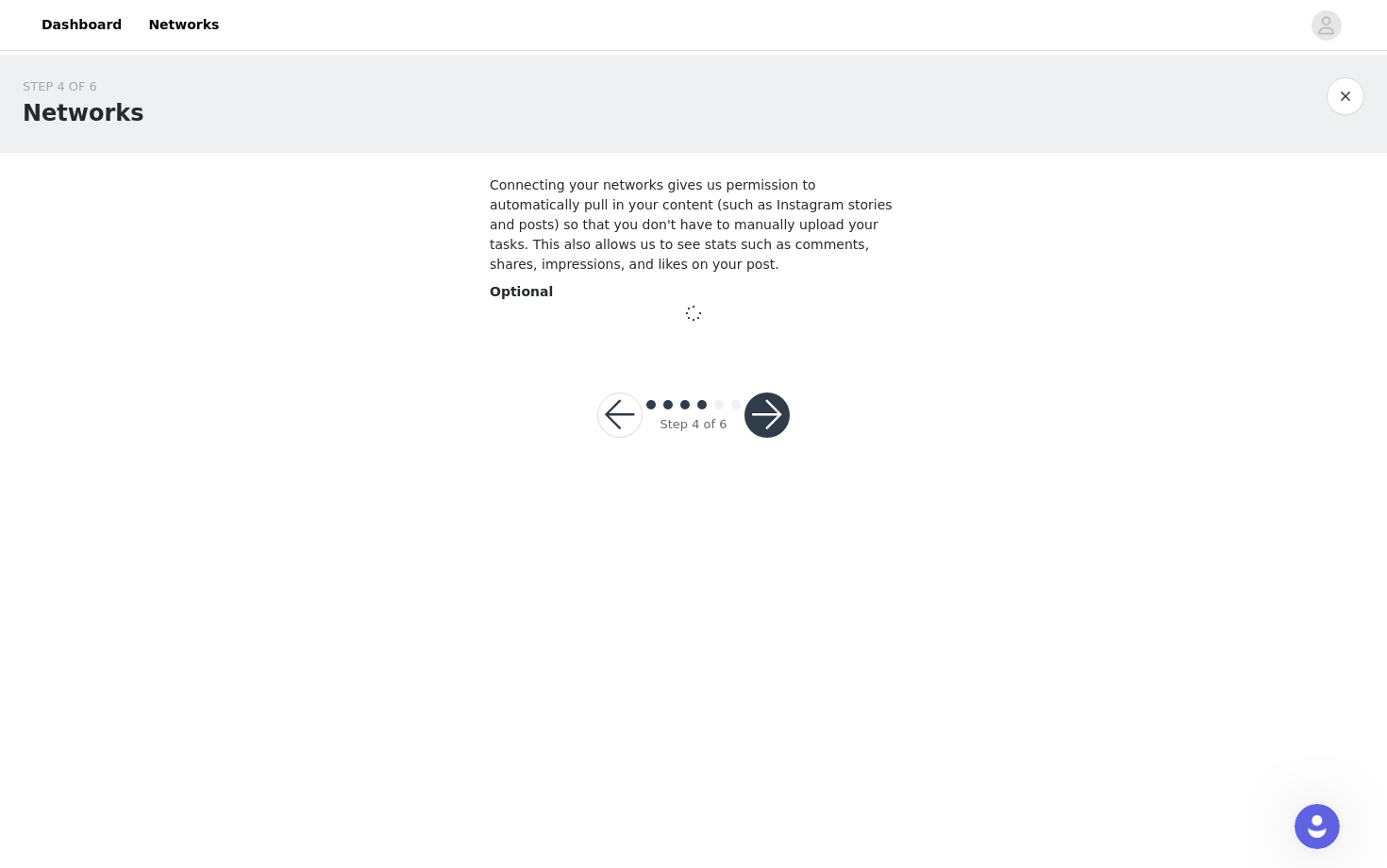
click at [624, 413] on button "button" at bounding box center [620, 416] width 46 height 46
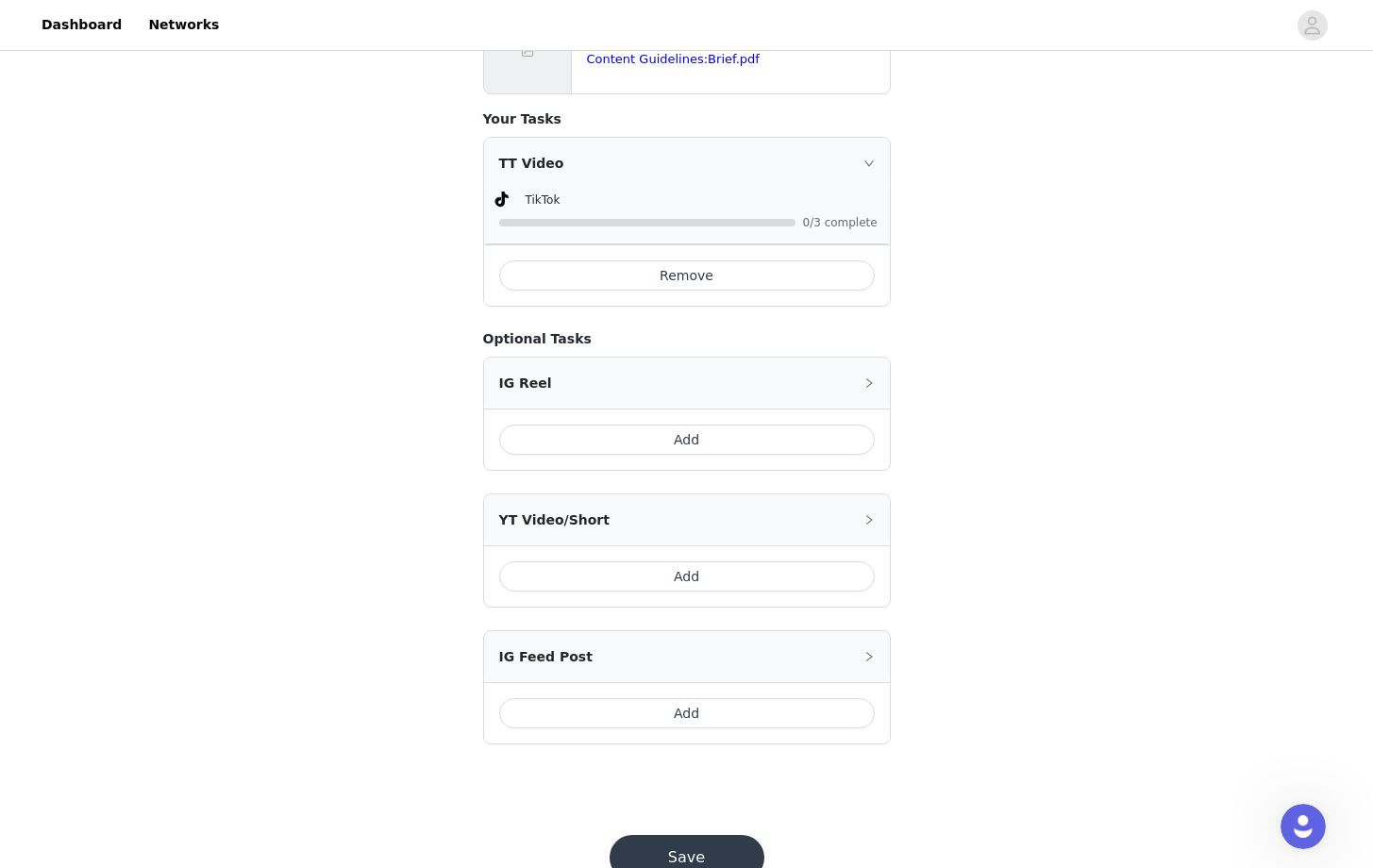
scroll to position [884, 0]
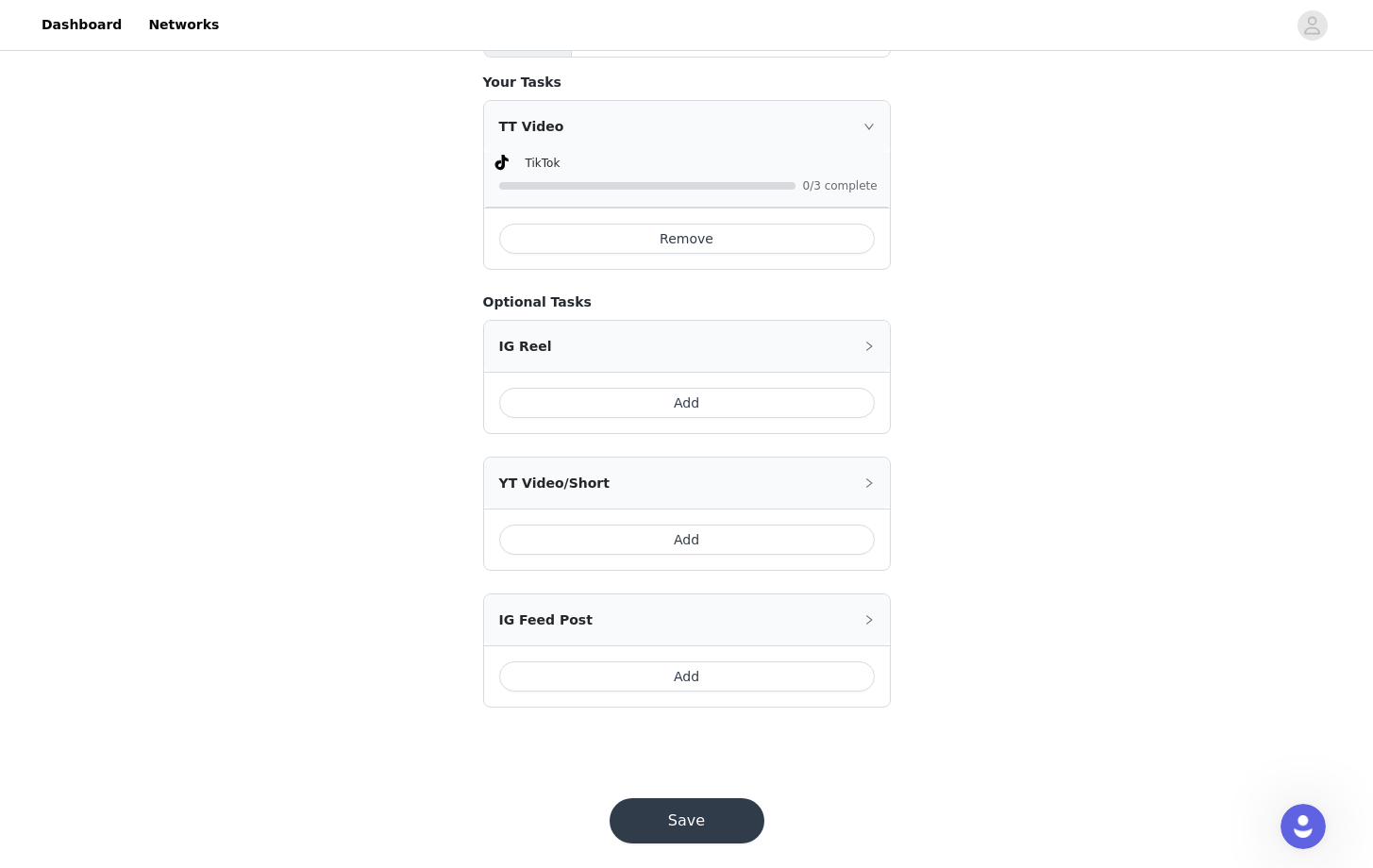
click at [682, 798] on button "Save" at bounding box center [686, 821] width 155 height 46
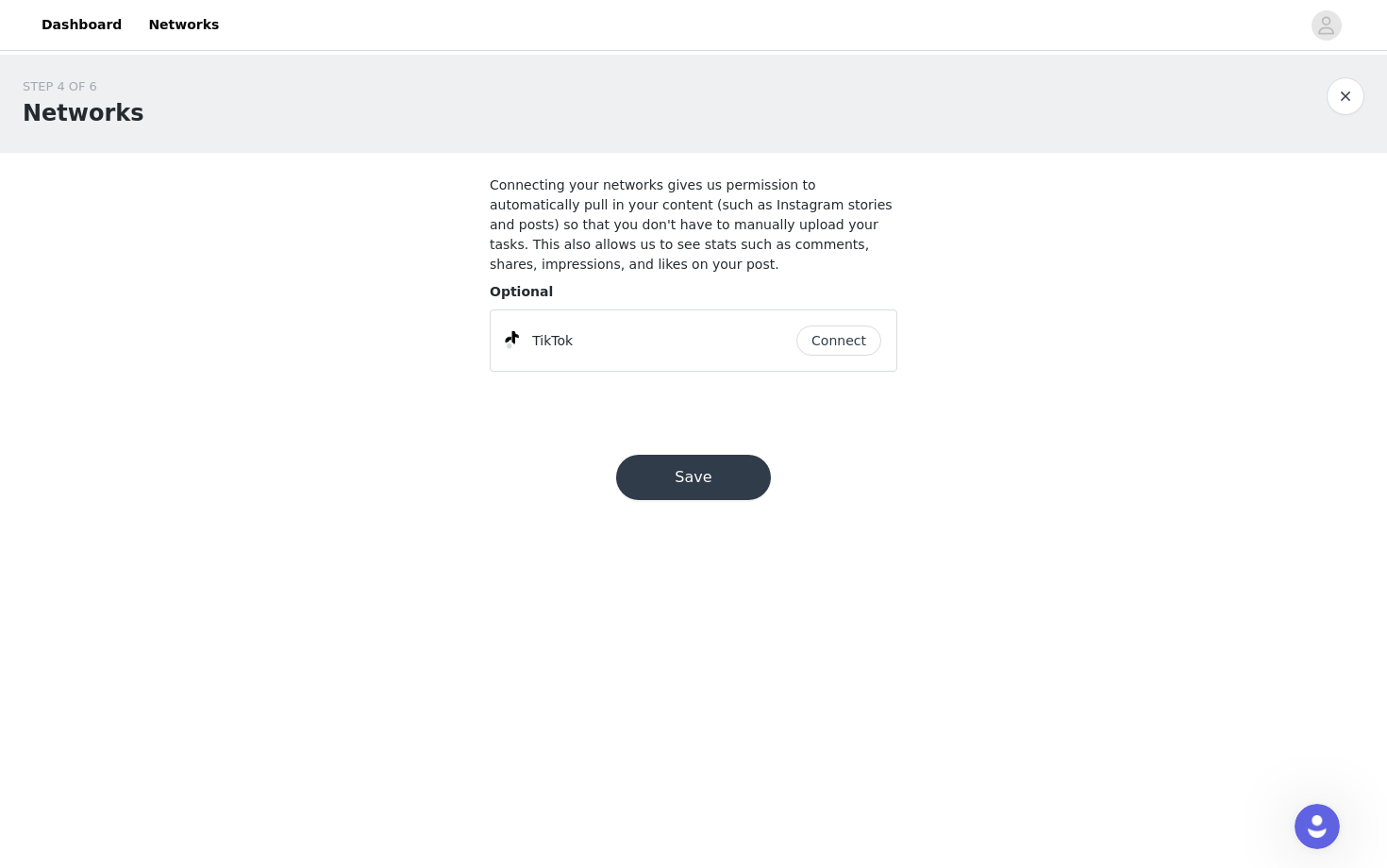
click at [863, 332] on button "Connect" at bounding box center [838, 341] width 84 height 30
click at [651, 477] on button "Save" at bounding box center [693, 477] width 155 height 46
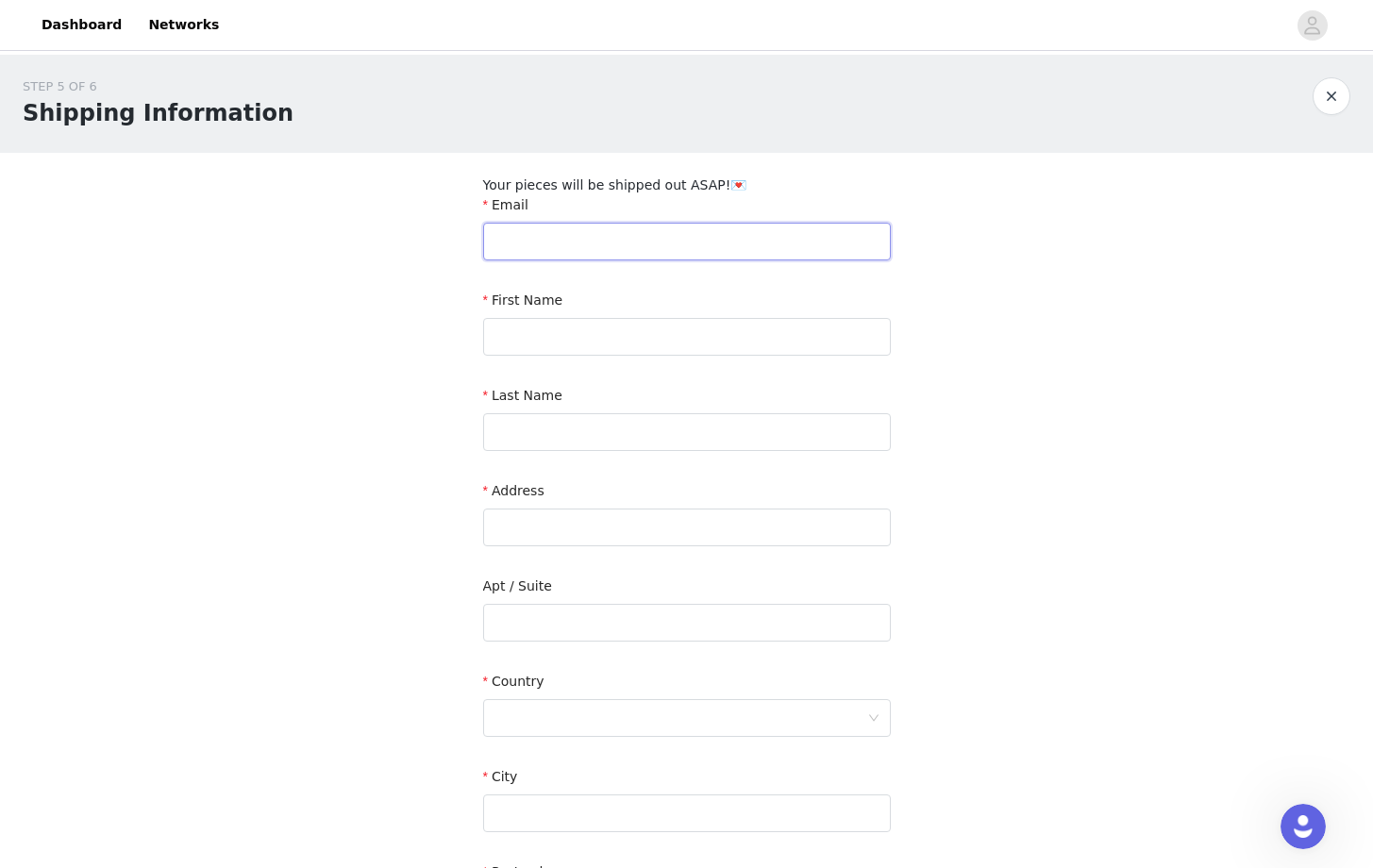
click at [618, 241] on input "text" at bounding box center [687, 242] width 408 height 38
type input "elenadolou25@icloud.com"
type input "Elena"
type input "Christodoulou"
type input "21"
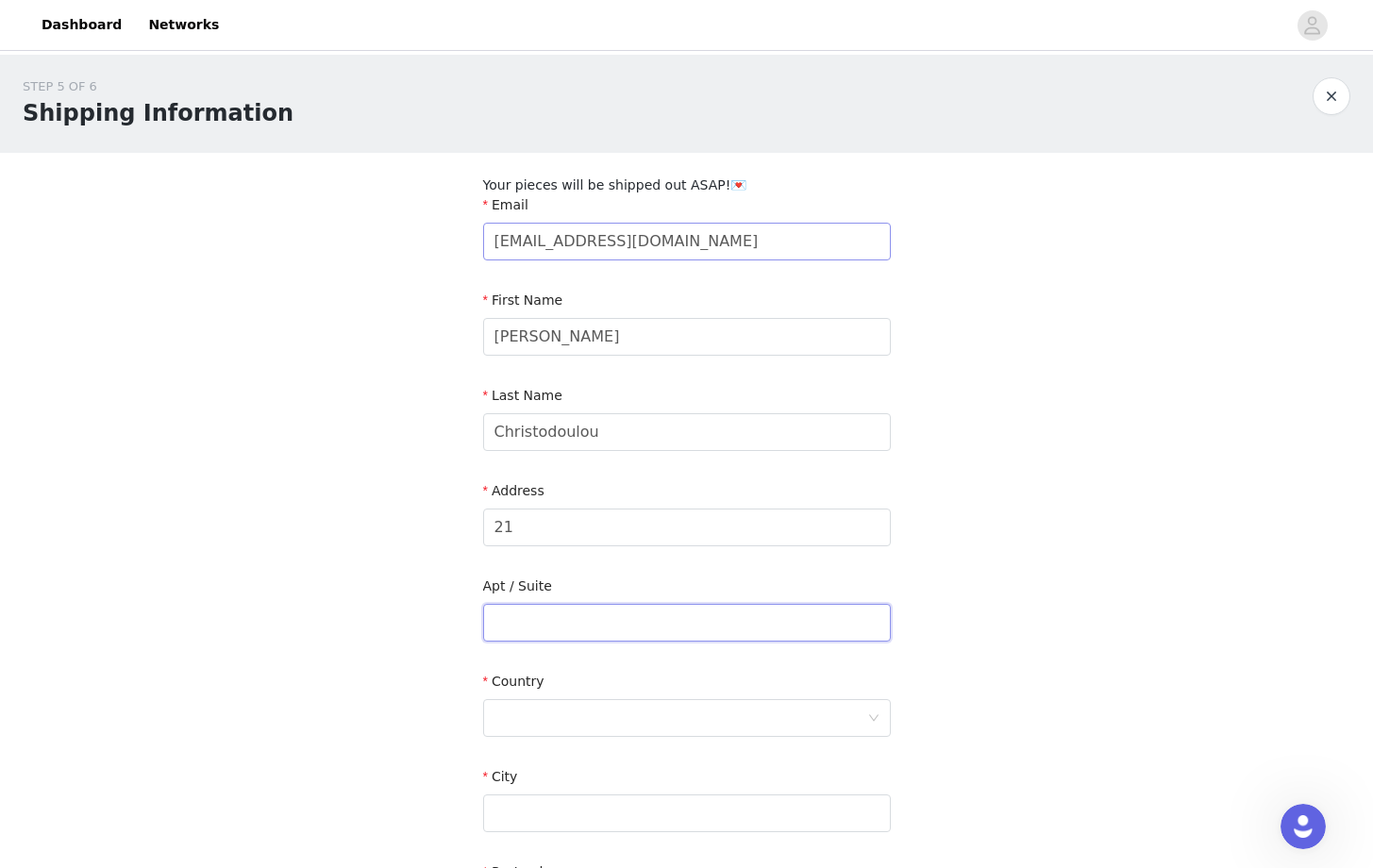
type input "Newlands"
type input "Pershore"
type input "WR10 1BW"
type input "07437339938"
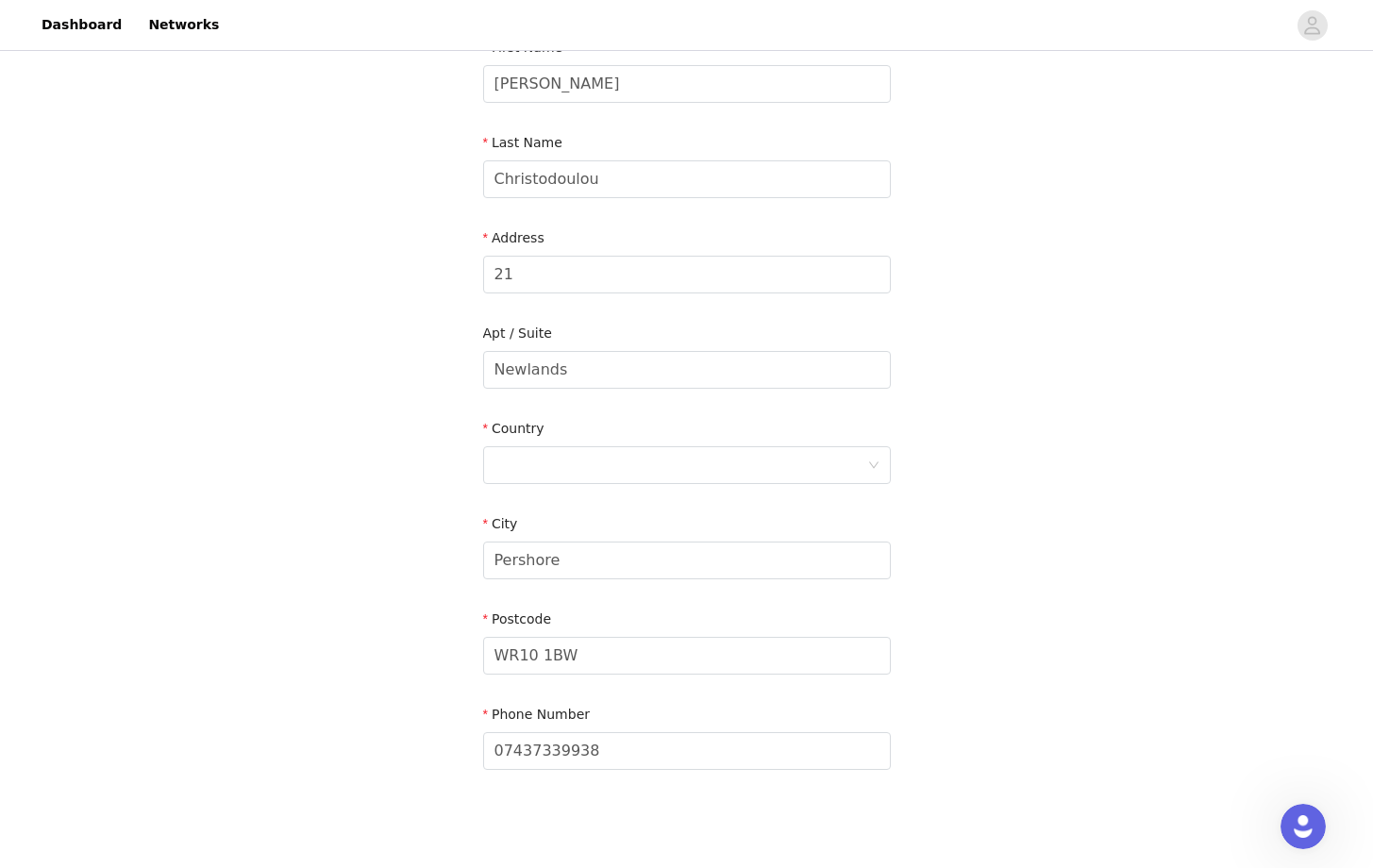
scroll to position [288, 0]
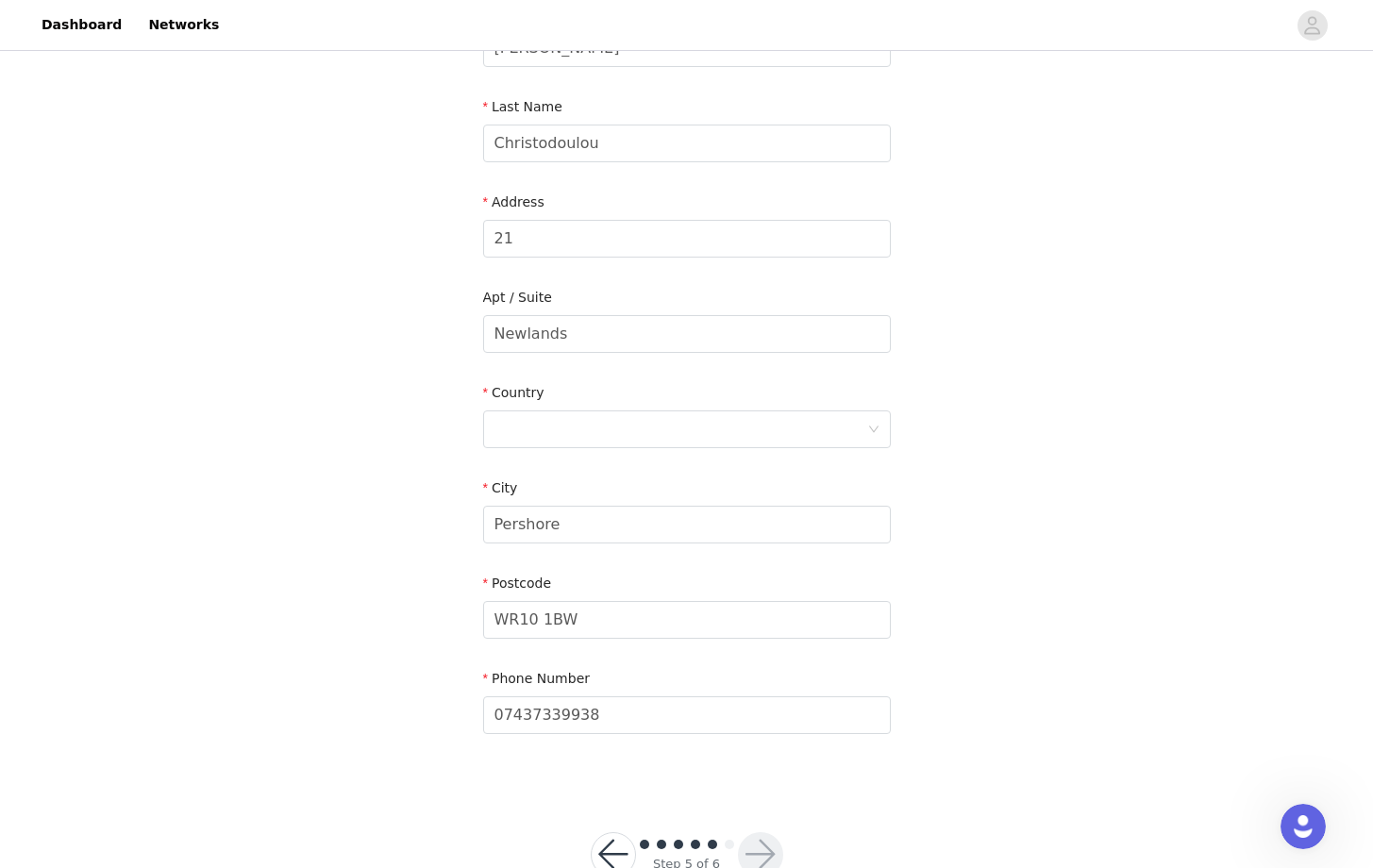
click at [655, 406] on div "Country" at bounding box center [687, 397] width 408 height 28
click at [659, 424] on div at bounding box center [680, 430] width 373 height 36
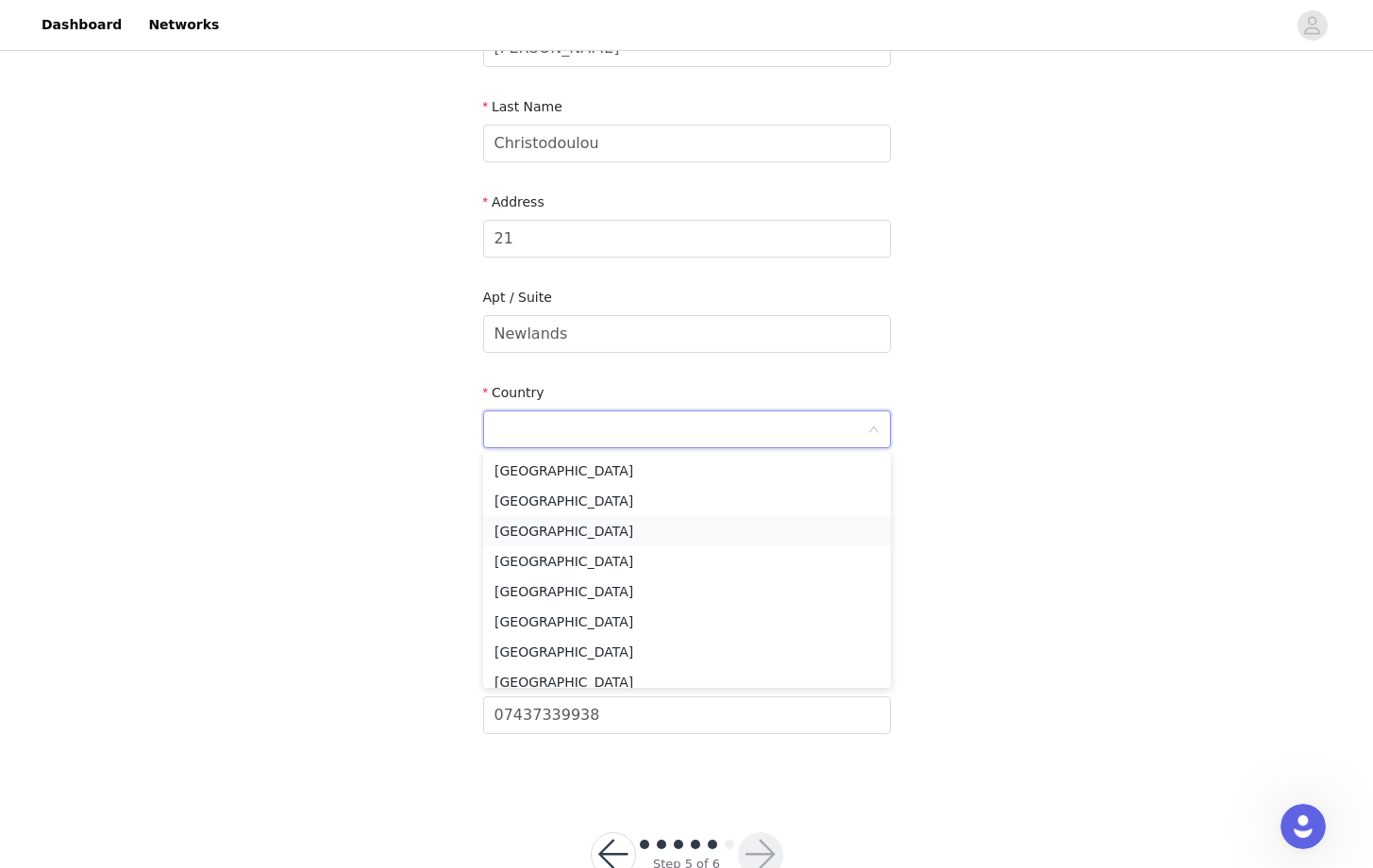
click at [604, 535] on li "United Kingdom" at bounding box center [687, 531] width 408 height 30
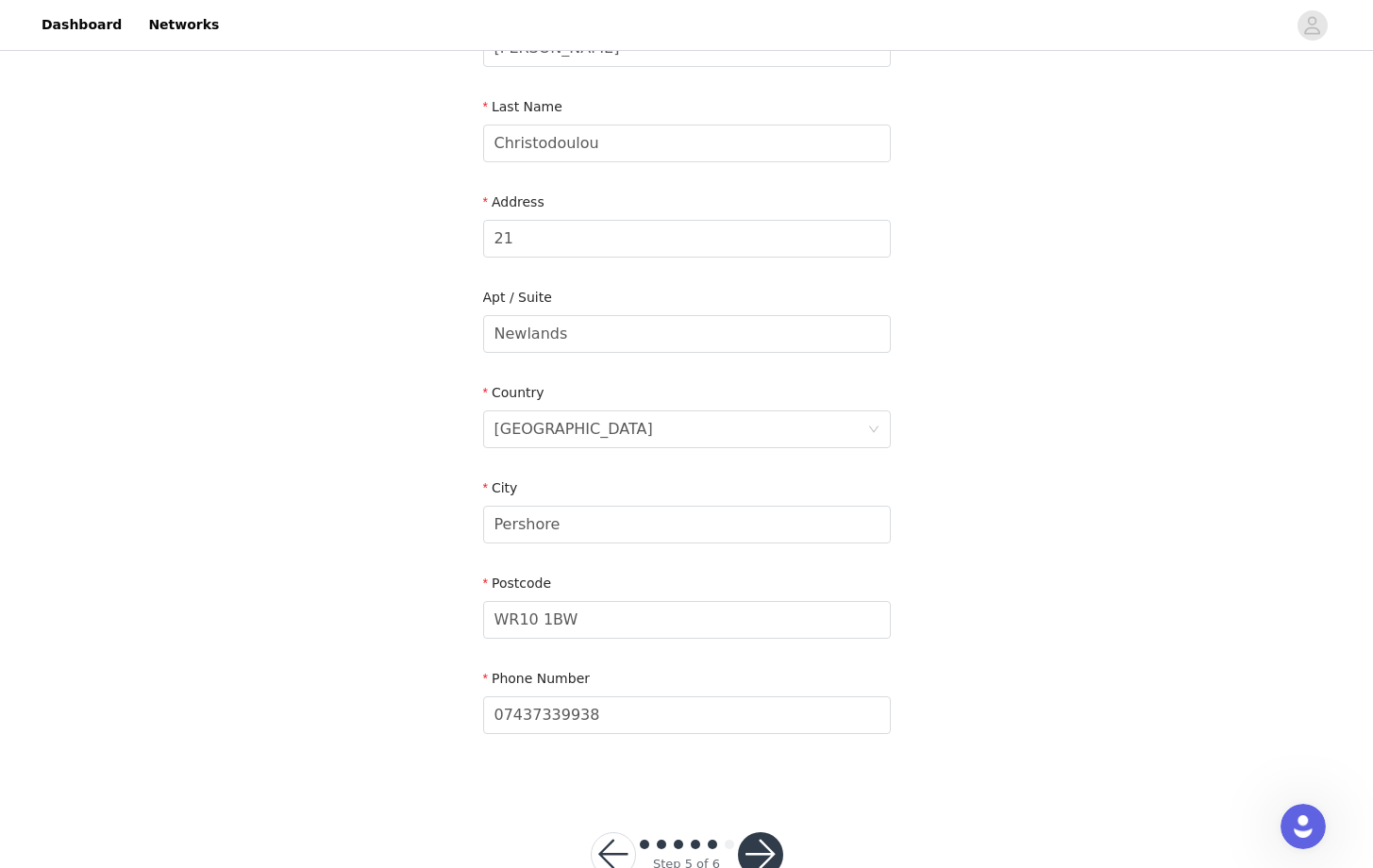
scroll to position [342, 0]
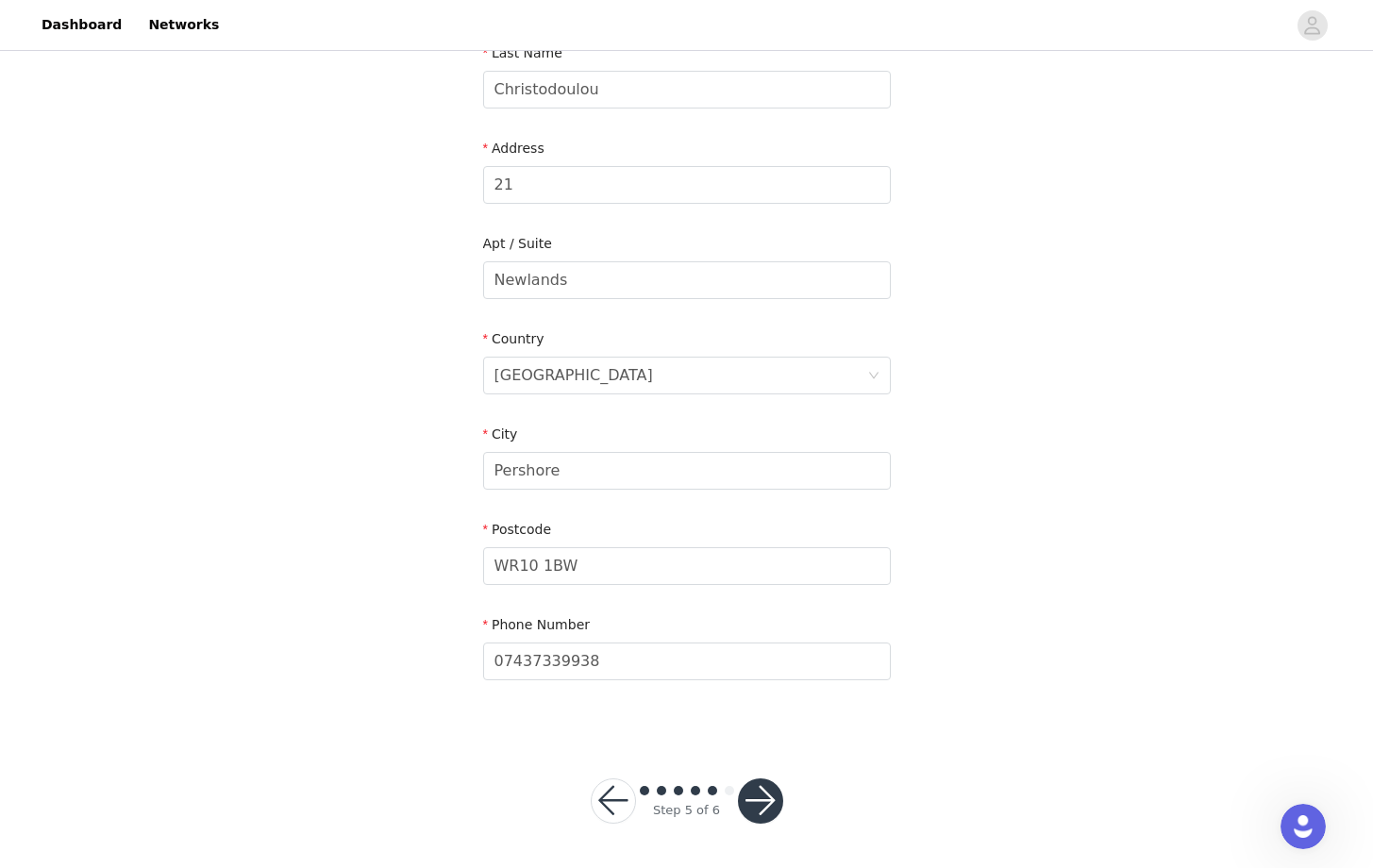
click at [744, 802] on button "button" at bounding box center [761, 801] width 46 height 46
click at [768, 789] on button "button" at bounding box center [761, 801] width 46 height 46
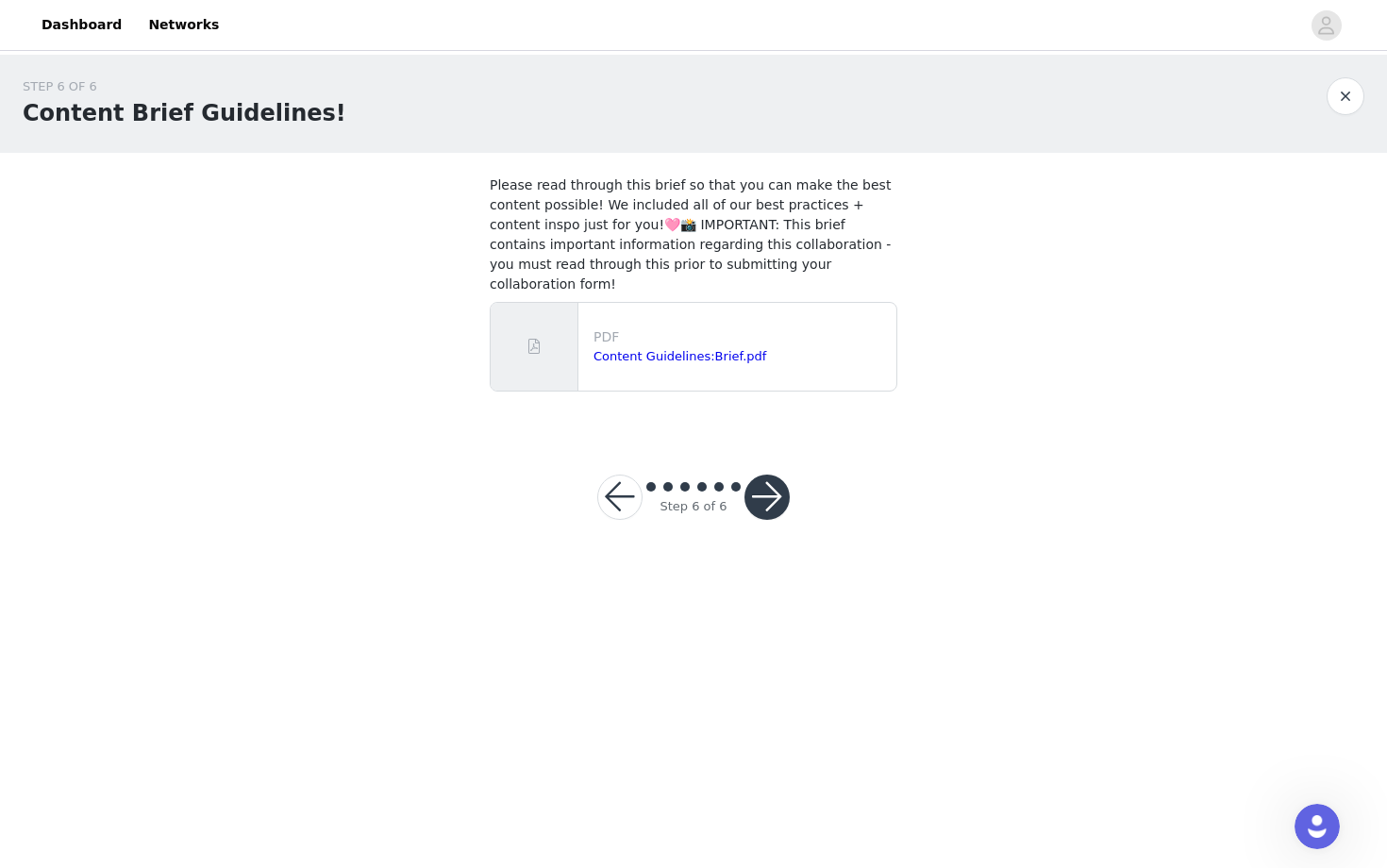
click at [766, 477] on button "button" at bounding box center [767, 497] width 46 height 46
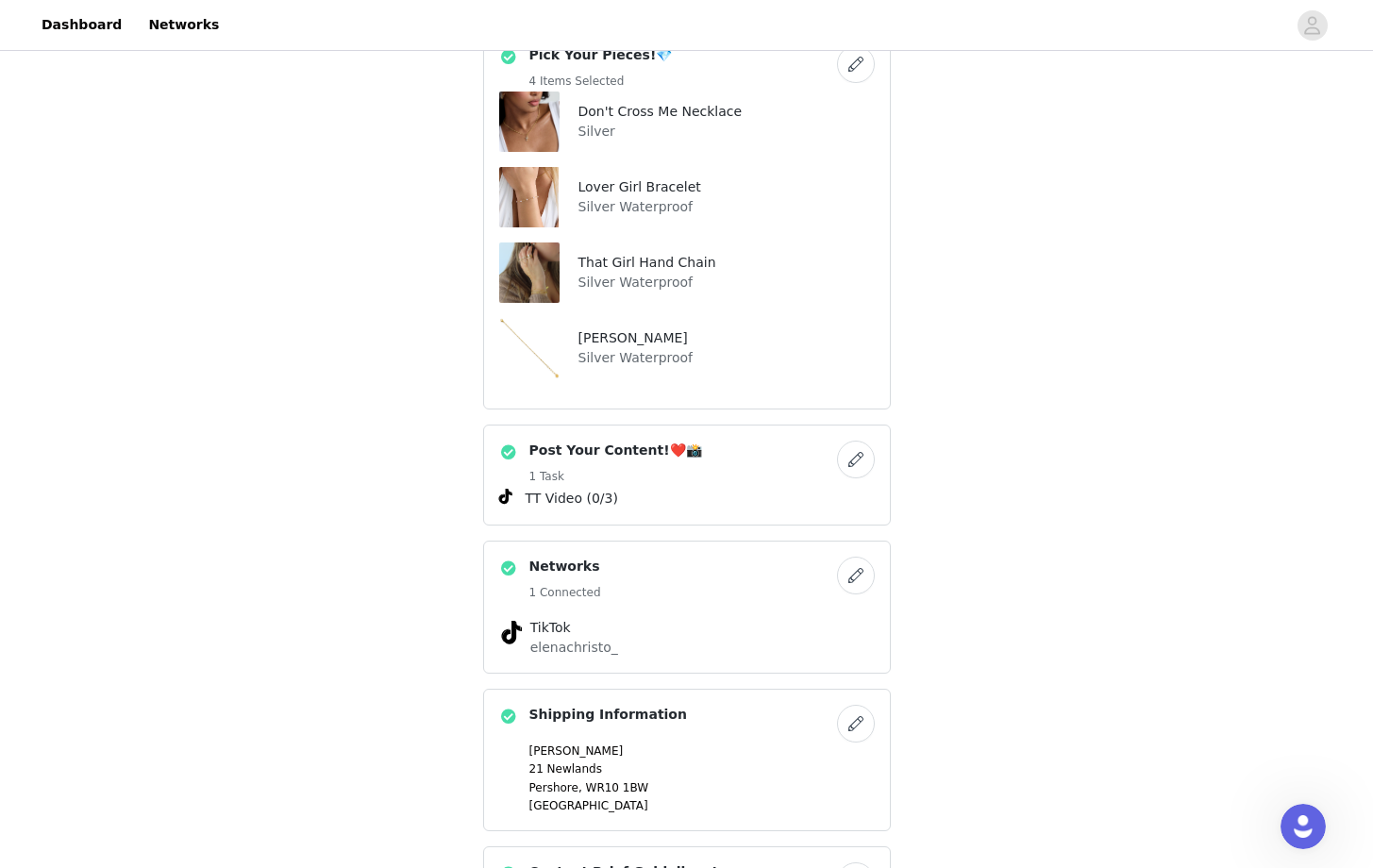
scroll to position [557, 0]
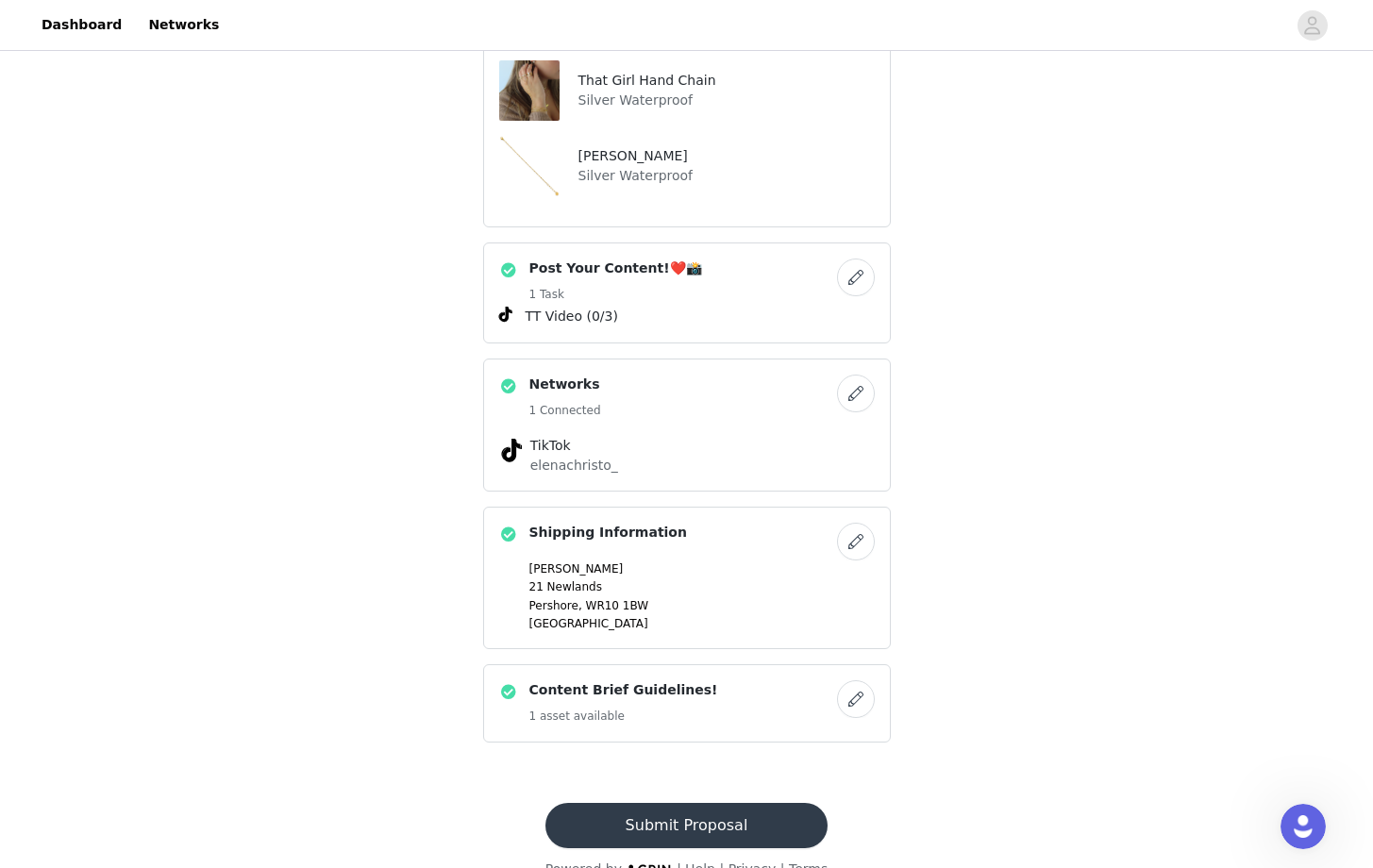
click at [693, 803] on button "Submit Proposal" at bounding box center [686, 825] width 282 height 46
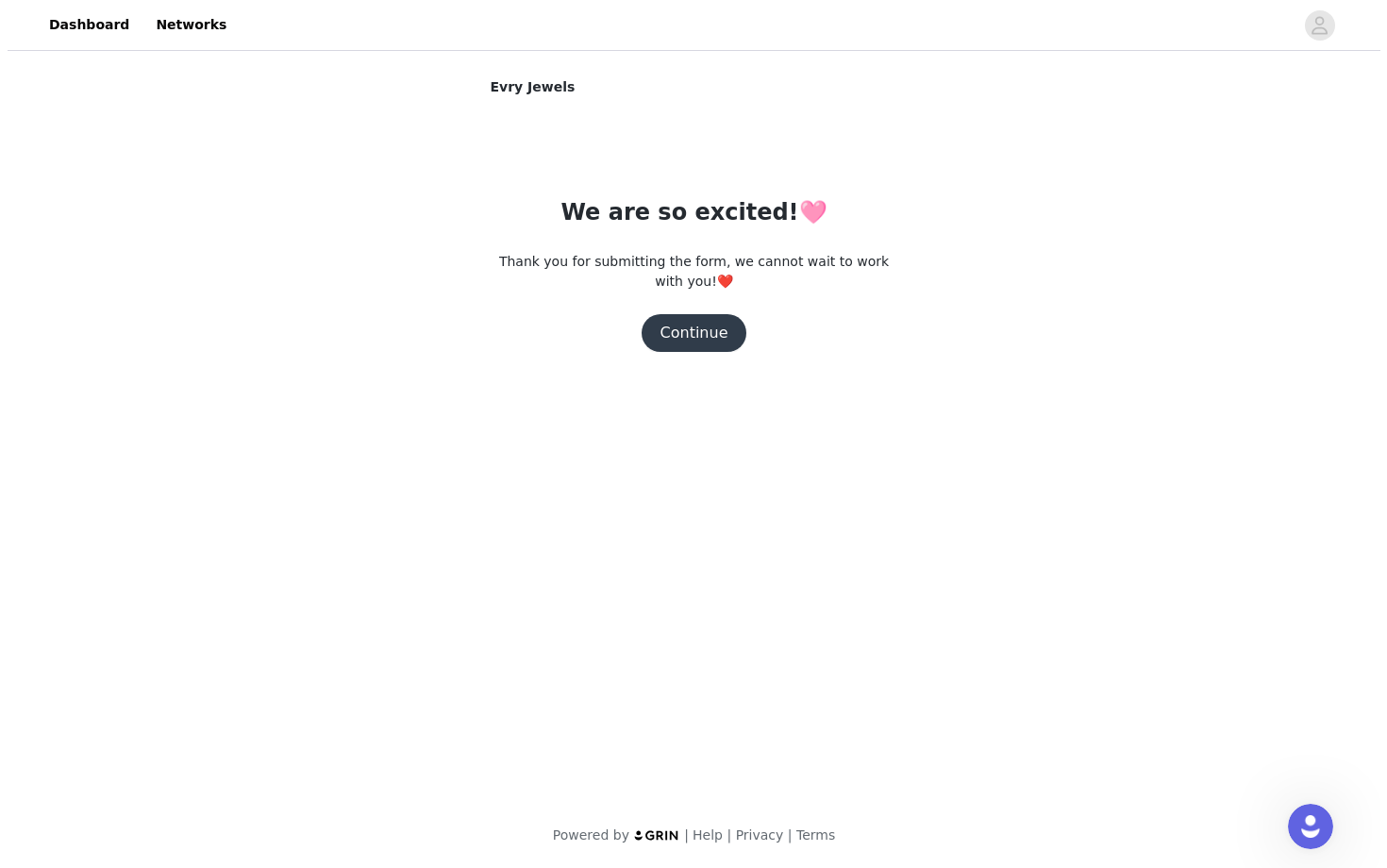
scroll to position [0, 0]
click at [721, 322] on button "Continue" at bounding box center [693, 333] width 105 height 38
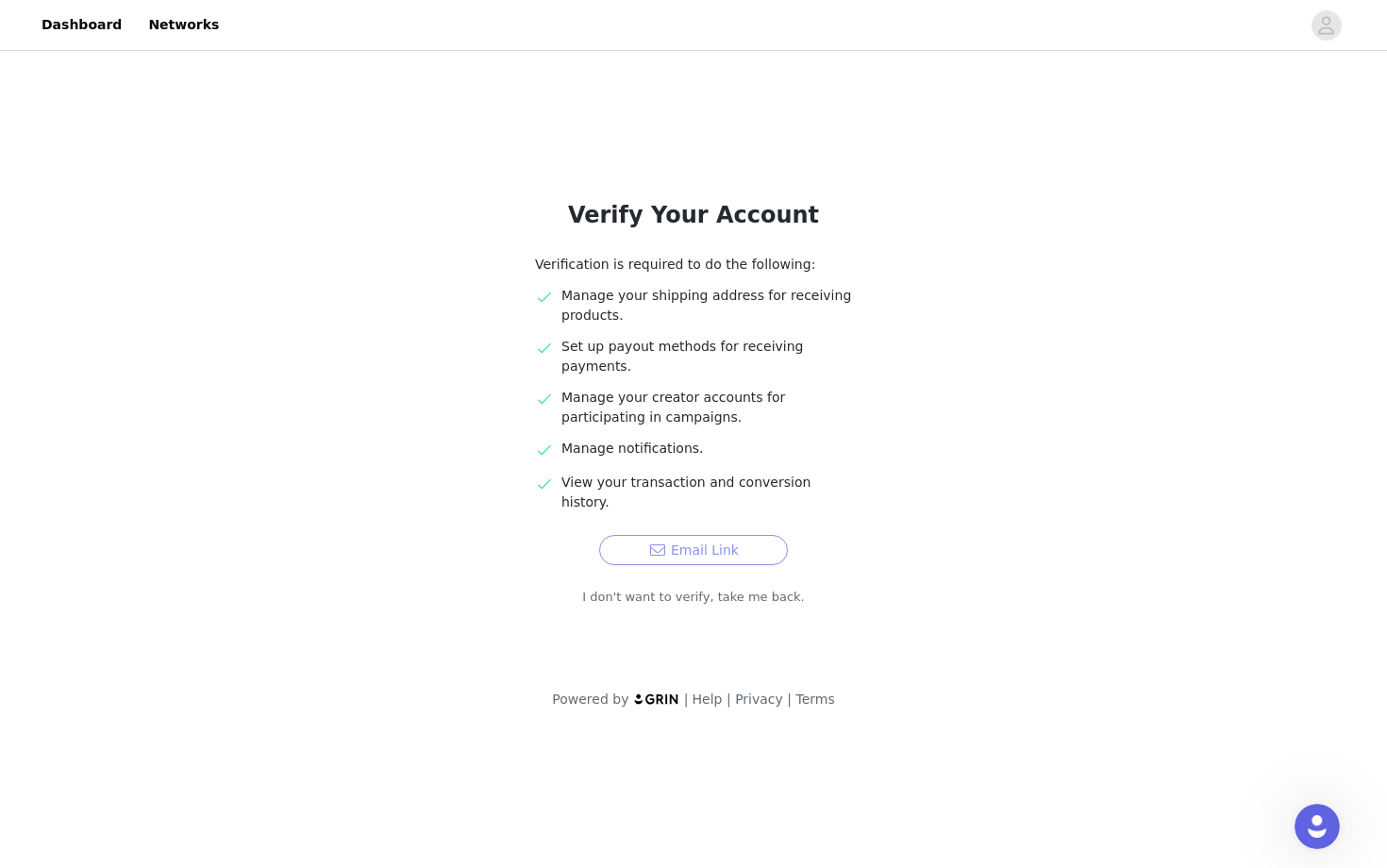
click at [715, 535] on button "Email Link" at bounding box center [693, 550] width 189 height 30
